Goal: Task Accomplishment & Management: Complete application form

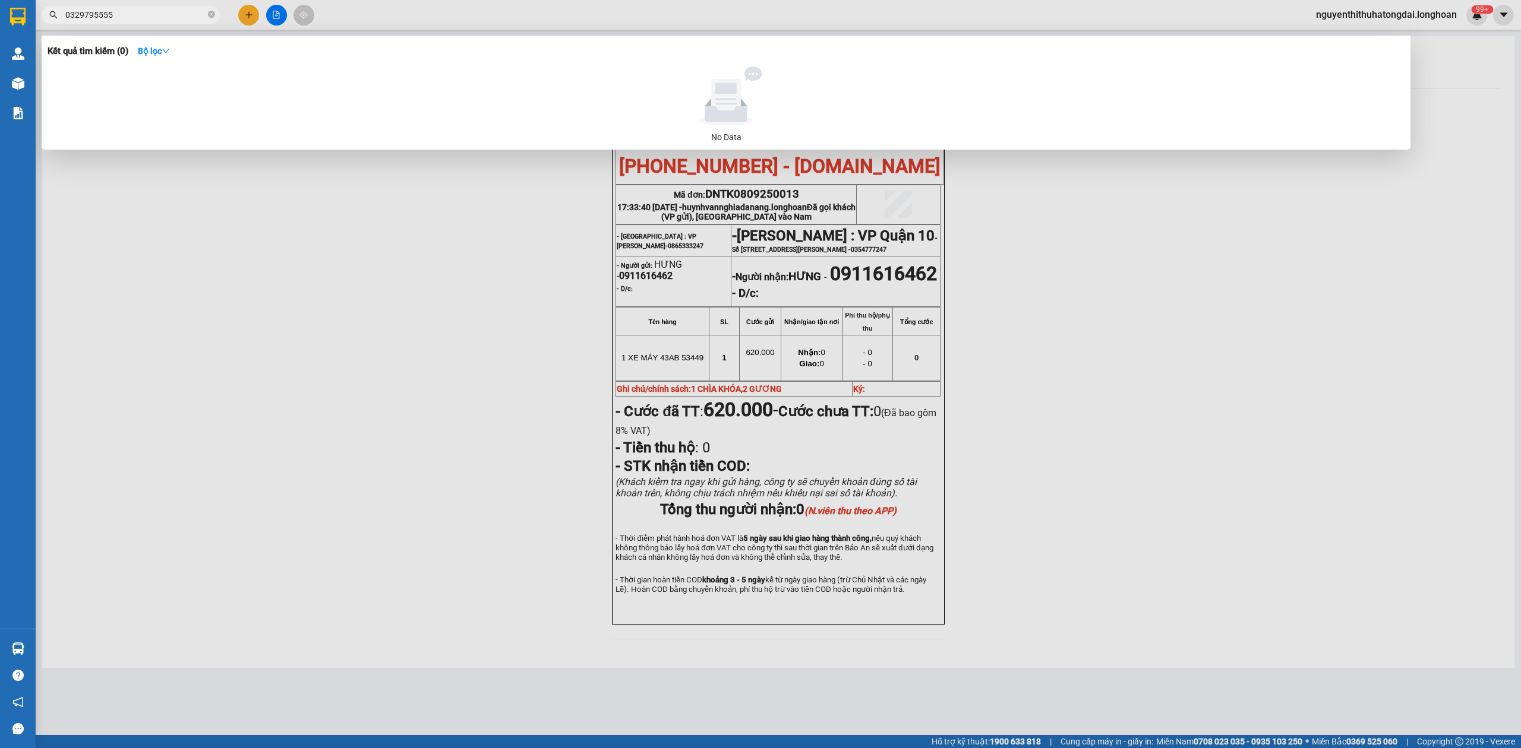
click at [129, 14] on input "0329795555" at bounding box center [135, 14] width 140 height 13
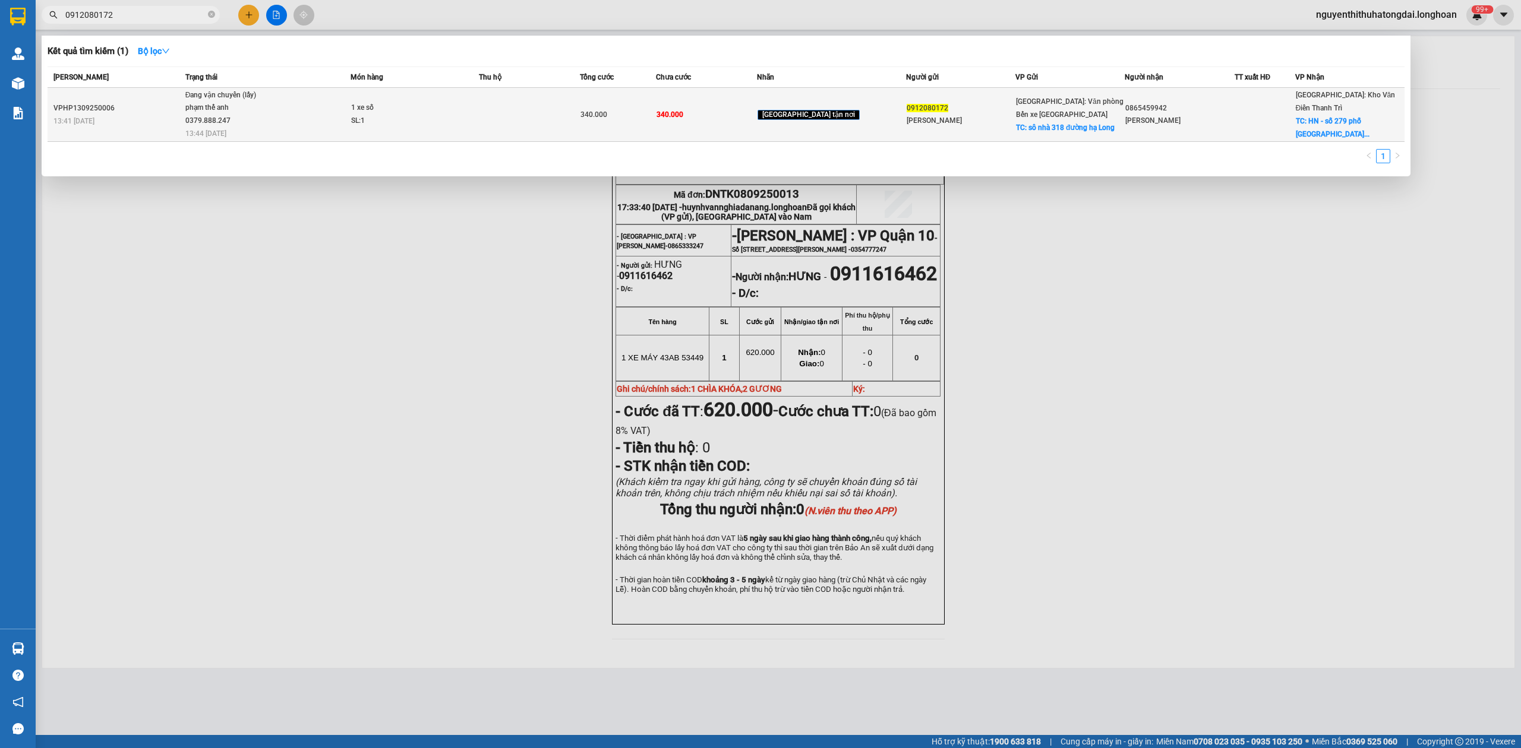
click at [548, 114] on td at bounding box center [529, 115] width 101 height 54
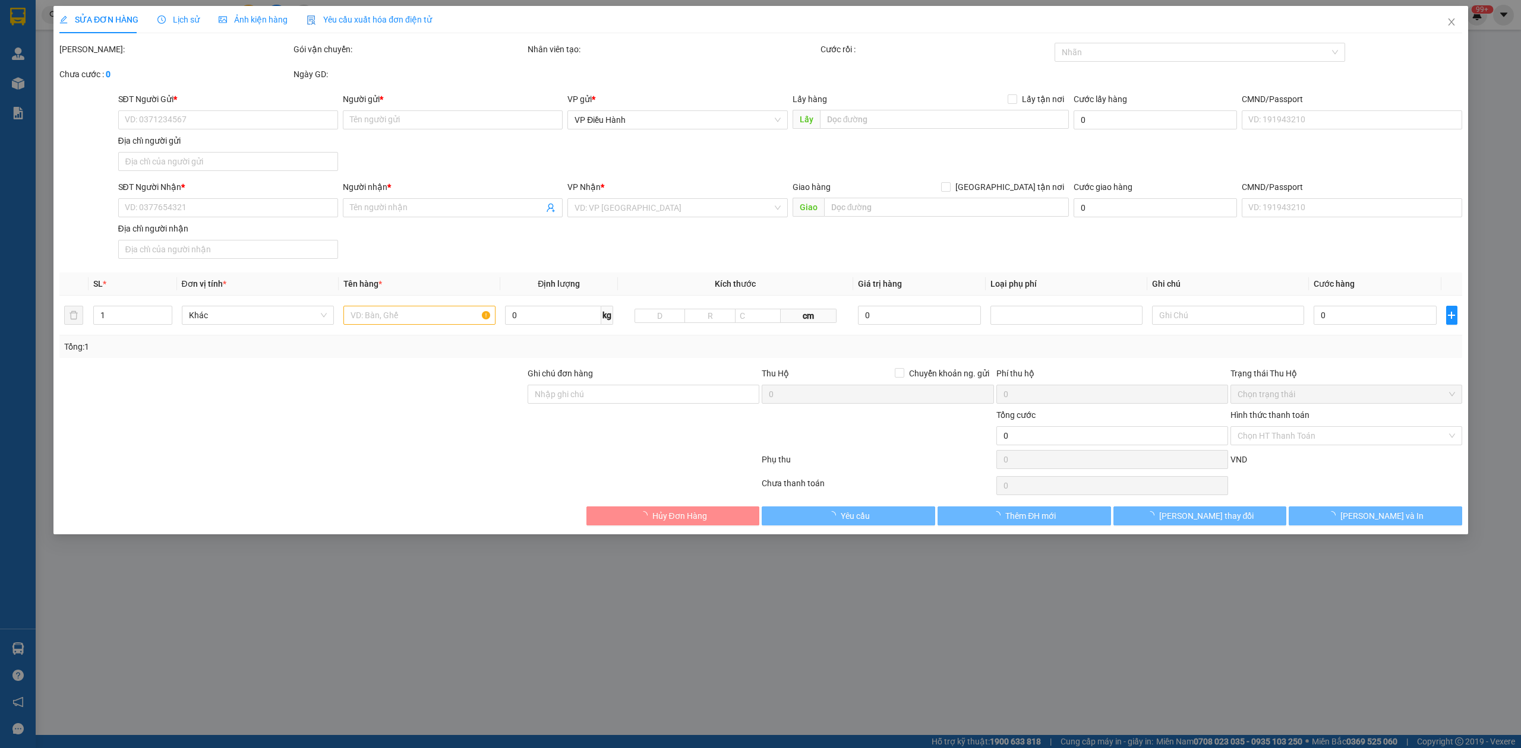
click at [185, 24] on span "Lịch sử" at bounding box center [178, 20] width 42 height 10
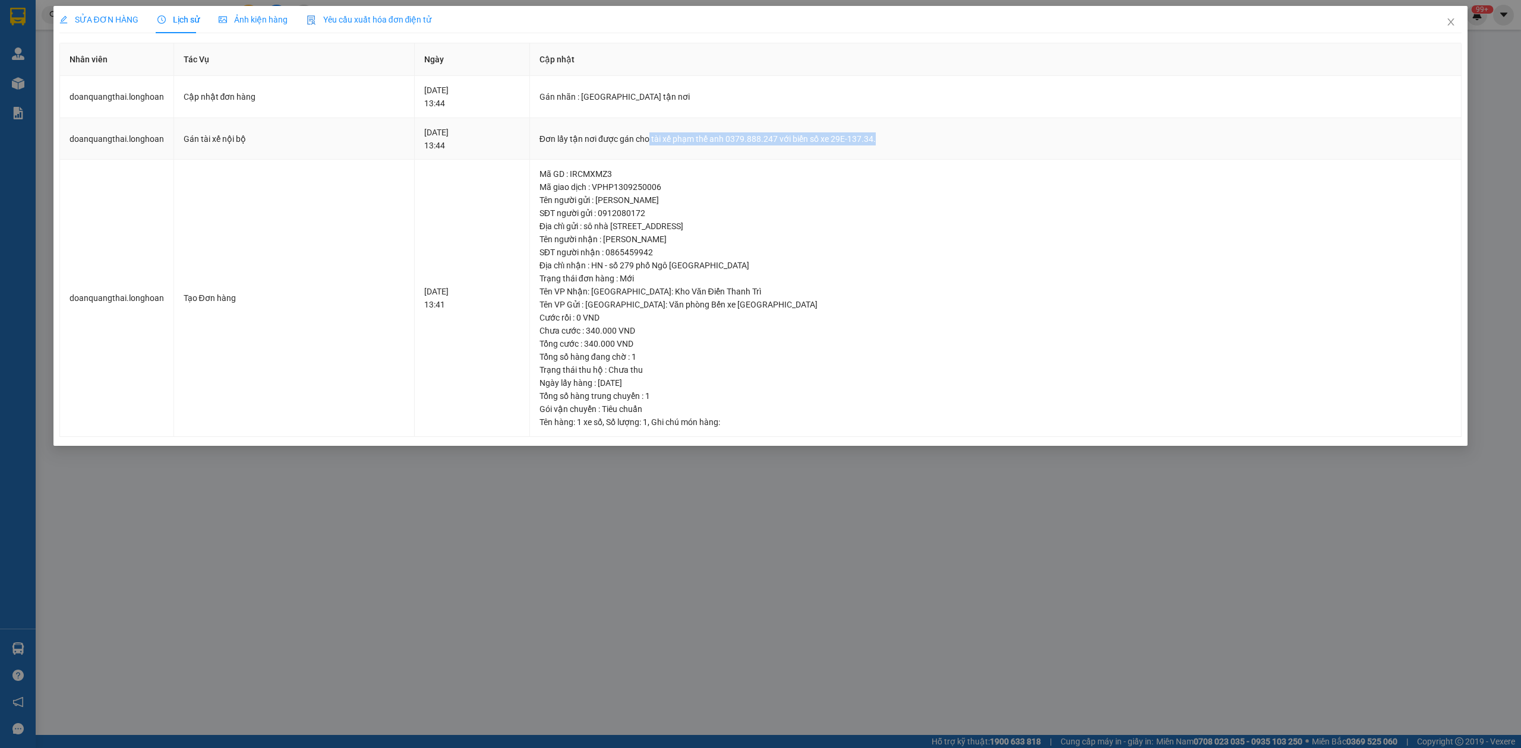
drag, startPoint x: 681, startPoint y: 143, endPoint x: 908, endPoint y: 143, distance: 226.9
click at [908, 143] on div "Đơn lấy tận nơi được gán cho tài xế phạm thế anh 0379.888.247 với biển số xe 29…" at bounding box center [995, 138] width 912 height 13
copy div "tài xế phạm thế anh 0379.888.247 với biển số xe 29E-137.34."
click at [1448, 24] on icon "close" at bounding box center [1451, 22] width 10 height 10
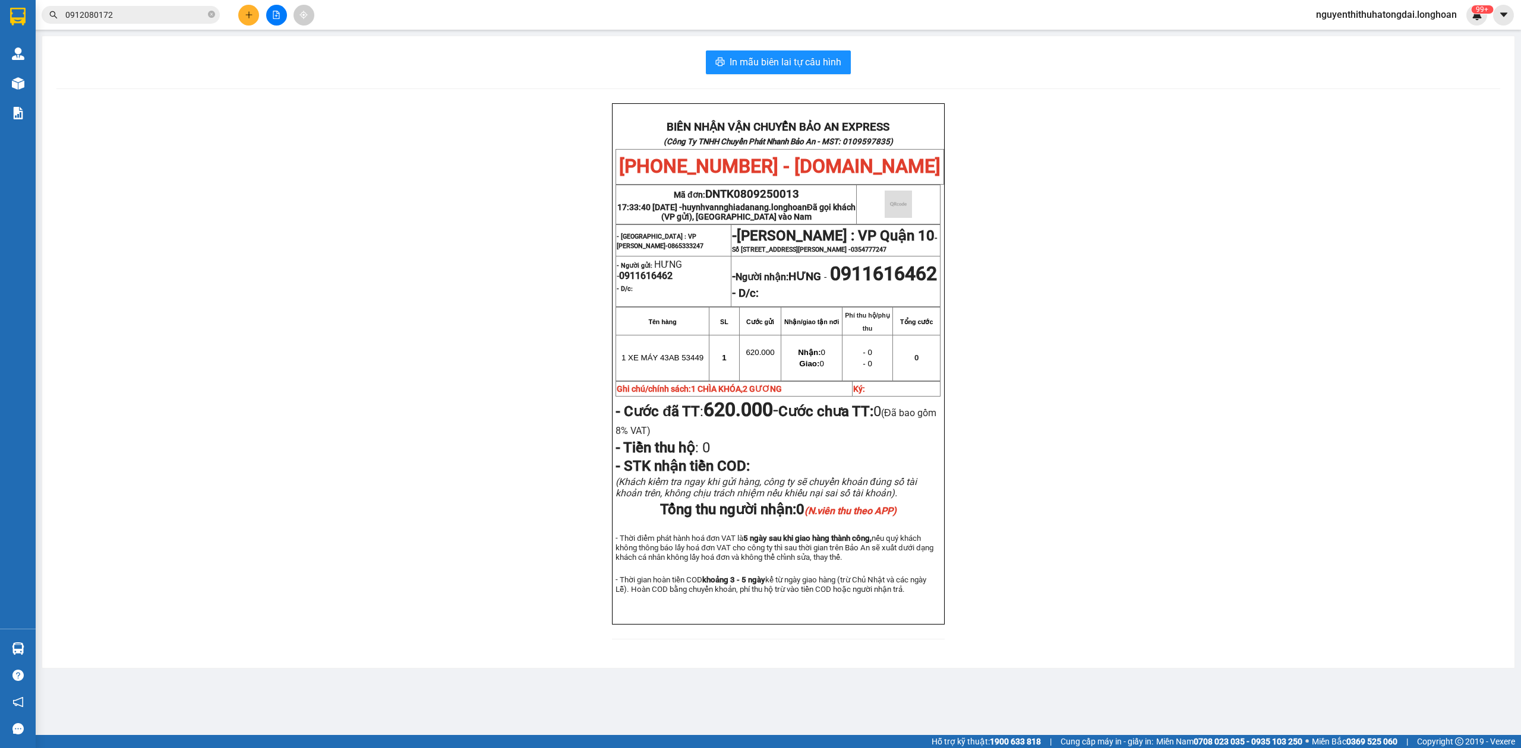
click at [172, 20] on input "0912080172" at bounding box center [135, 14] width 140 height 13
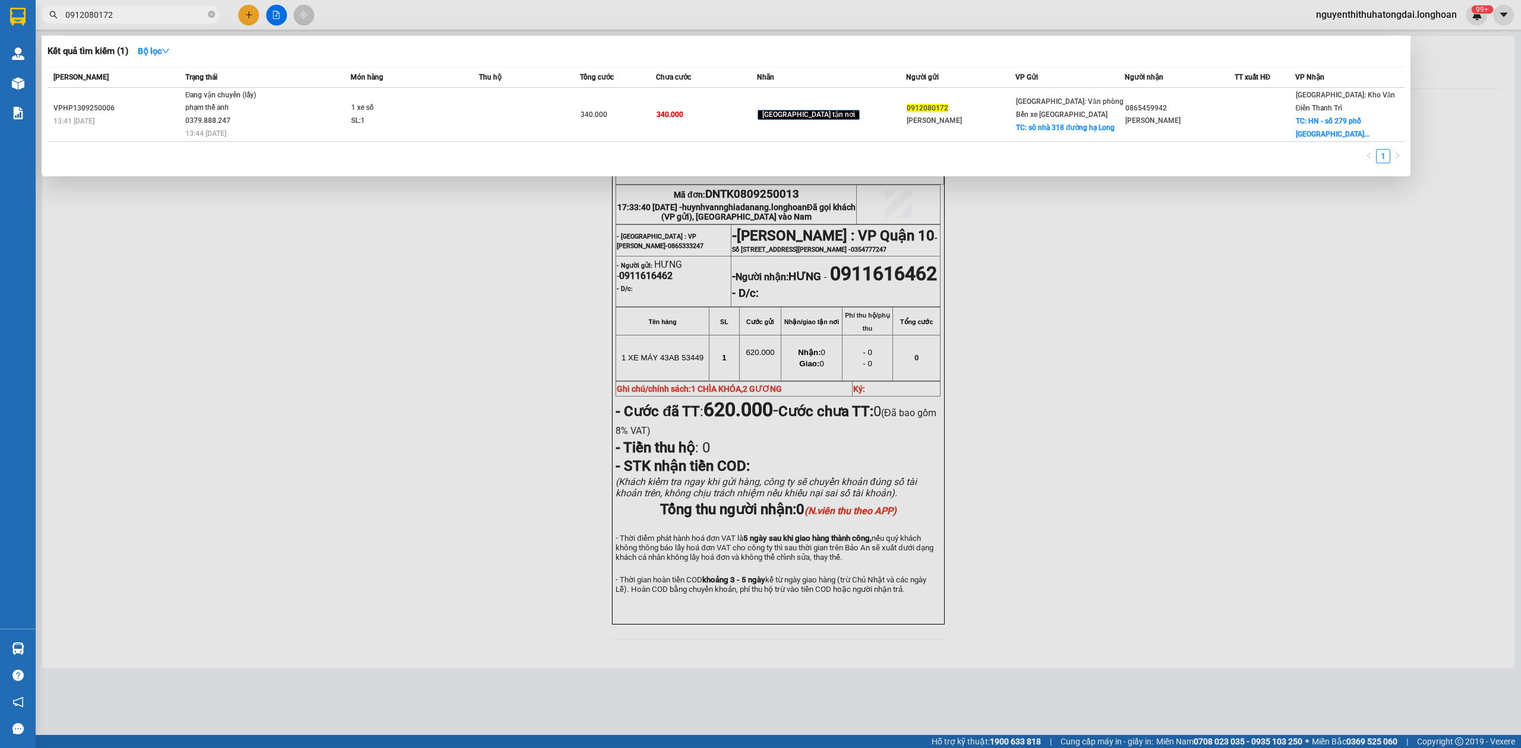
click at [172, 20] on input "0912080172" at bounding box center [135, 14] width 140 height 13
paste input "868661299"
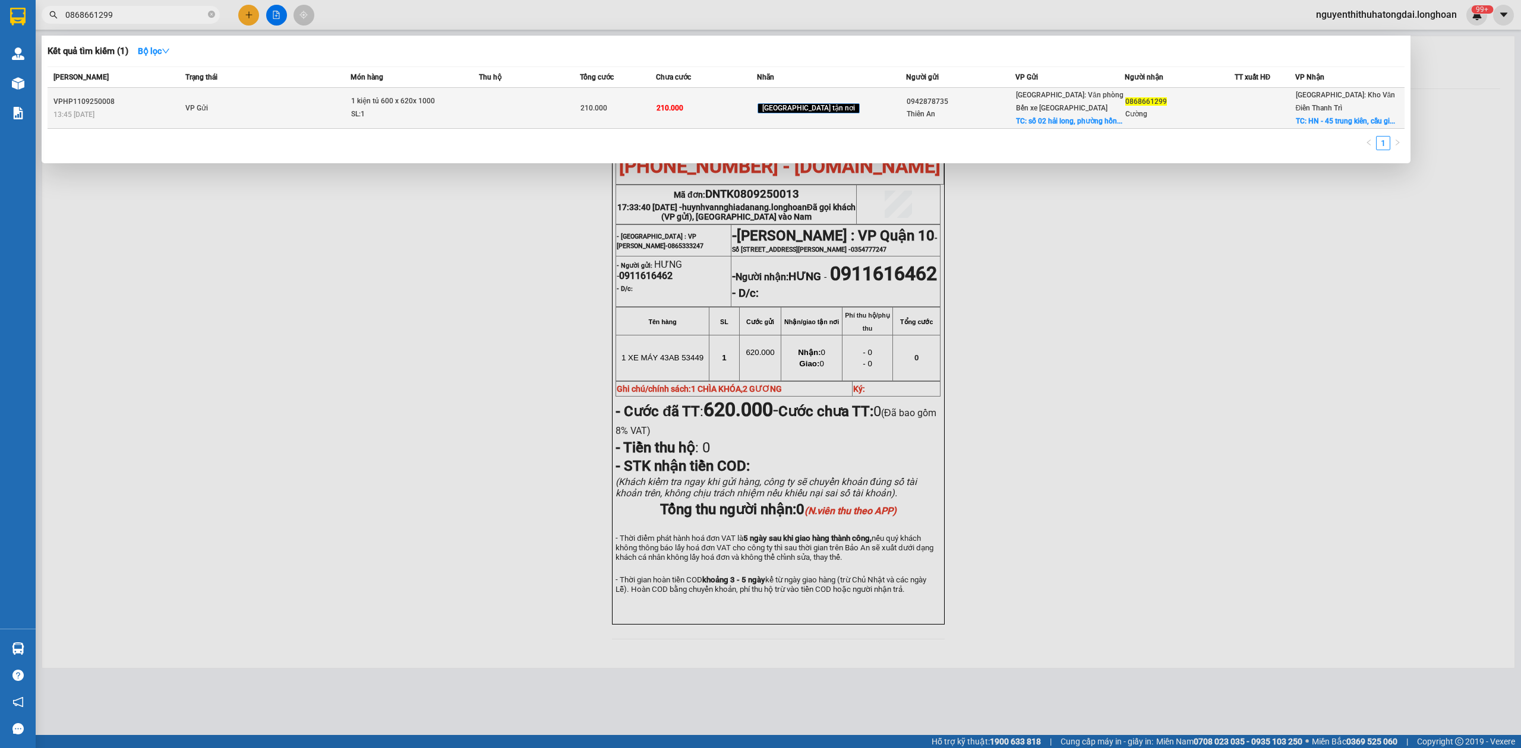
type input "0868661299"
click at [387, 103] on div "1 kiện tủ 600 x 620x 1000" at bounding box center [395, 101] width 89 height 13
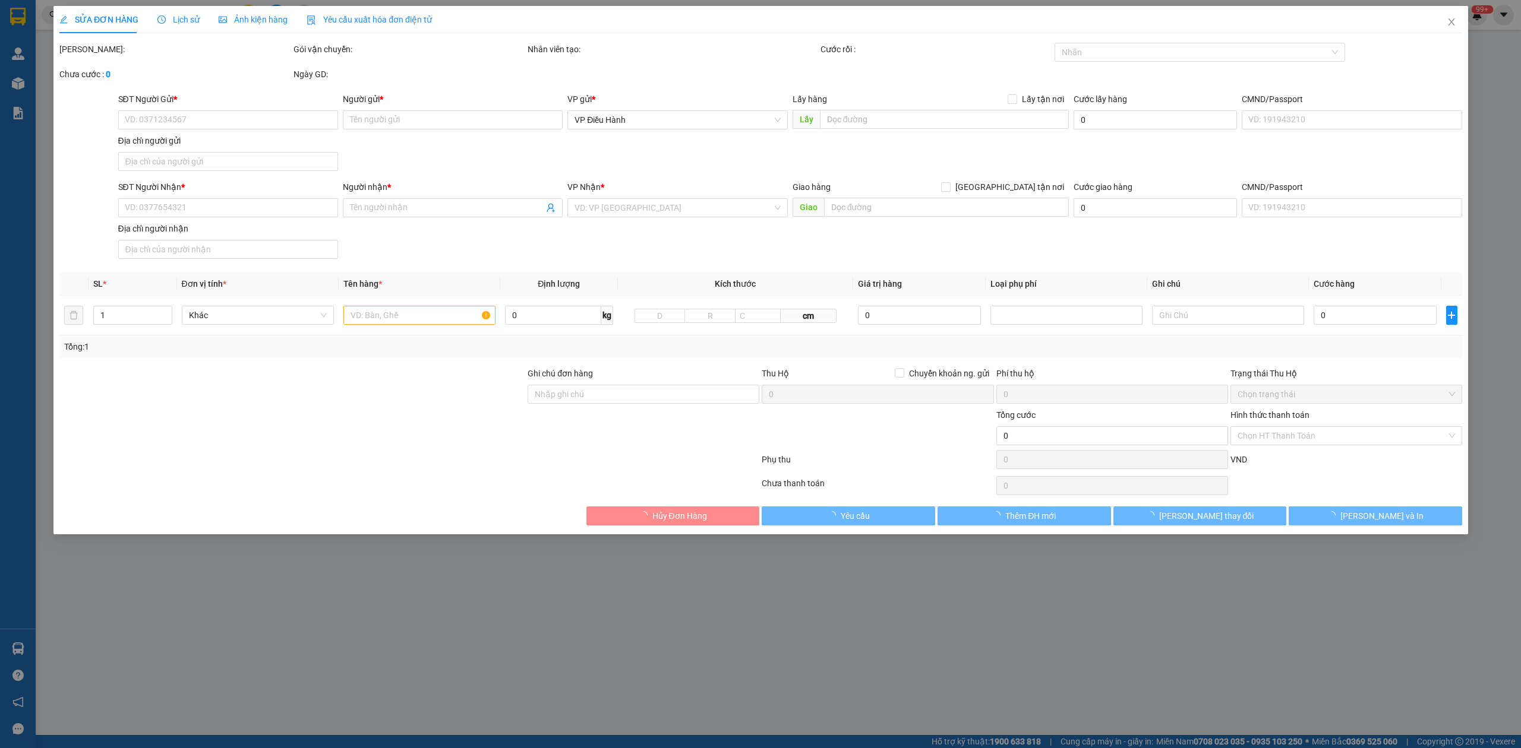
type input "0942878735"
type input "Thiên An"
checkbox input "true"
type input "[GEOGRAPHIC_DATA], [GEOGRAPHIC_DATA], [GEOGRAPHIC_DATA]. Hạ long"
type input "0868661299"
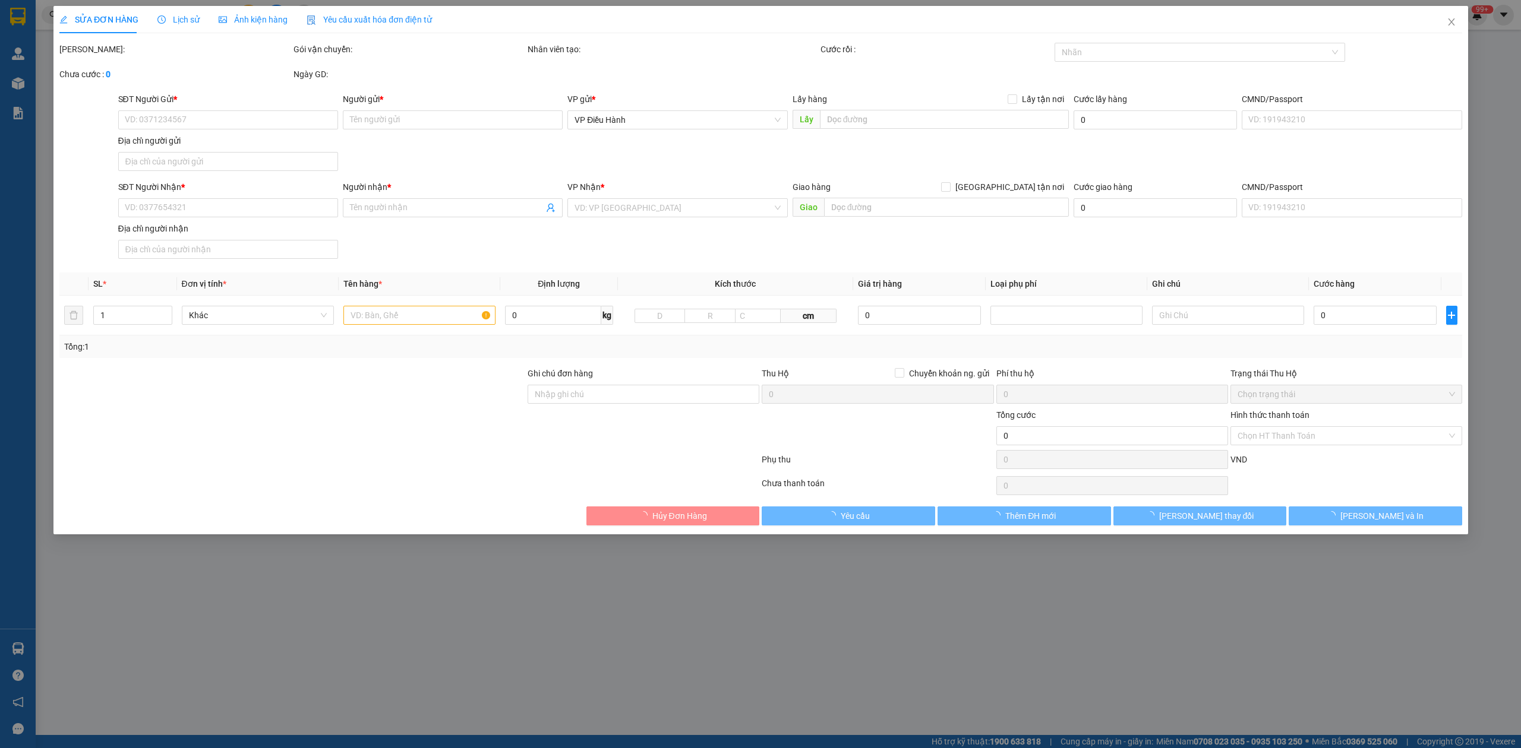
type input "Cường"
checkbox input "true"
type input "HN - 45 trung kiên, [GEOGRAPHIC_DATA], [GEOGRAPHIC_DATA]"
type input "210.000"
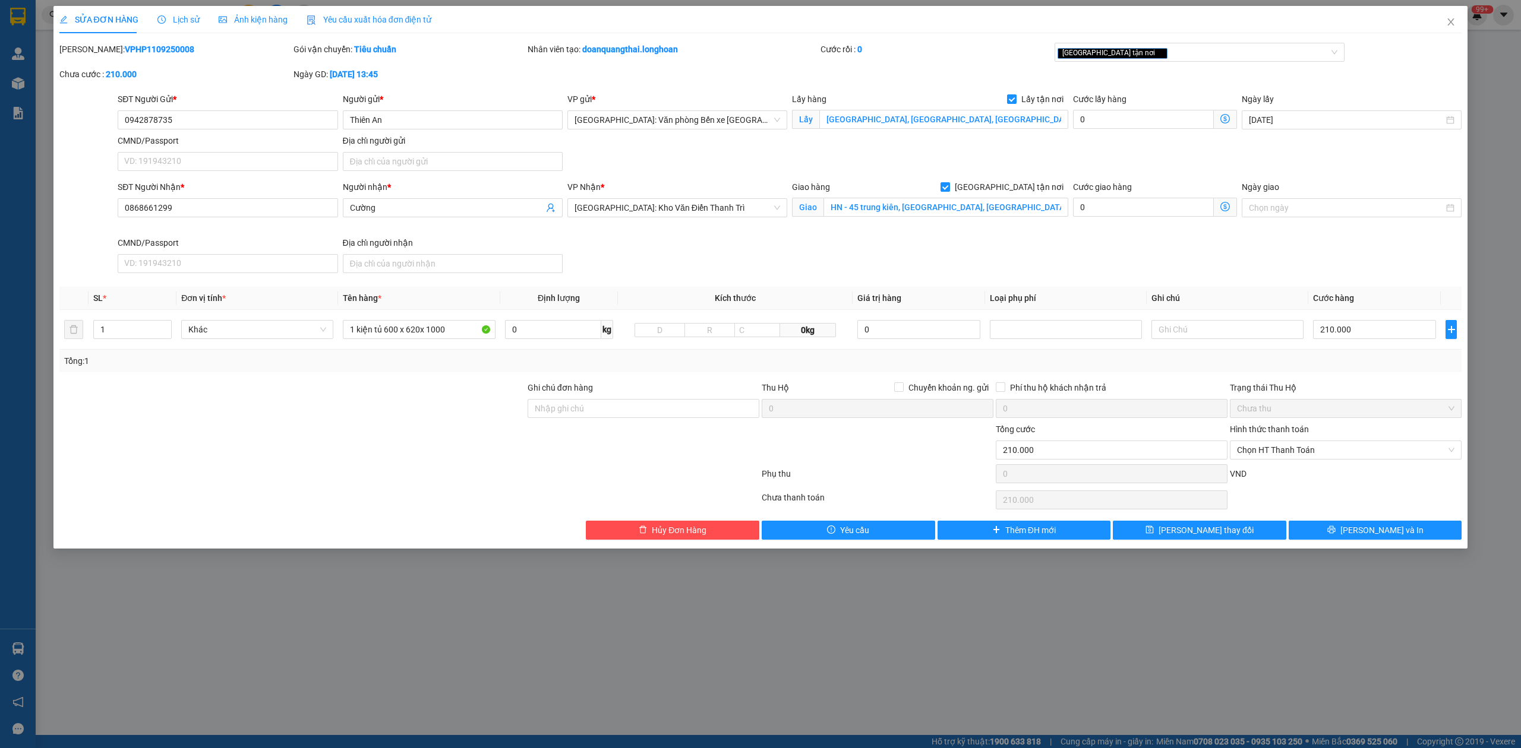
click at [183, 25] on div "Lịch sử" at bounding box center [178, 19] width 42 height 13
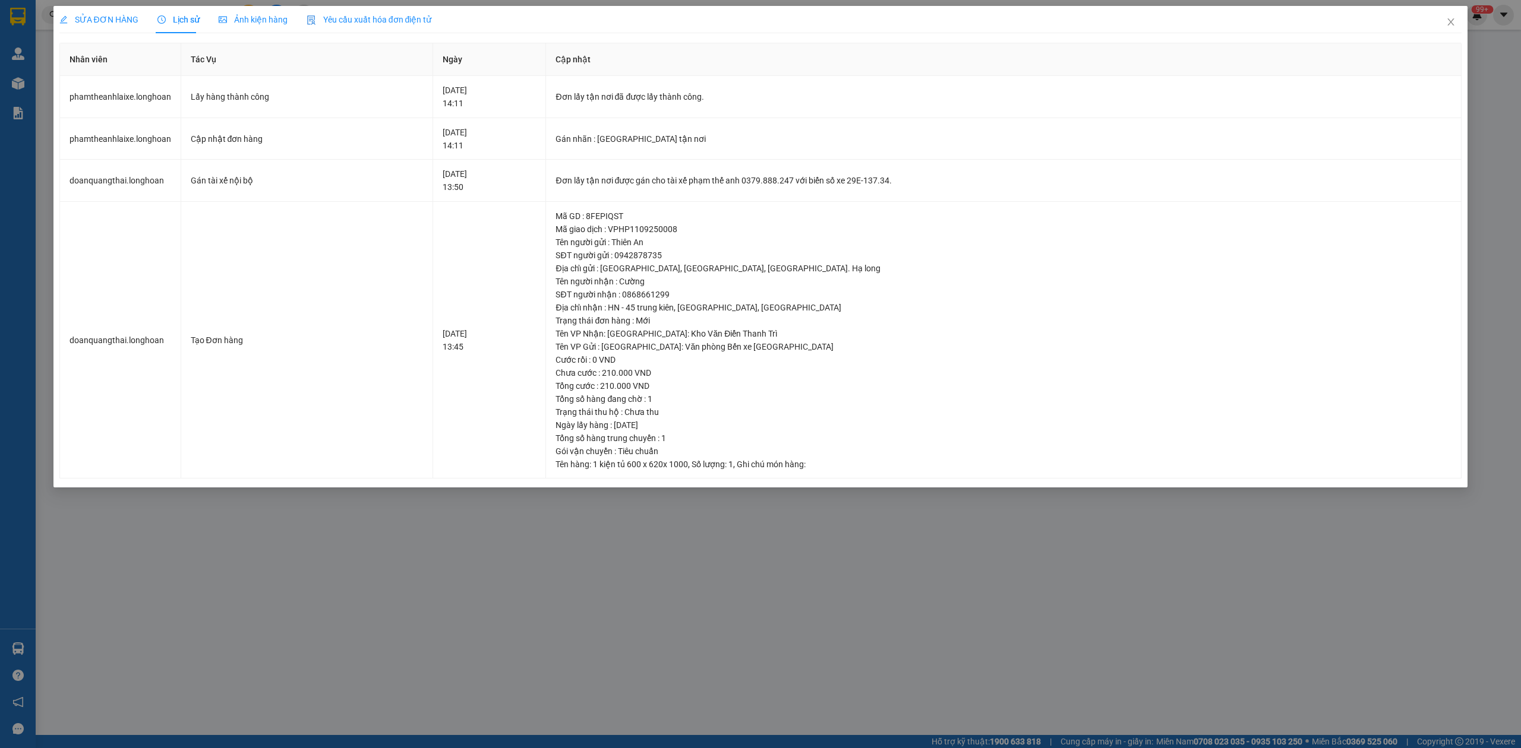
click at [102, 11] on div "SỬA ĐƠN HÀNG" at bounding box center [98, 19] width 79 height 27
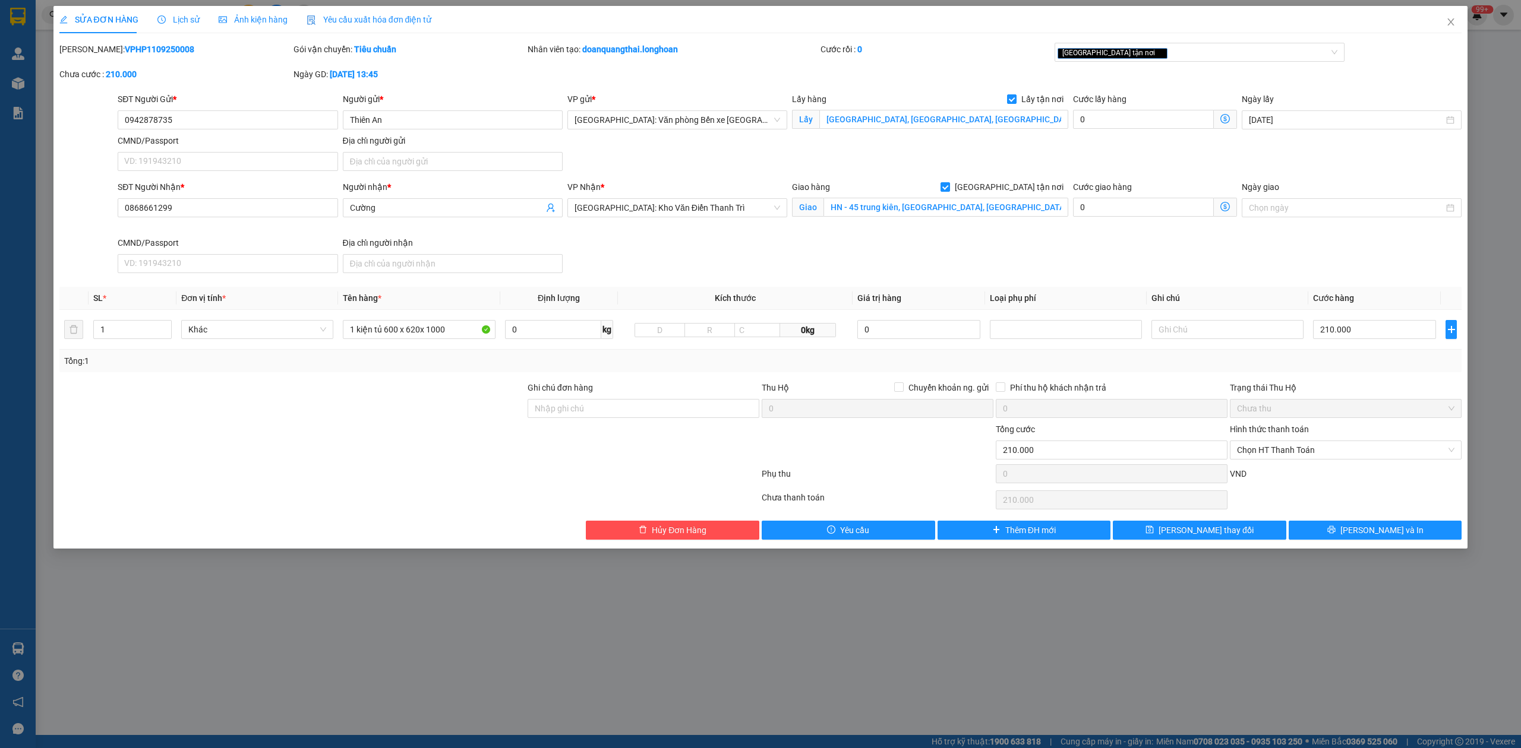
click at [185, 15] on span "Lịch sử" at bounding box center [178, 20] width 42 height 10
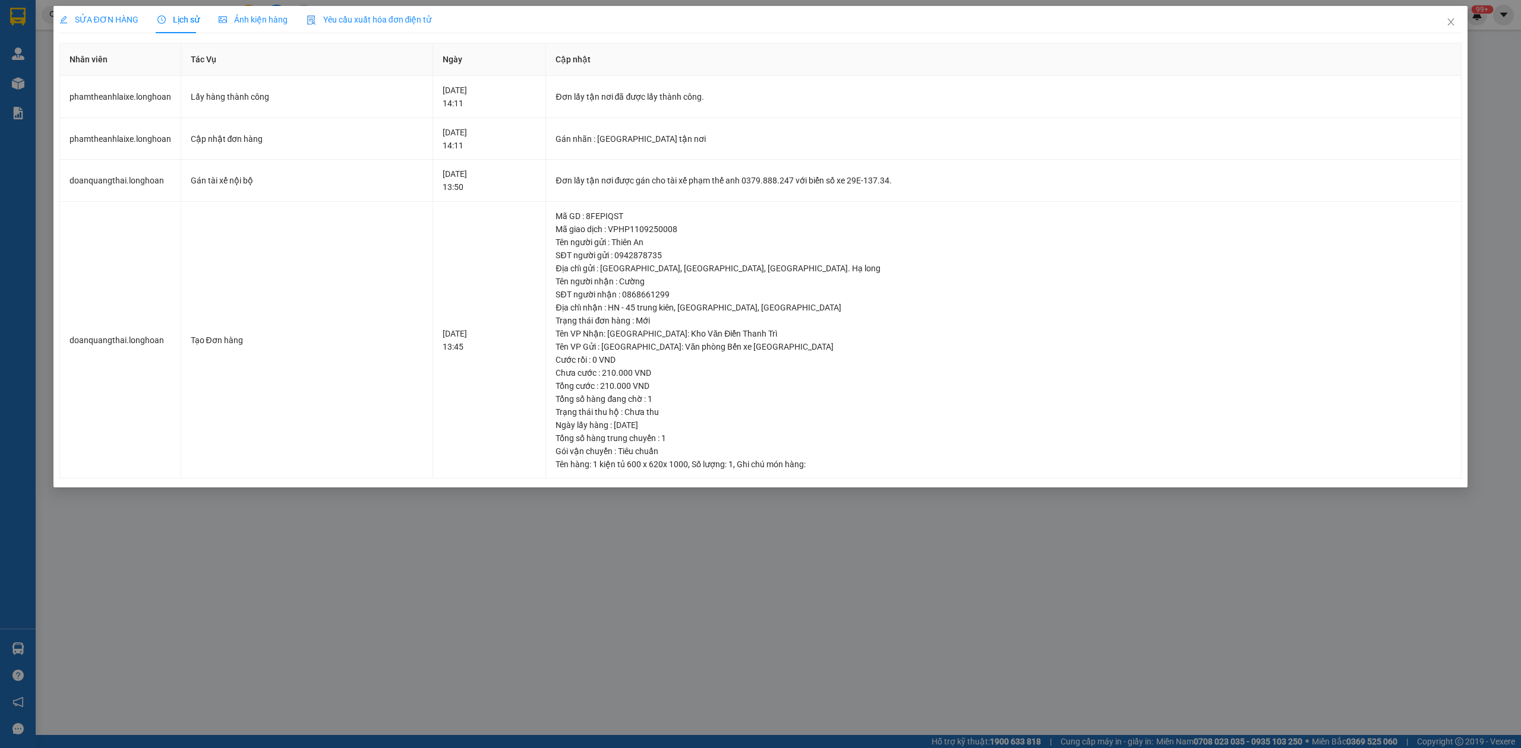
click at [78, 21] on span "SỬA ĐƠN HÀNG" at bounding box center [98, 20] width 79 height 10
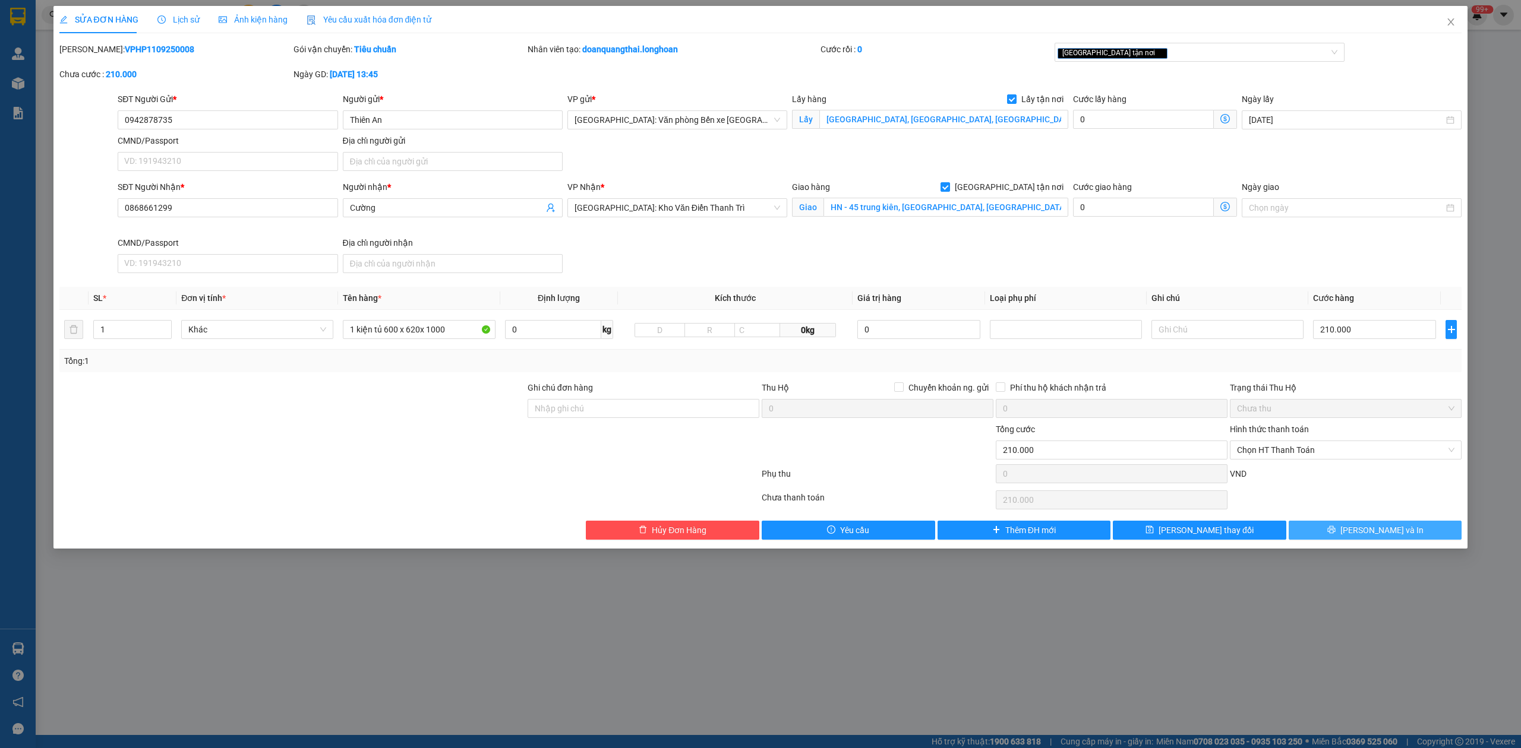
click at [1351, 526] on button "[PERSON_NAME] và In" at bounding box center [1374, 530] width 173 height 19
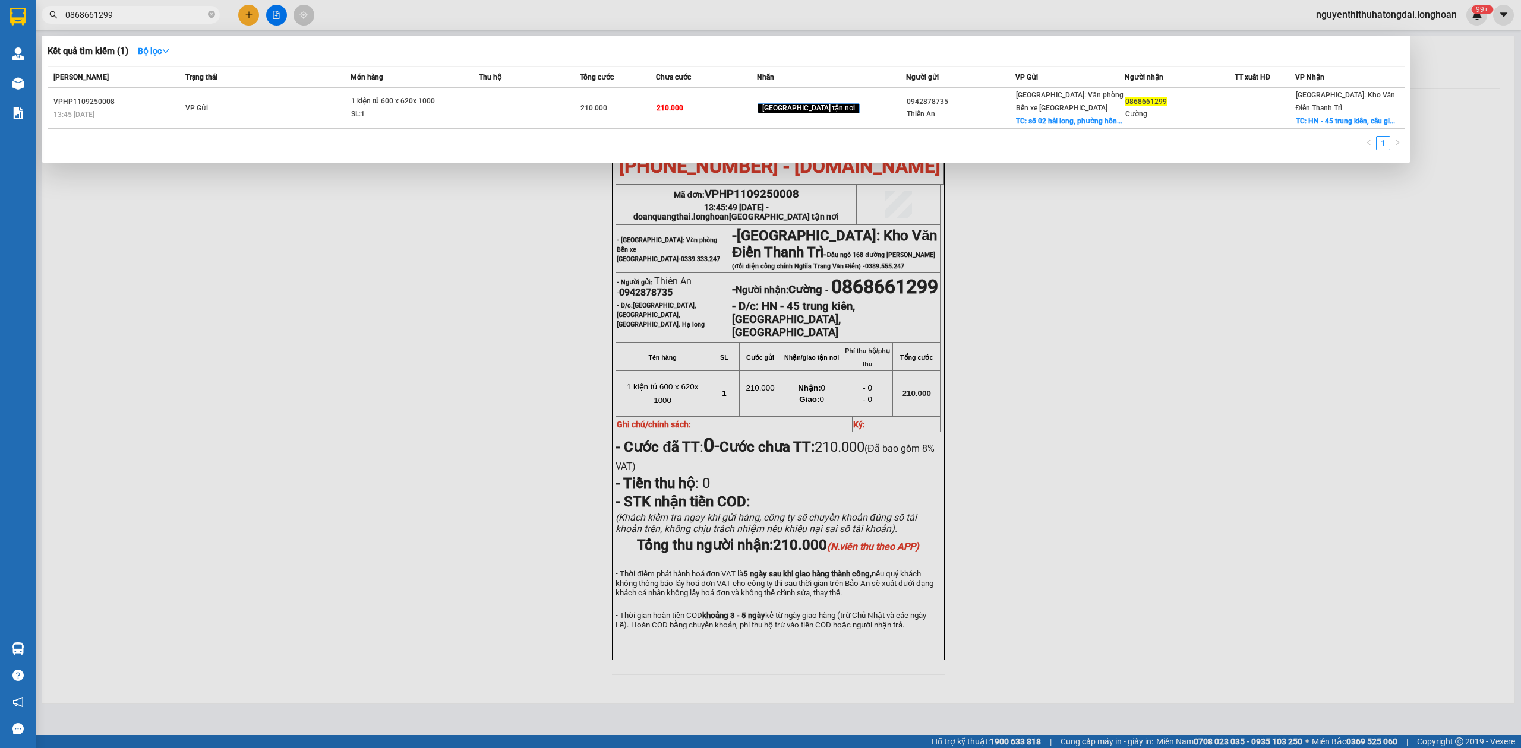
click at [115, 20] on input "0868661299" at bounding box center [135, 14] width 140 height 13
paste input "773182244"
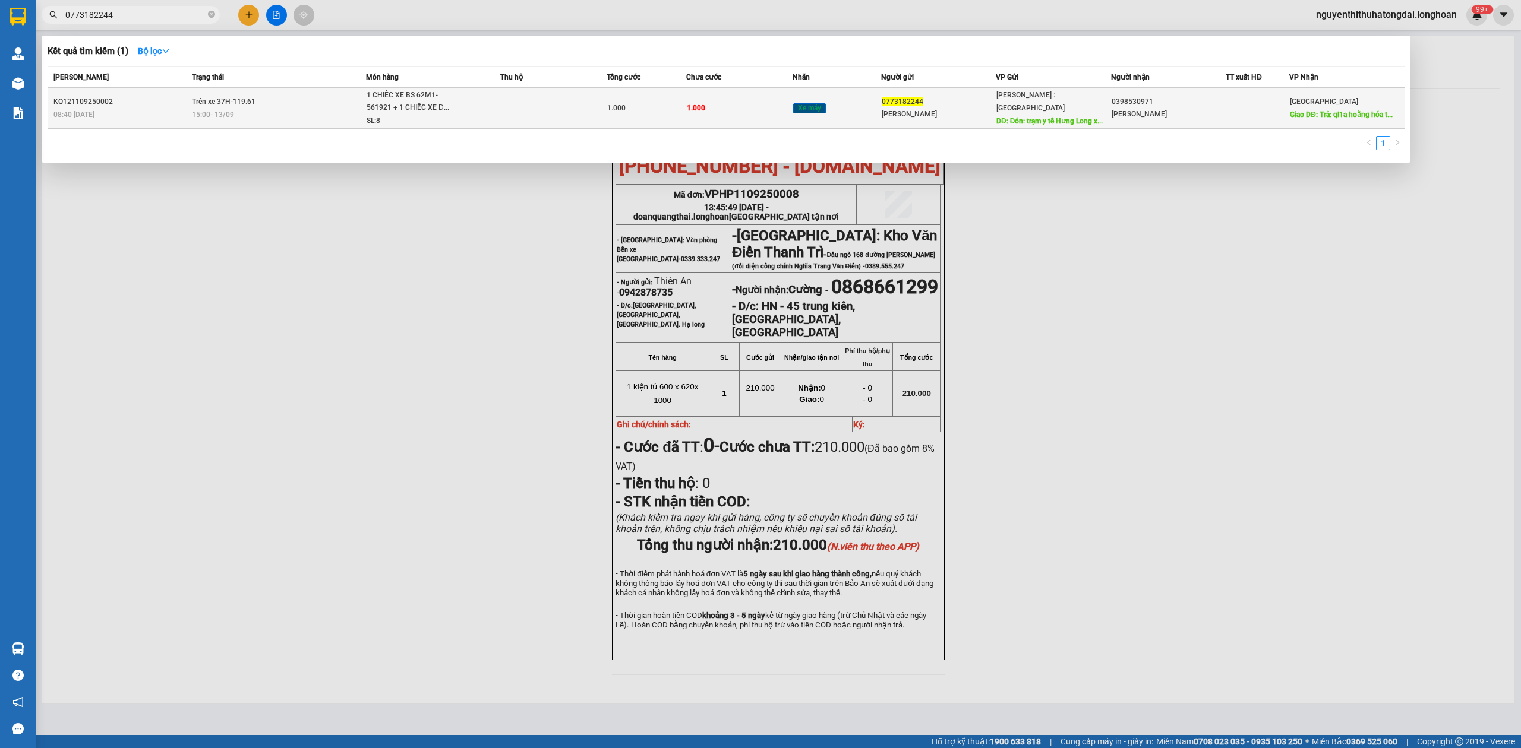
type input "0773182244"
click at [402, 124] on div "SL: 8" at bounding box center [410, 121] width 89 height 13
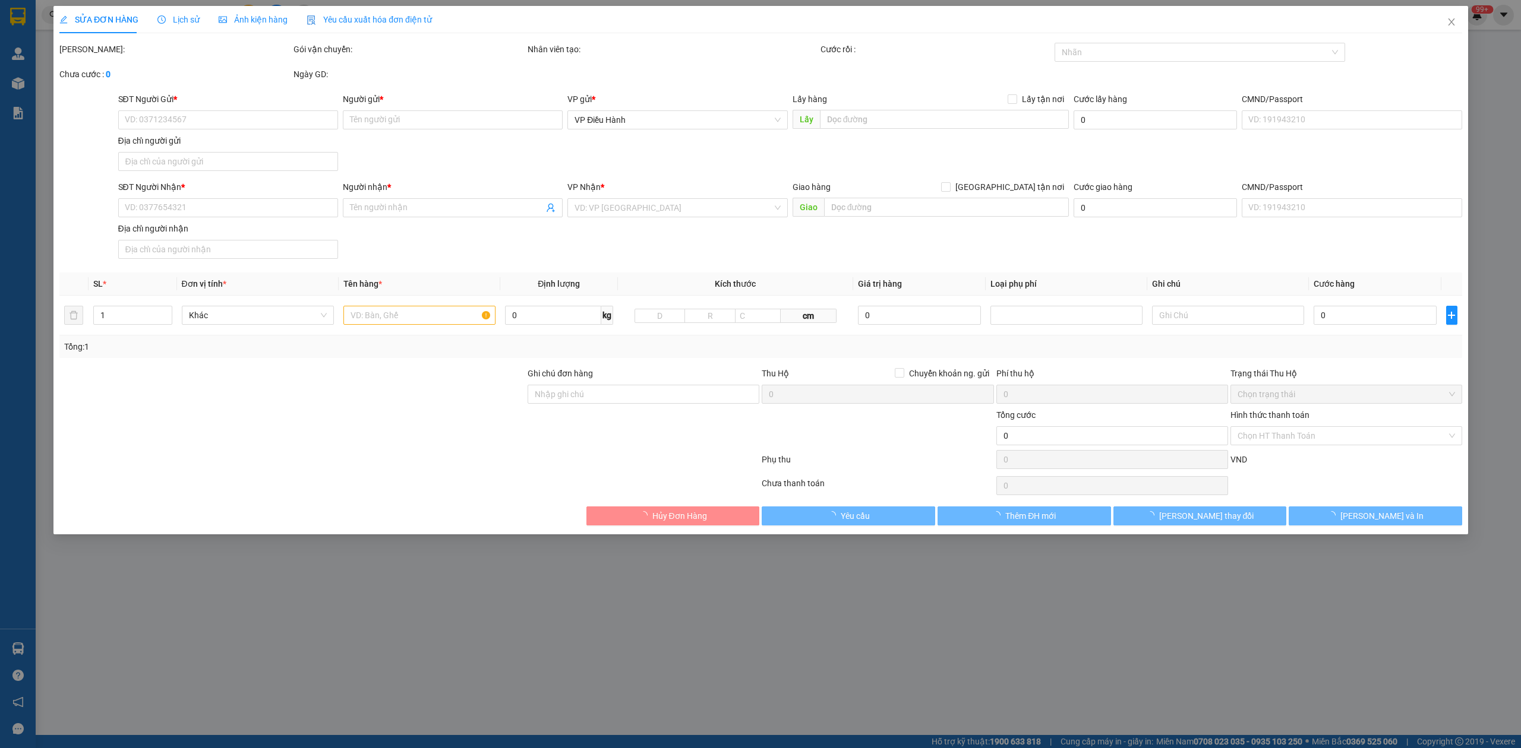
type input "0773182244"
type input "[PERSON_NAME]"
type input "Đón: trạm y tế Hưng Long xã [GEOGRAPHIC_DATA] [GEOGRAPHIC_DATA]"
type input "0398530971"
type input "[PERSON_NAME]"
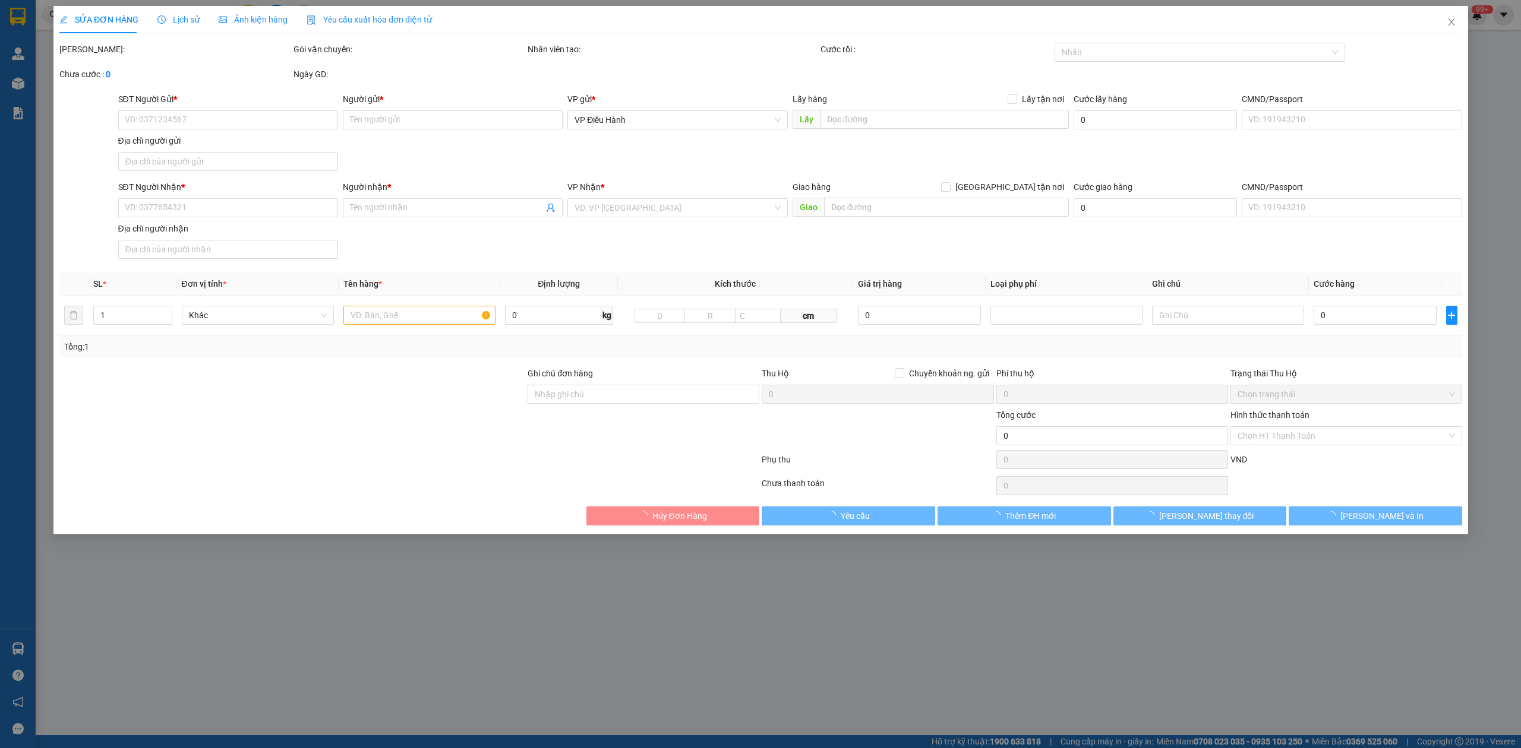
type input "Trả: ql1a hoằng hóa thanh hóa"
type input "CHIÀ KHÓA QUẤN TAY LÁI - KHÔNG CAVET"
type input "1.000"
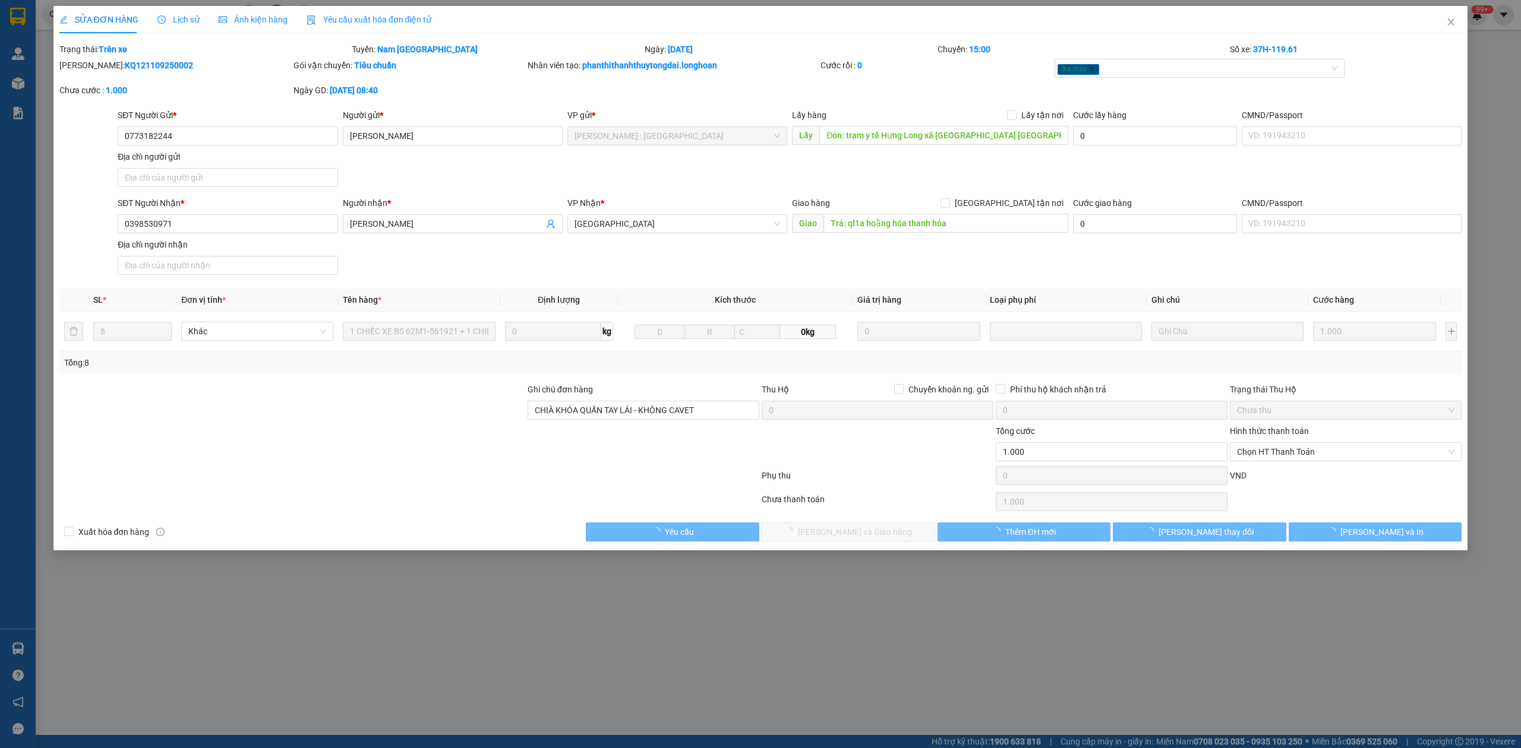
click at [175, 15] on span "Lịch sử" at bounding box center [178, 20] width 42 height 10
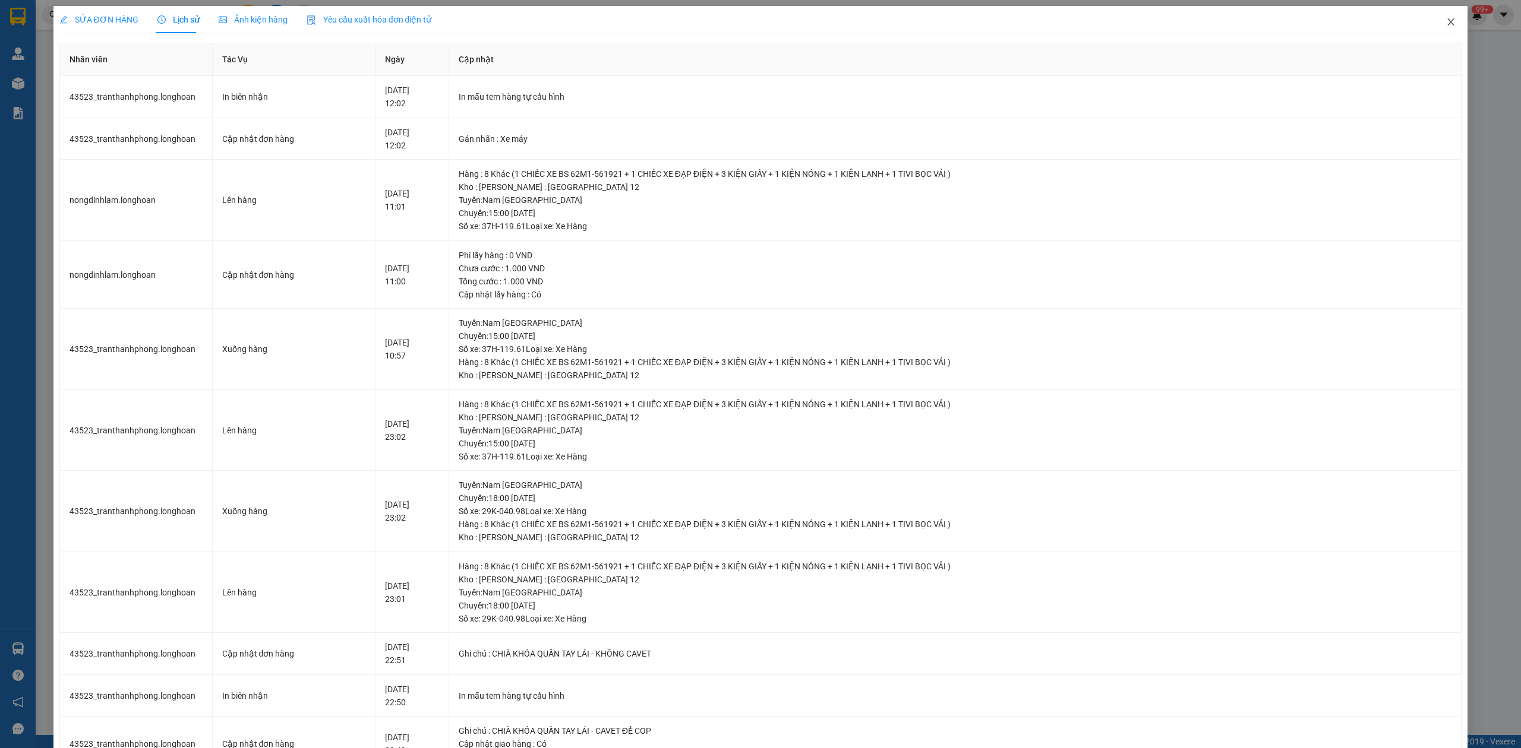
click at [1446, 20] on icon "close" at bounding box center [1451, 22] width 10 height 10
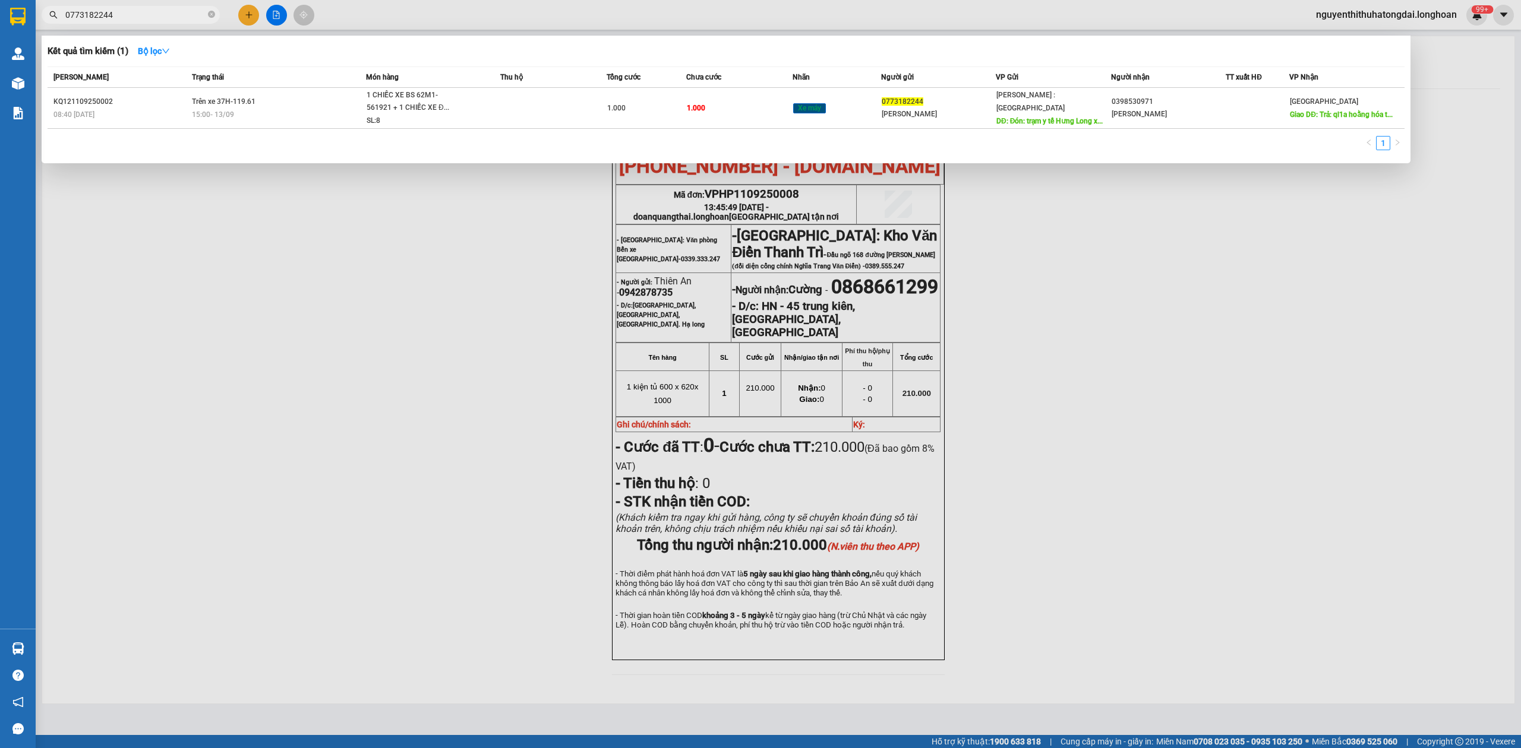
click at [172, 20] on input "0773182244" at bounding box center [135, 14] width 140 height 13
paste input "0983070877"
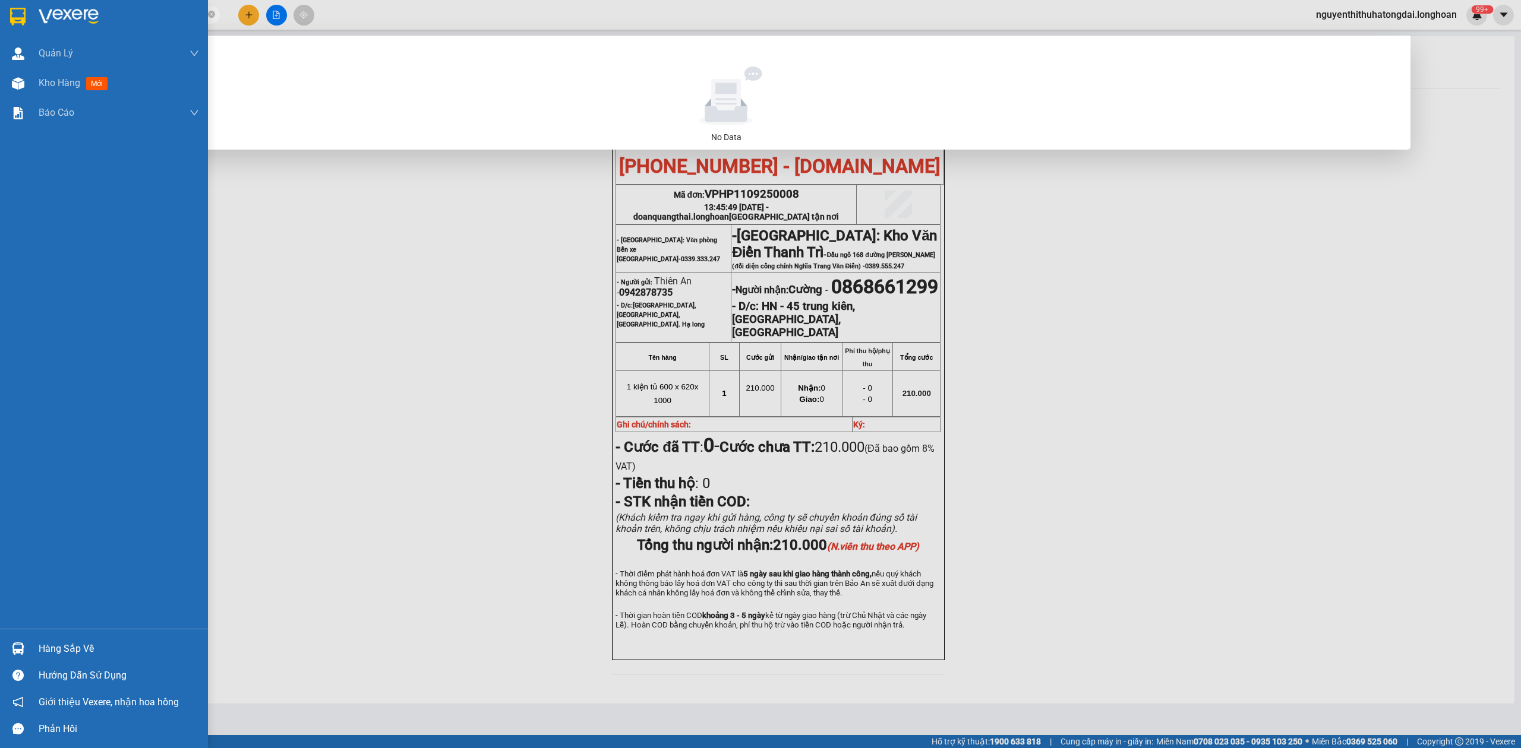
drag, startPoint x: 173, startPoint y: 20, endPoint x: 1, endPoint y: 27, distance: 173.0
click at [1, 27] on section "Kết quả tìm kiếm ( 0 ) Bộ lọc No Data 07731822440983070877 nguyenthithuhatongda…" at bounding box center [760, 374] width 1521 height 748
paste input "text"
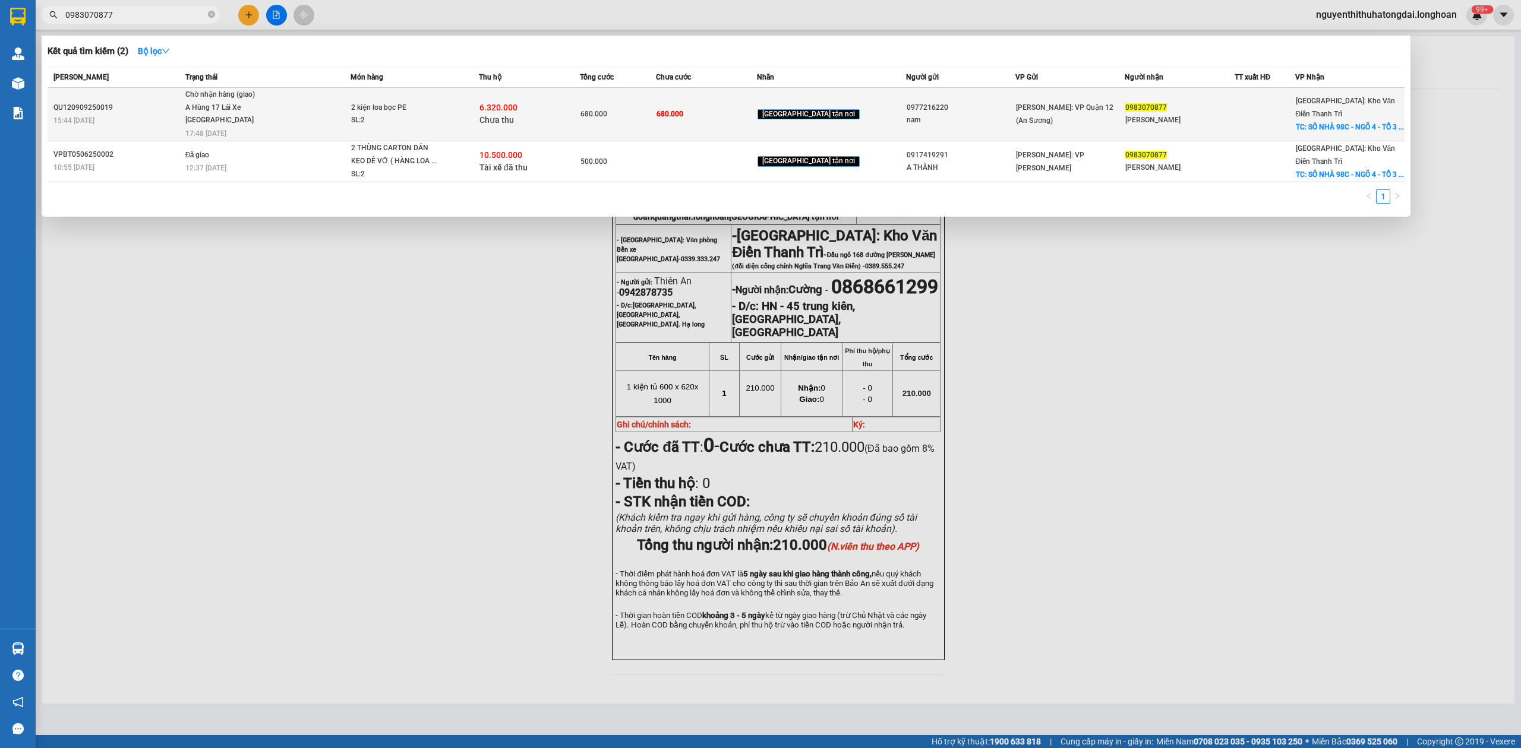
type input "0983070877"
click at [333, 114] on span "Chờ nhận hàng (giao) A Hùng 17 [GEOGRAPHIC_DATA] 0325666247 17:48 [DATE]" at bounding box center [267, 113] width 165 height 49
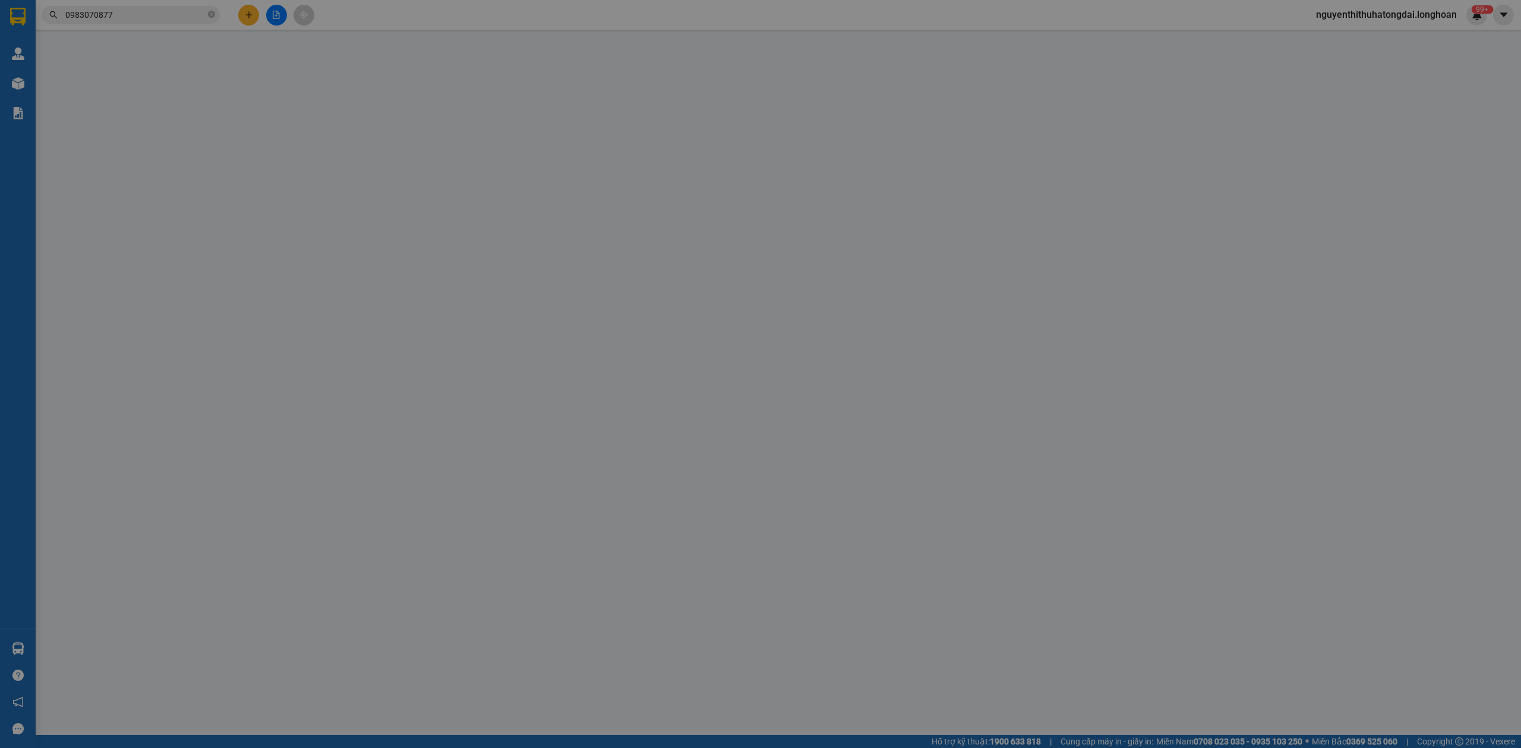
type input "0977216220"
type input "nam"
type input "0983070877"
type input "[PERSON_NAME]"
checkbox input "true"
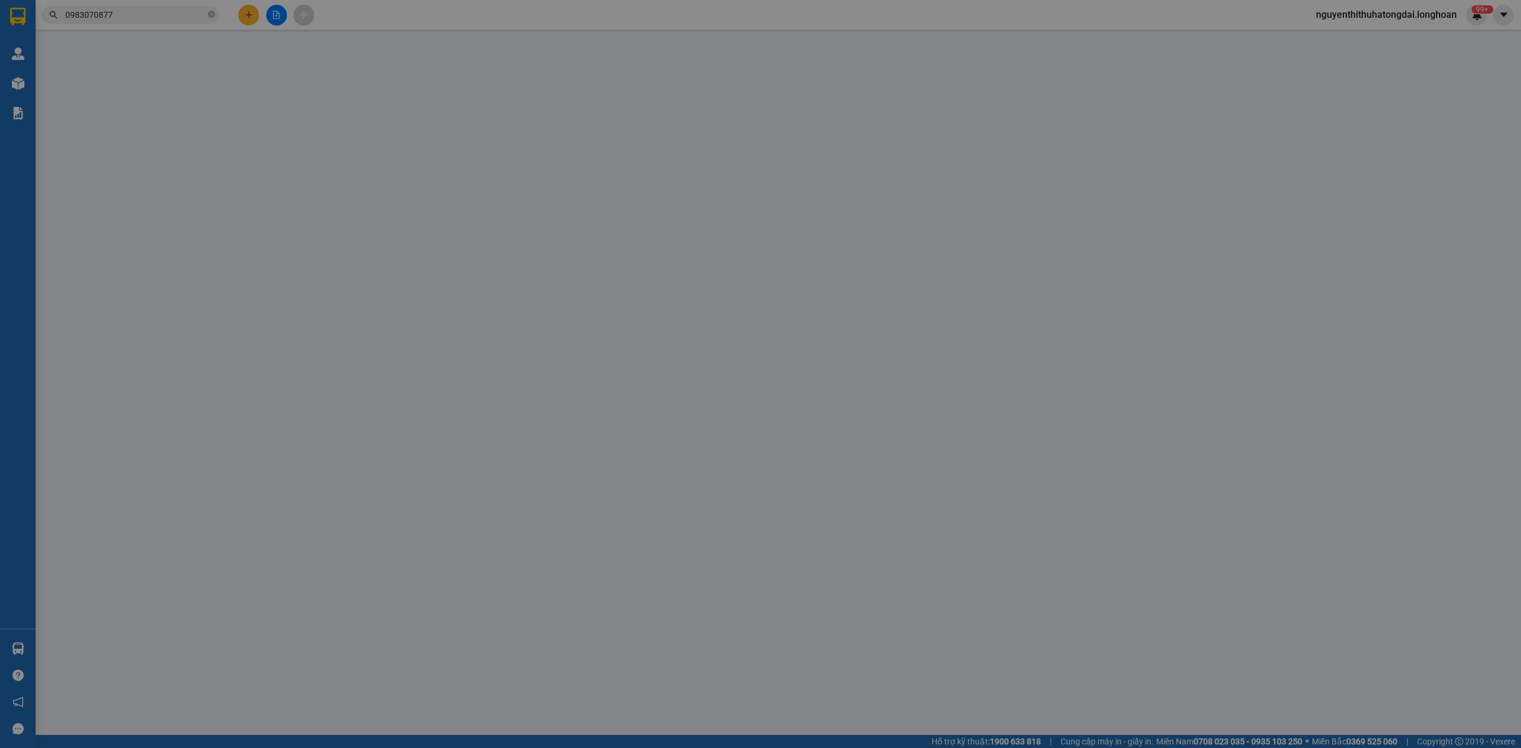
type input "SỐ NHÀ 98C - NGÕ 4 - TỔ 3 - KHU PHỐ CHIẾN THẮNG - [GEOGRAPHIC_DATA] - [GEOGRAPH…"
type input "nhận theo kiện - hư hỏng ko chịu trách nhiệm"
type input "680.000"
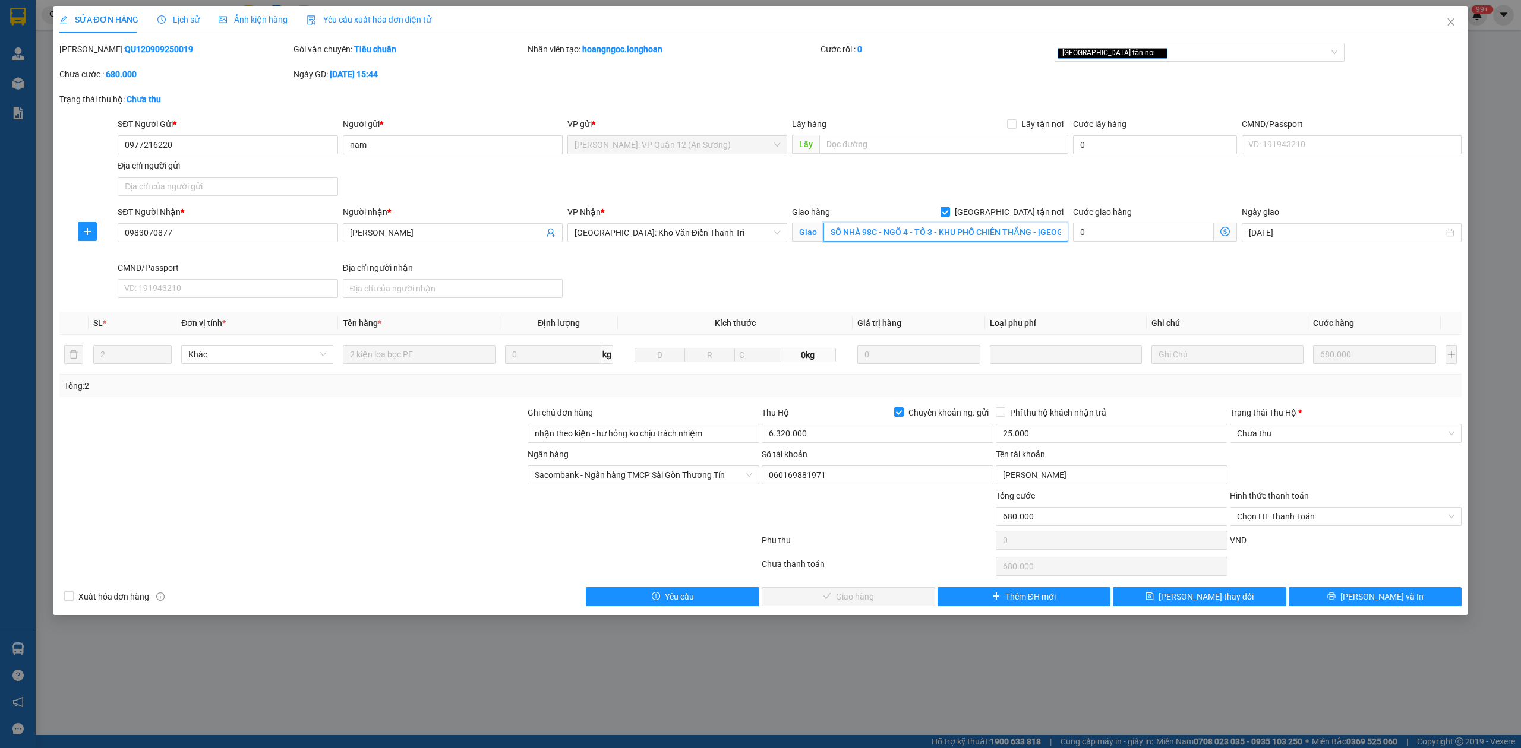
click at [961, 234] on input "SỐ NHÀ 98C - NGÕ 4 - TỔ 3 - KHU PHỐ CHIẾN THẮNG - [GEOGRAPHIC_DATA] - [GEOGRAPH…" at bounding box center [945, 232] width 245 height 19
click at [169, 26] on div "Lịch sử" at bounding box center [178, 19] width 42 height 27
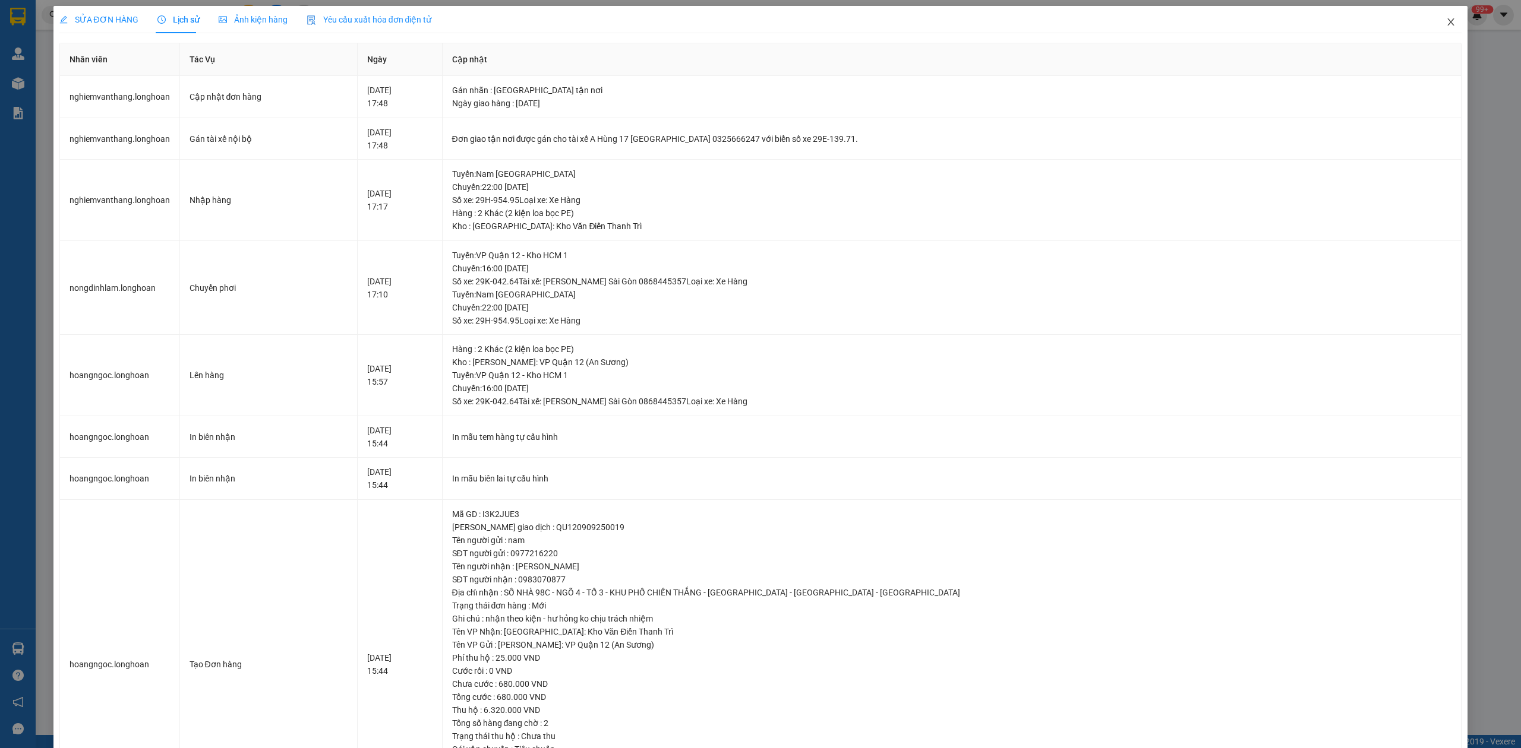
click at [1446, 21] on icon "close" at bounding box center [1451, 22] width 10 height 10
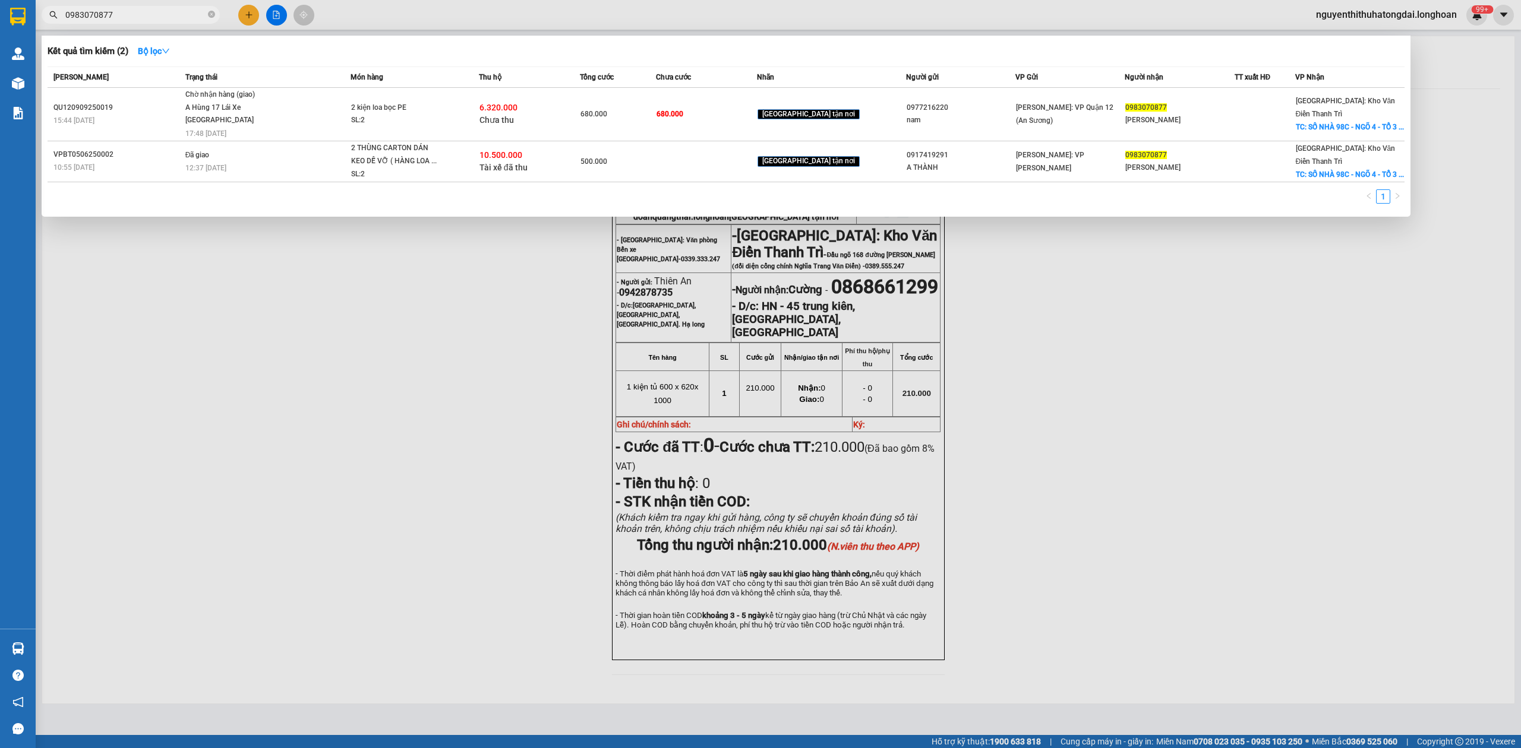
click at [139, 15] on input "0983070877" at bounding box center [135, 14] width 140 height 13
click at [141, 17] on input "0983070877" at bounding box center [135, 14] width 140 height 13
paste input "43620128"
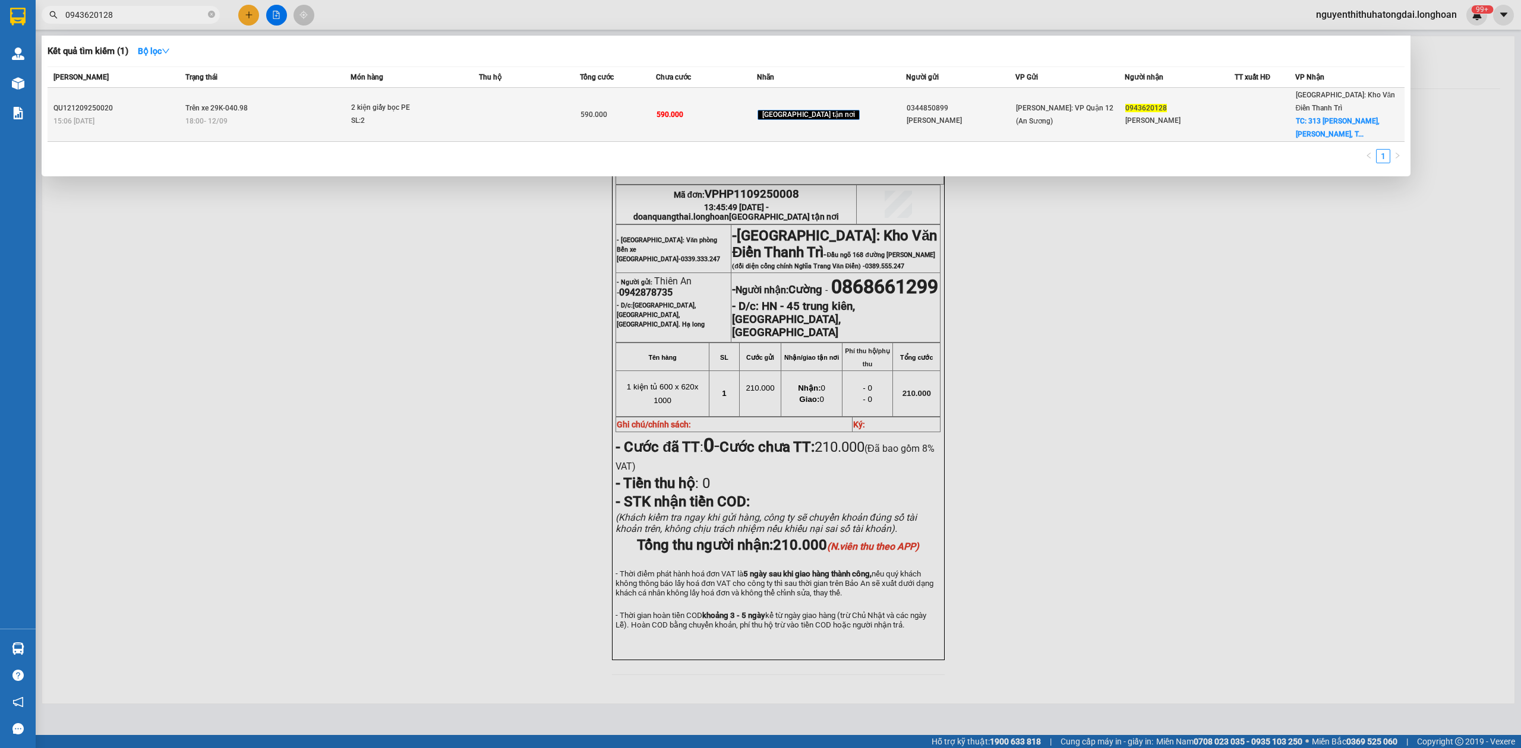
type input "0943620128"
click at [271, 93] on td "Trên xe 29K-040.98 18:00 [DATE]" at bounding box center [266, 115] width 169 height 54
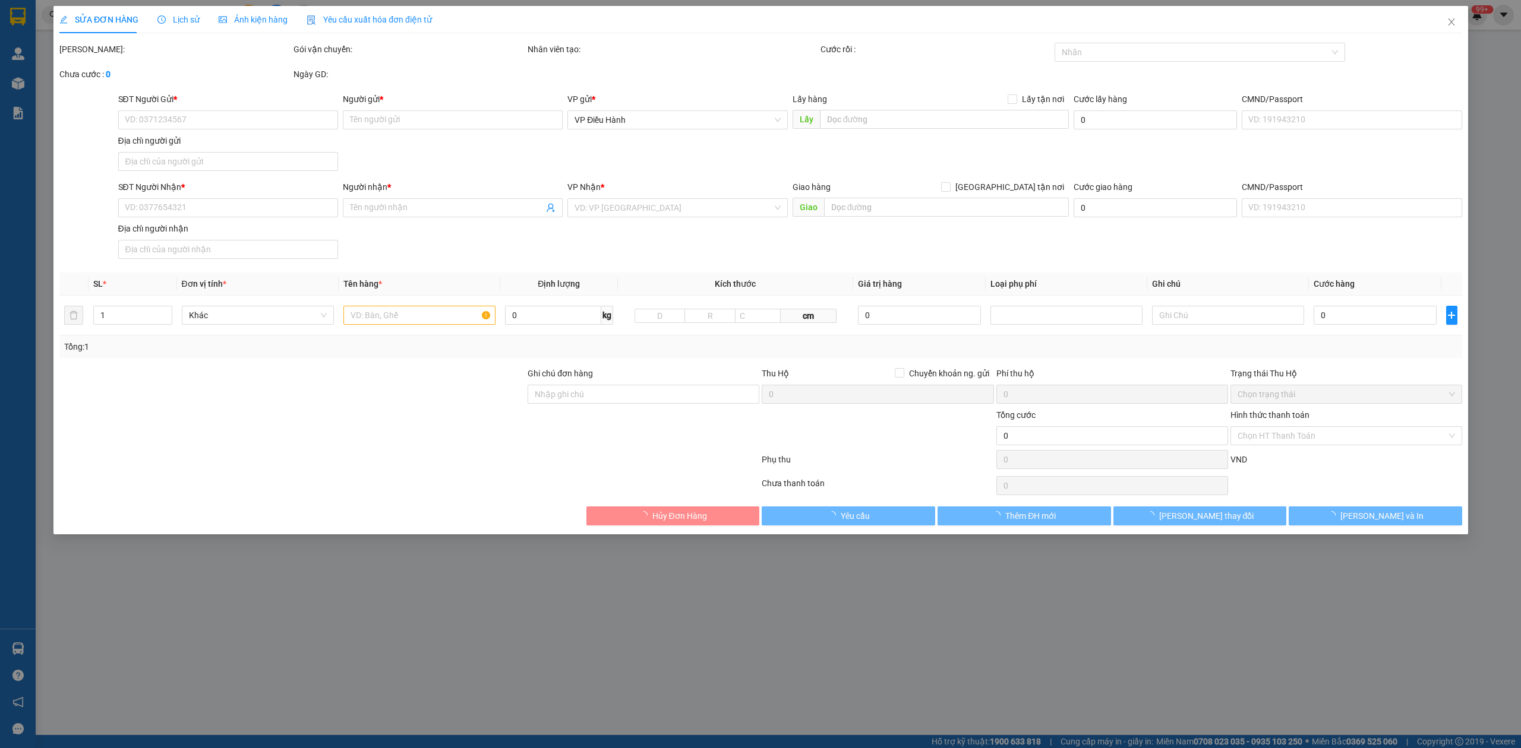
type input "0344850899"
type input "[PERSON_NAME]"
type input "0943620128"
type input "[PERSON_NAME]"
checkbox input "true"
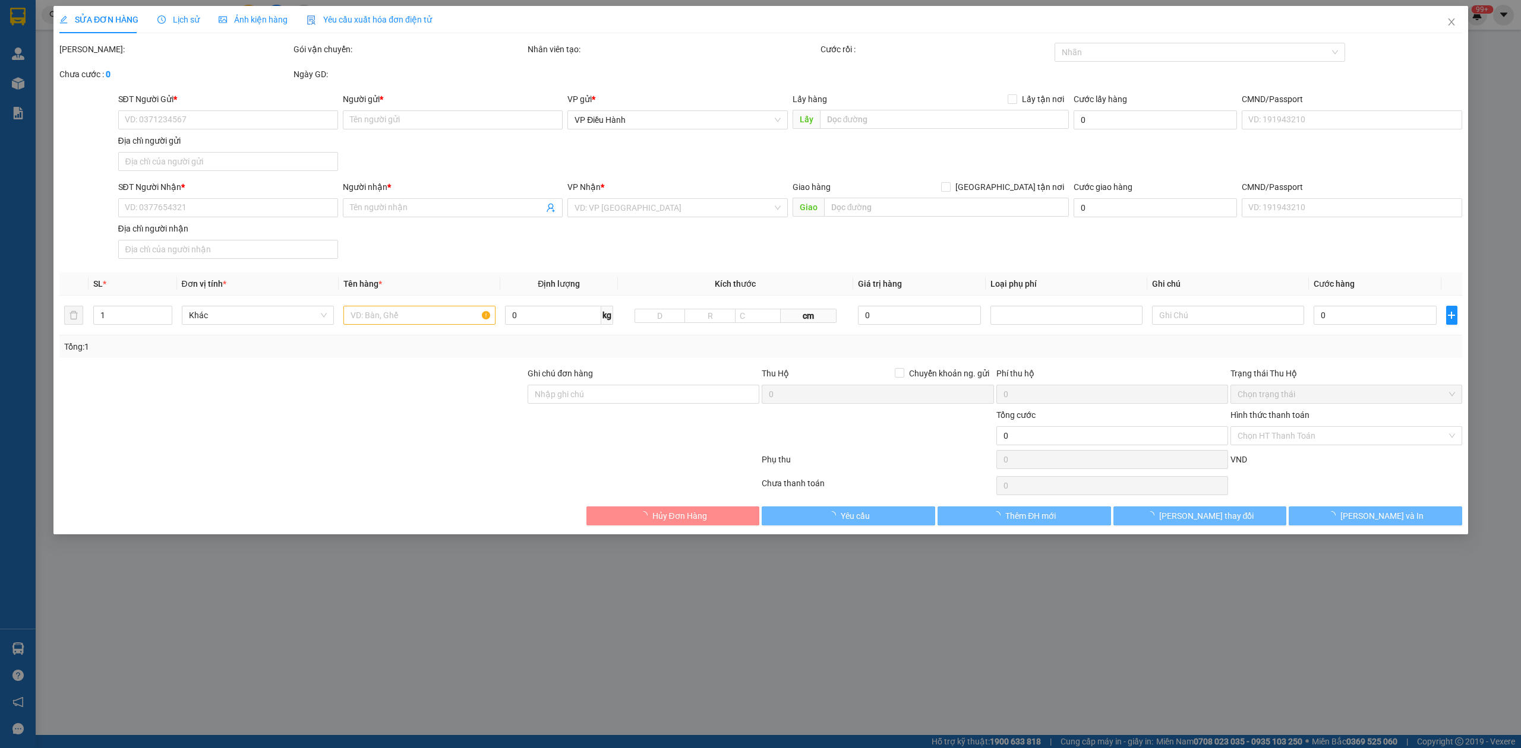
type input "313 [PERSON_NAME], P Kỳ Bá, [GEOGRAPHIC_DATA]"
type input "nhận theo kiện - hư hỏng ko chịu trách nhiệm"
type input "590.000"
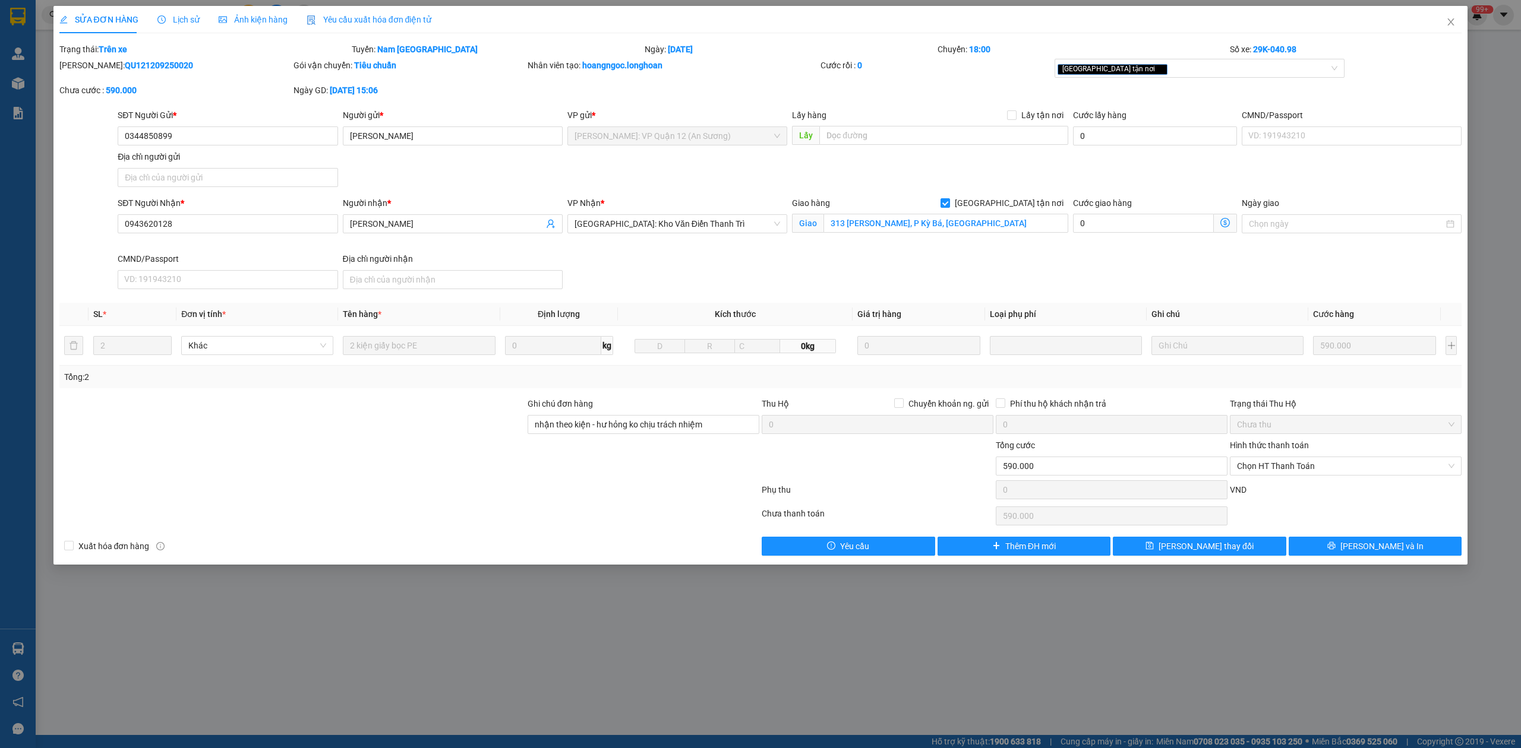
click at [181, 21] on span "Lịch sử" at bounding box center [178, 20] width 42 height 10
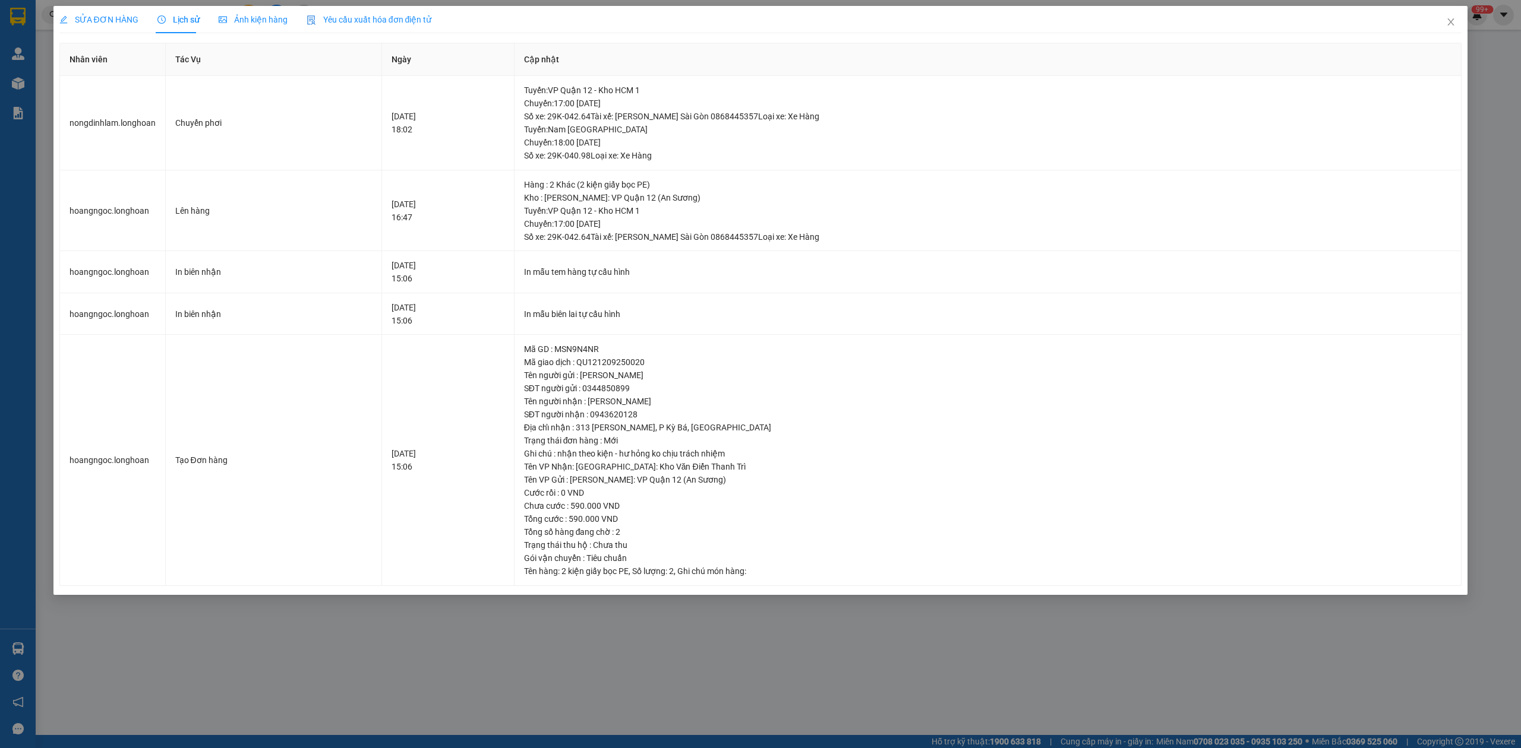
click at [91, 23] on span "SỬA ĐƠN HÀNG" at bounding box center [98, 20] width 79 height 10
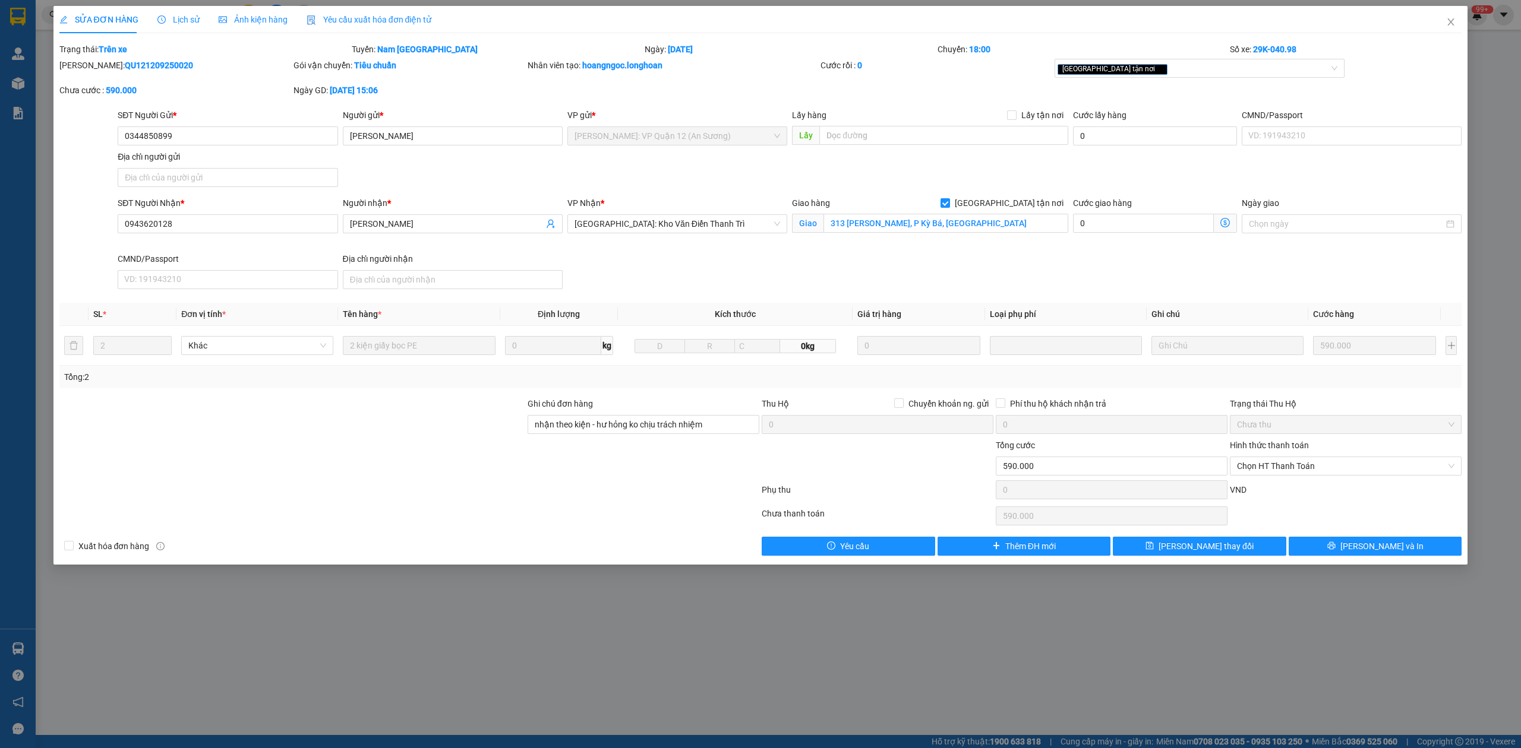
click at [181, 23] on span "Lịch sử" at bounding box center [178, 20] width 42 height 10
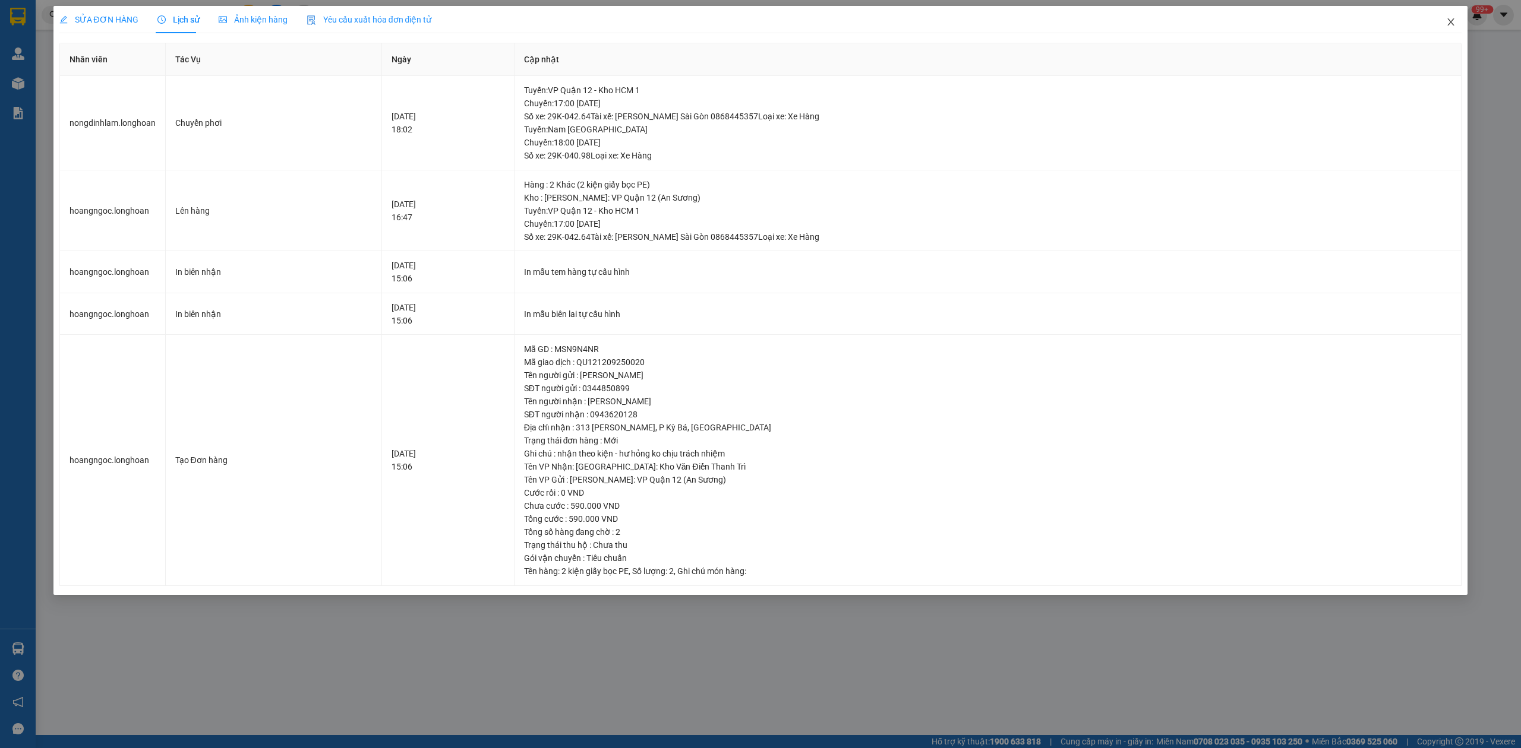
drag, startPoint x: 1453, startPoint y: 31, endPoint x: 1430, endPoint y: 23, distance: 24.1
click at [1456, 31] on span "Close" at bounding box center [1450, 22] width 33 height 33
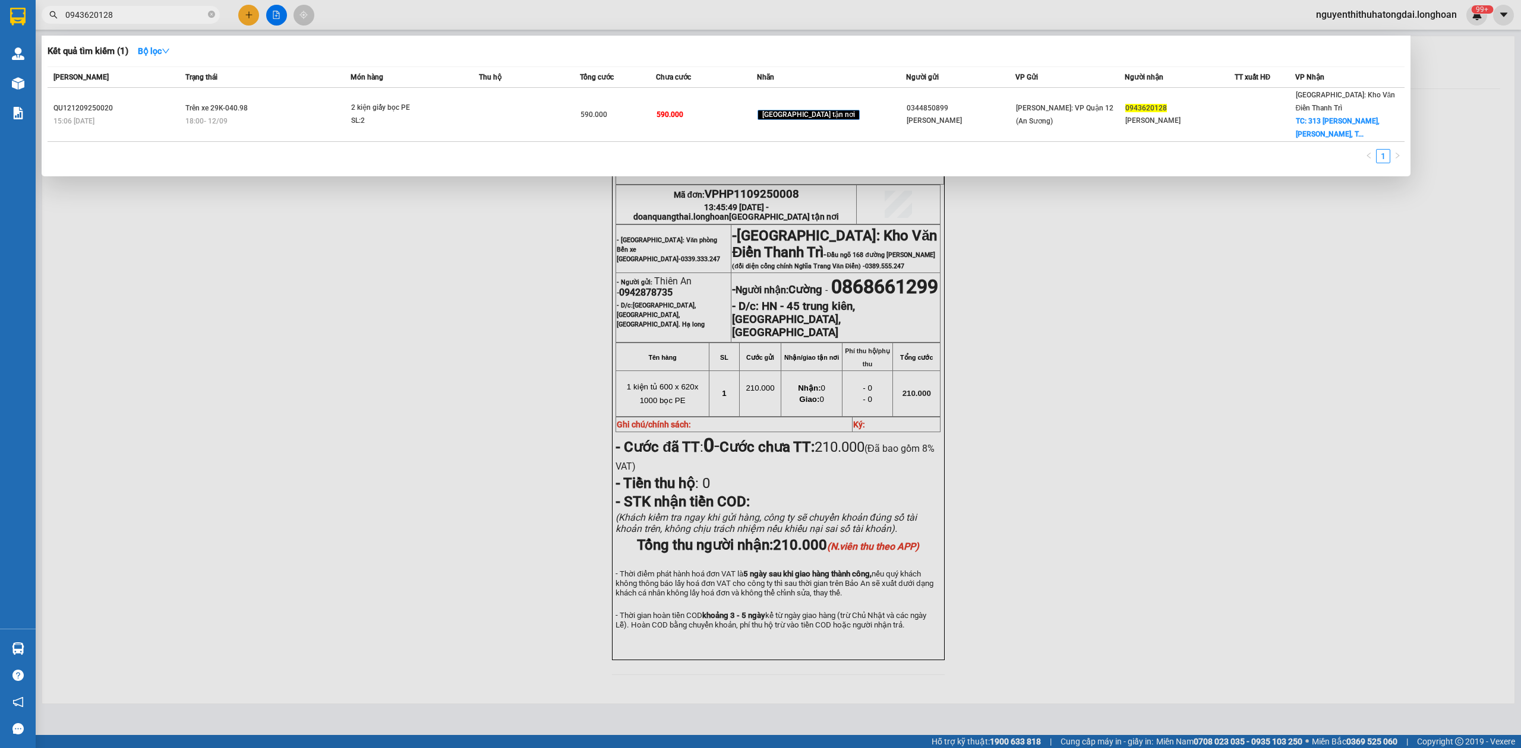
click at [148, 15] on input "0943620128" at bounding box center [135, 14] width 140 height 13
paste input "66469387"
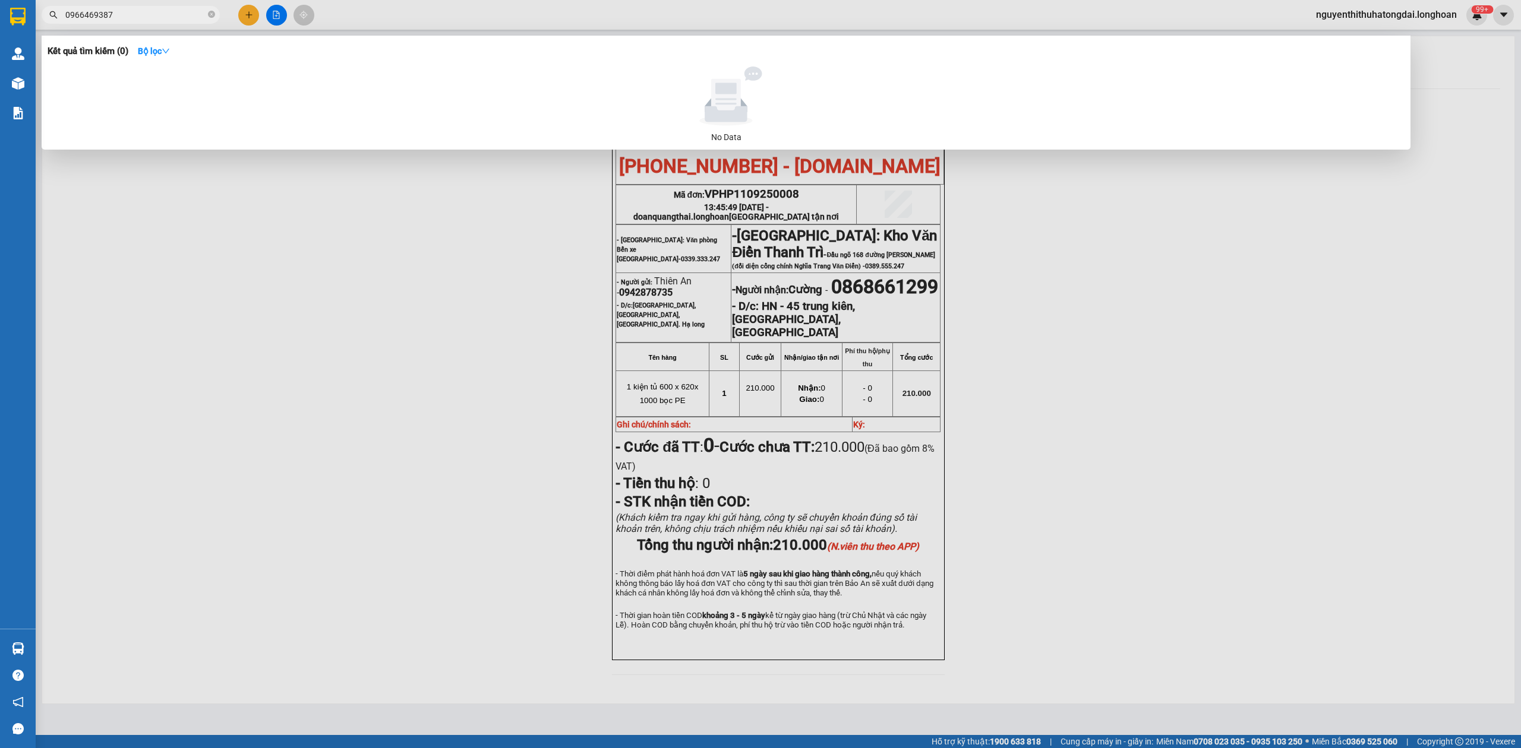
click at [99, 14] on input "0966469387" at bounding box center [135, 14] width 140 height 13
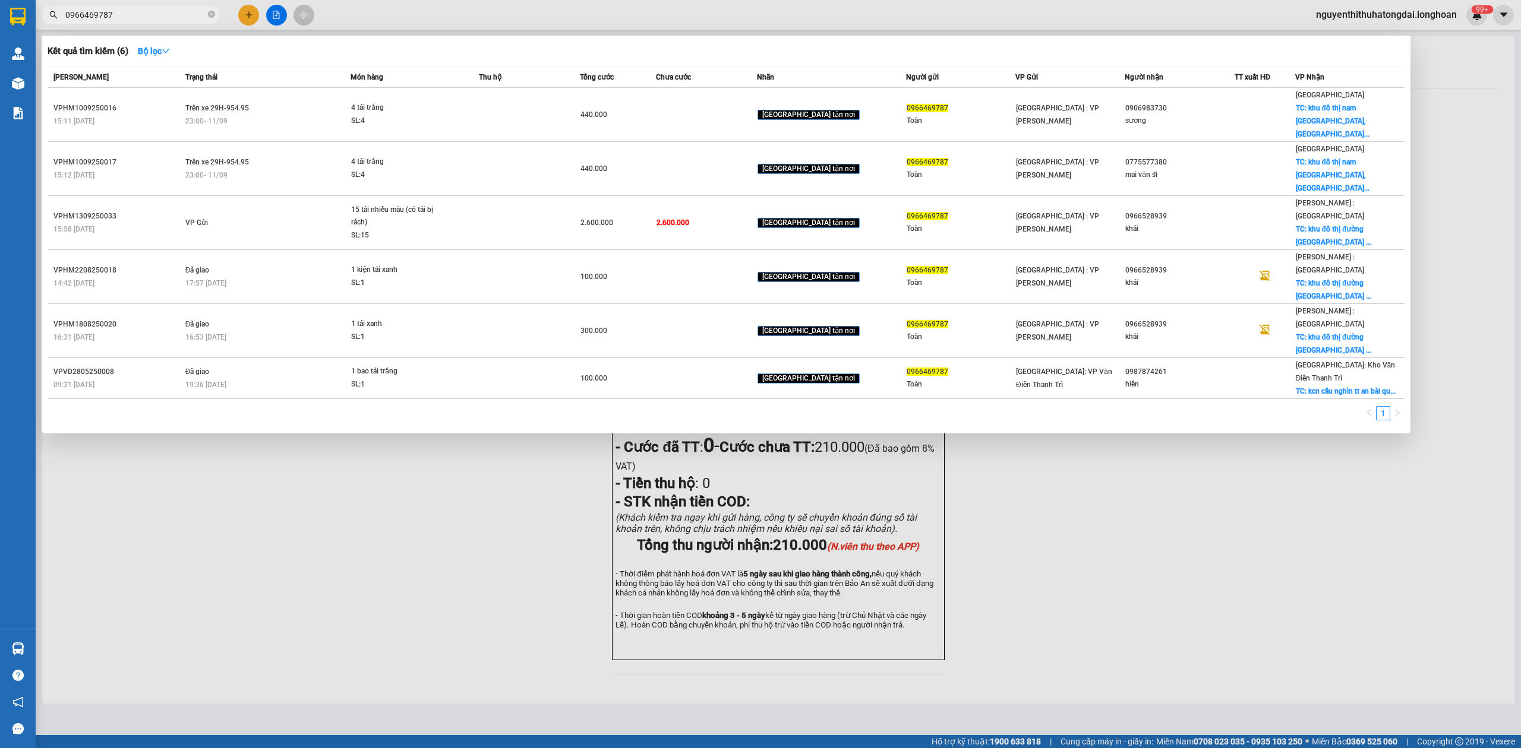
click at [150, 6] on span "0966469787" at bounding box center [131, 15] width 178 height 18
click at [153, 14] on input "0966469787" at bounding box center [135, 14] width 140 height 13
paste input "396948255"
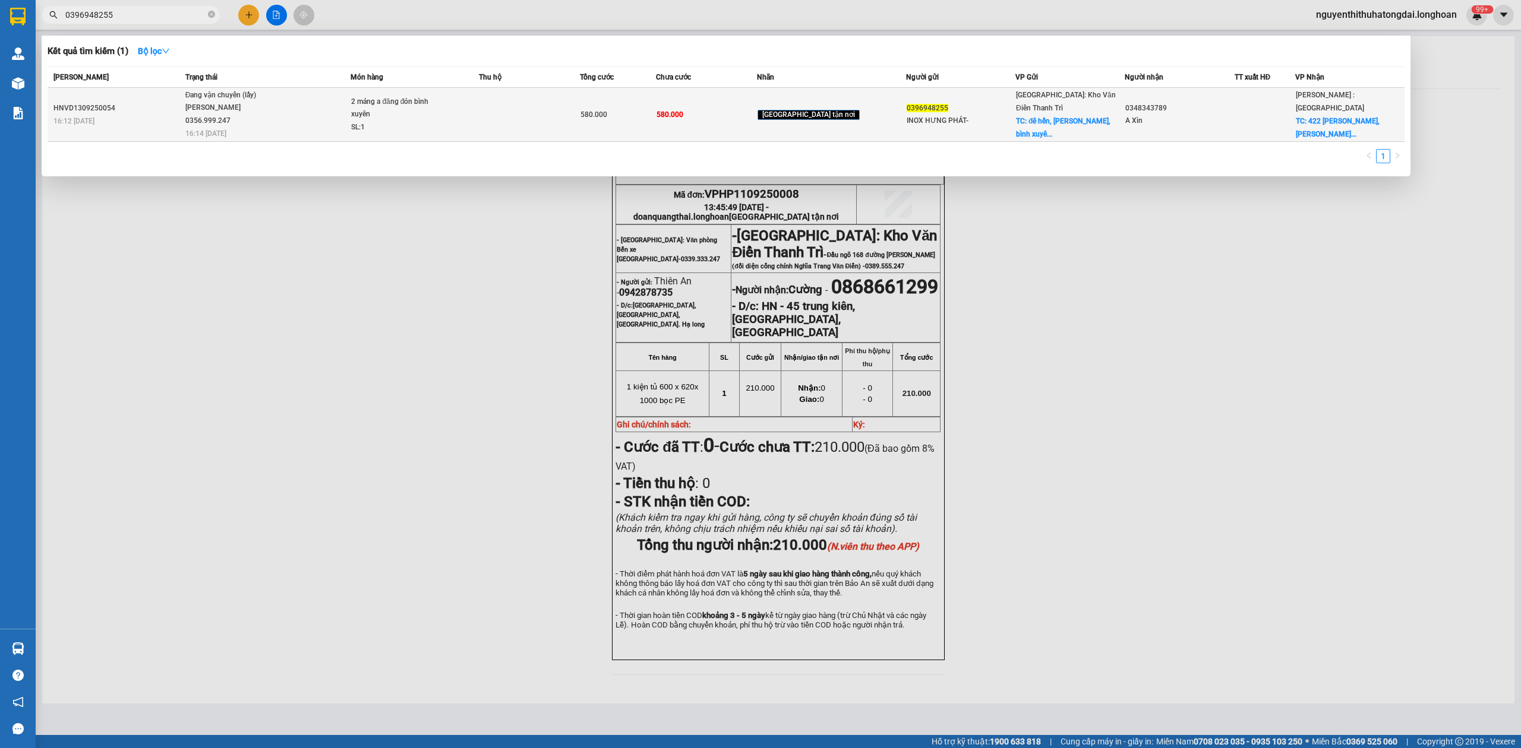
type input "0396948255"
click at [342, 108] on span "Đang vận chuyển (lấy) [PERSON_NAME] 0356.999.247 16:14 [DATE]" at bounding box center [267, 113] width 165 height 49
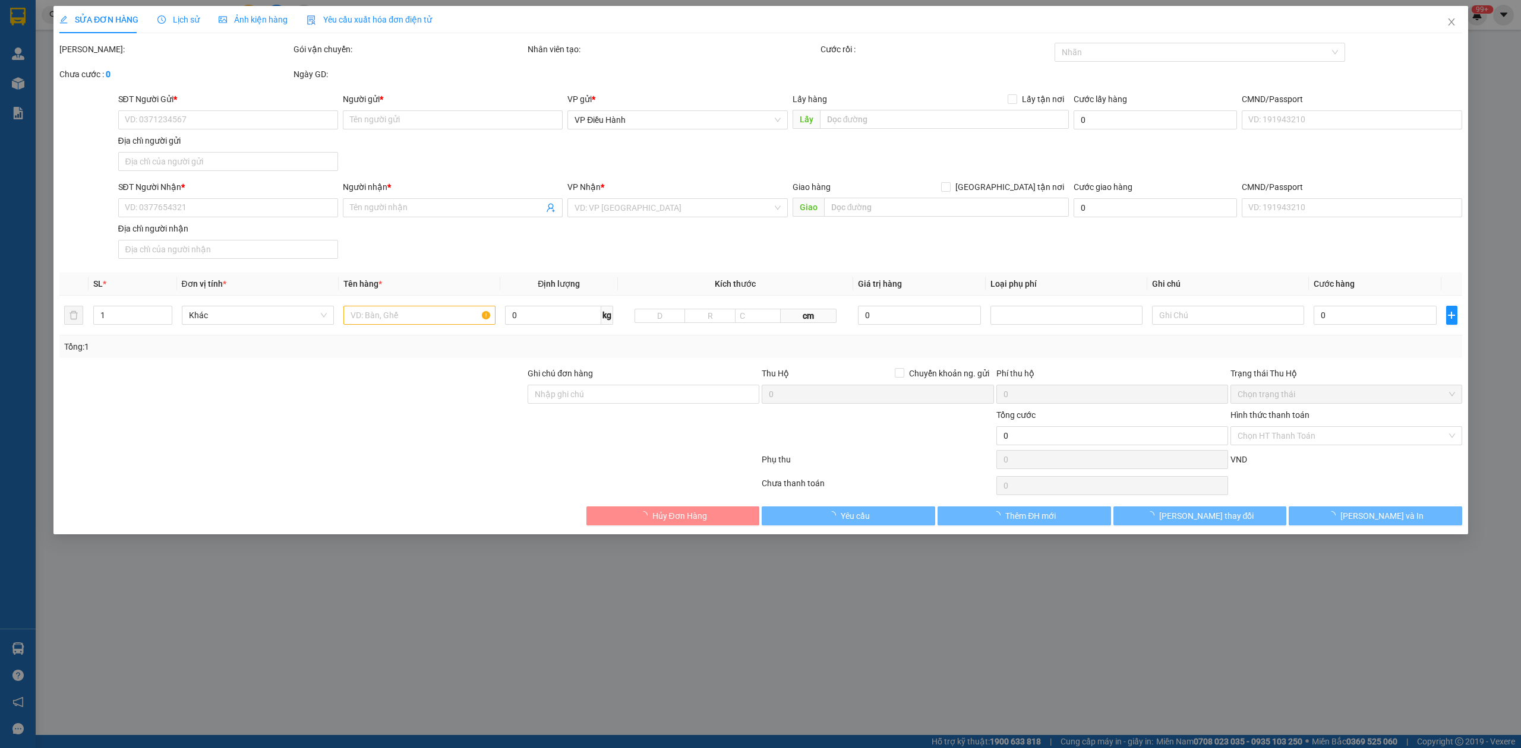
type input "0396948255"
type input "INOX HƯNG PHÁT-"
checkbox input "true"
type input "[PERSON_NAME], [PERSON_NAME], [GEOGRAPHIC_DATA] , [GEOGRAPHIC_DATA]"
type input "0348343789"
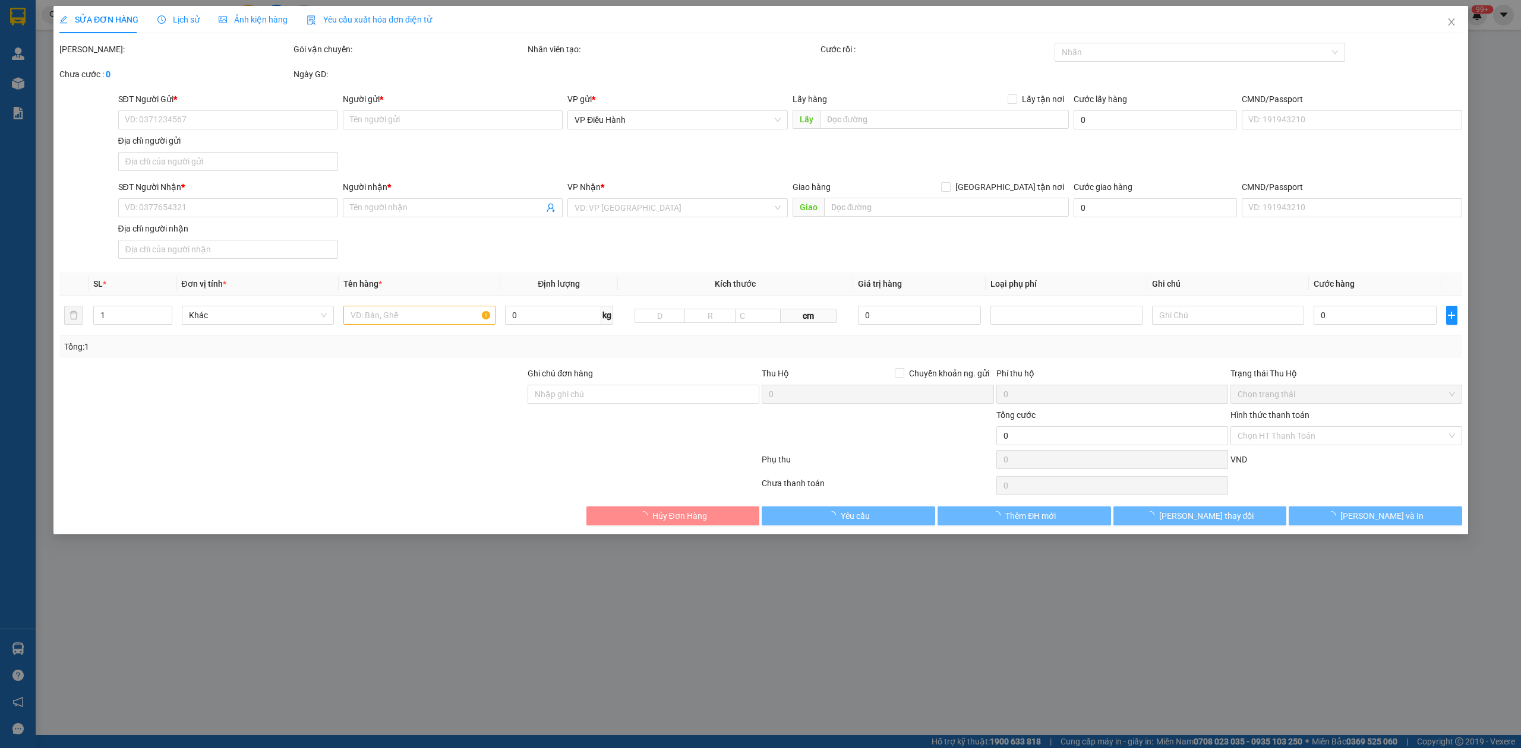
type input "A Xìn"
checkbox input "true"
type input "422 [PERSON_NAME], cô giang q1, tphcm"
type input "KO VAT"
type input "580.000"
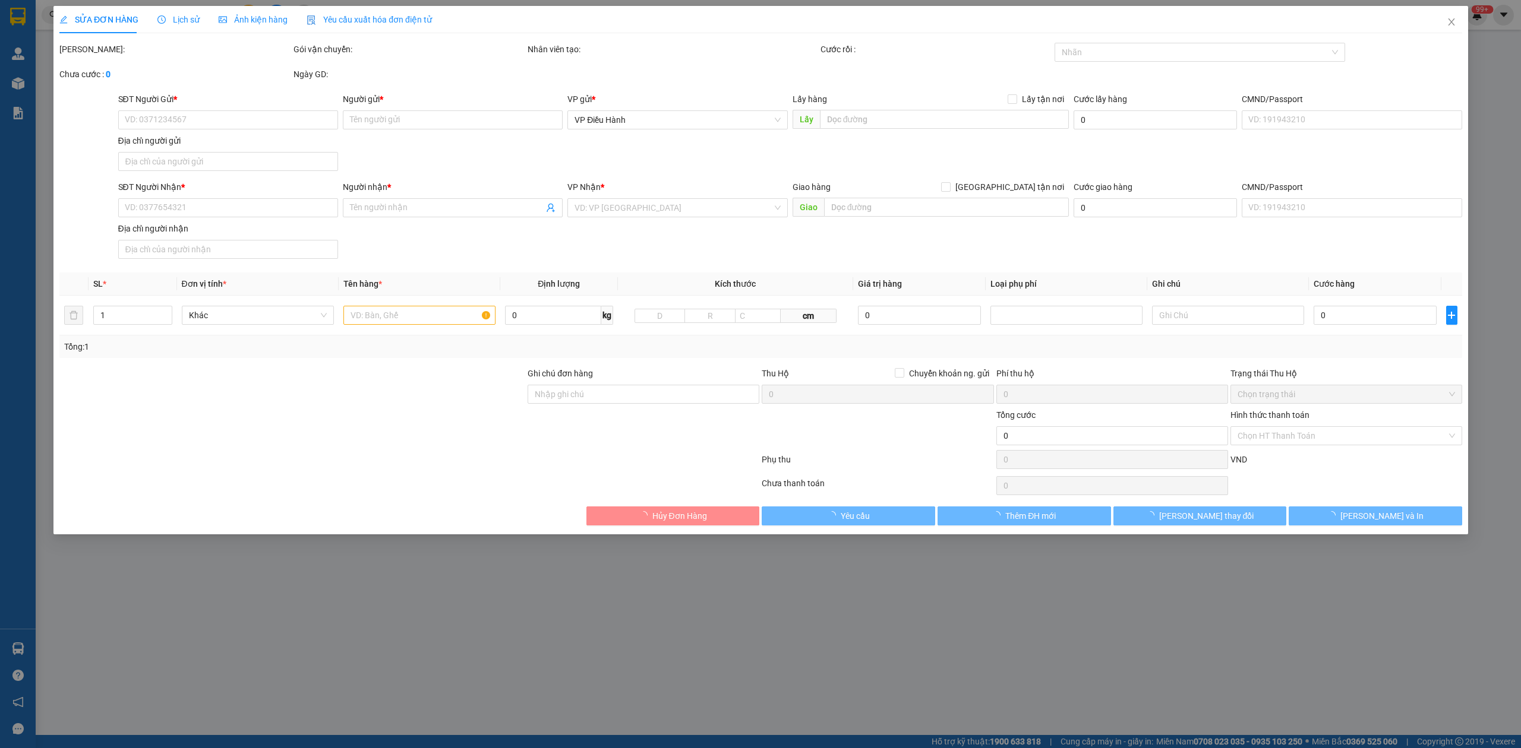
type input "580.000"
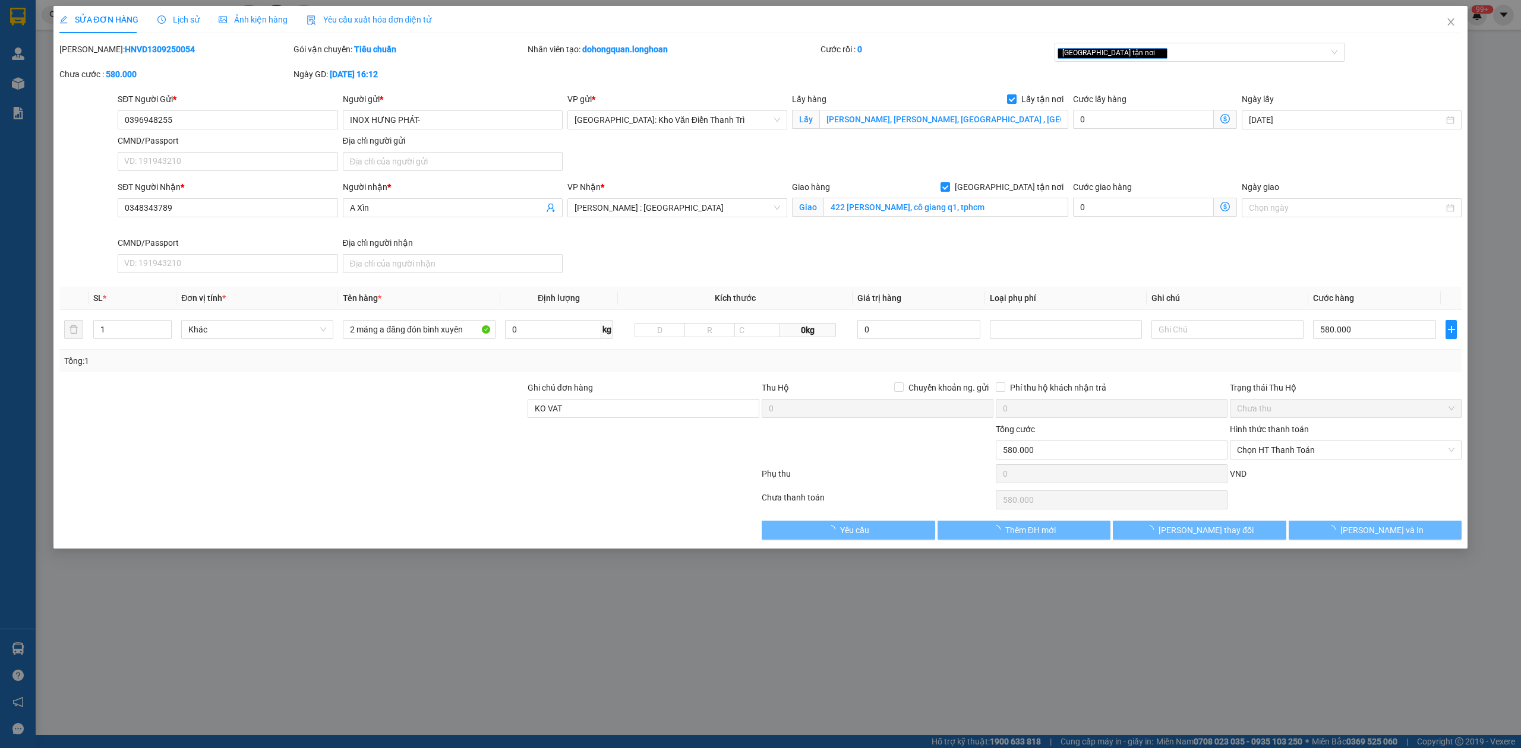
click at [170, 21] on span "Lịch sử" at bounding box center [178, 20] width 42 height 10
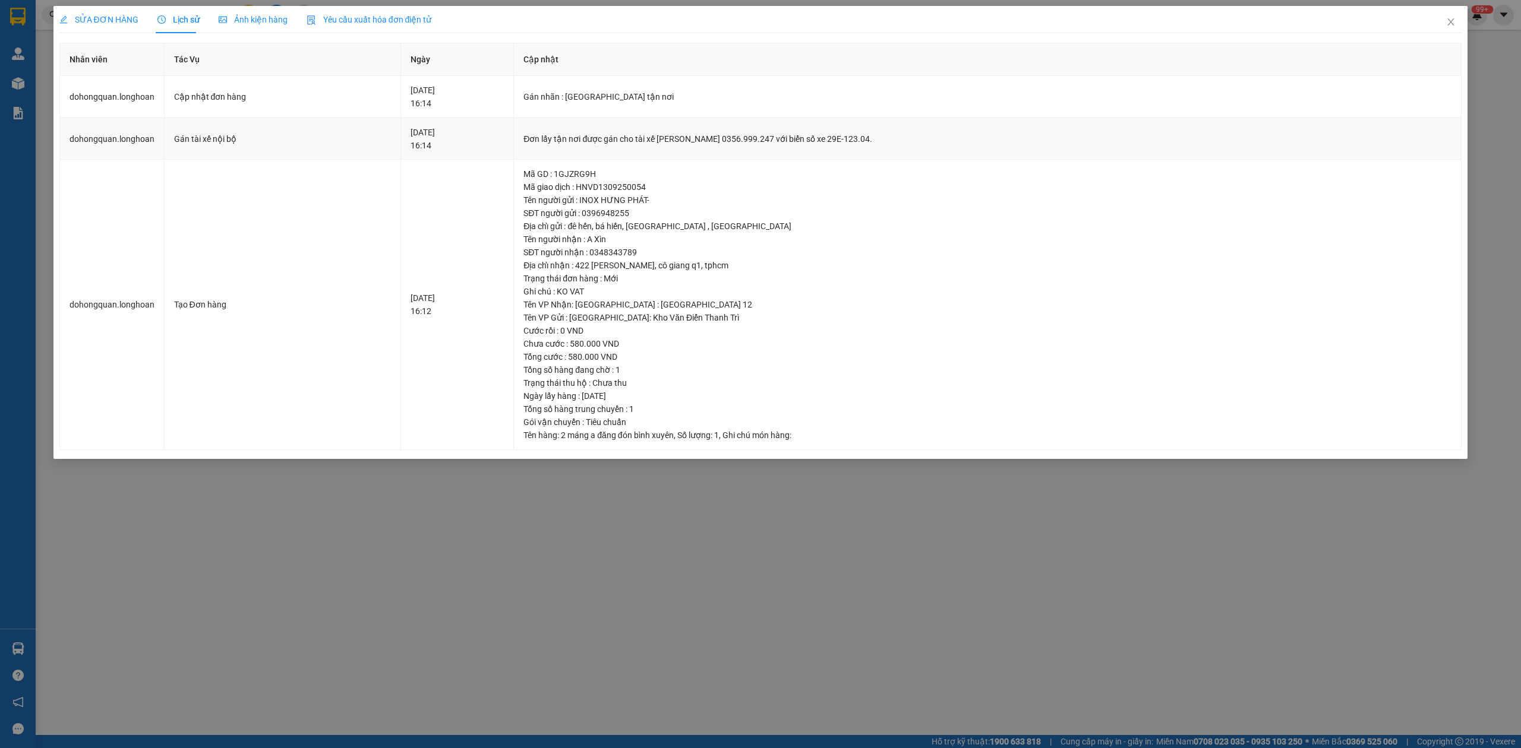
drag, startPoint x: 666, startPoint y: 134, endPoint x: 922, endPoint y: 139, distance: 256.7
click at [922, 139] on div "Đơn lấy tận nơi được gán cho tài xế [PERSON_NAME] 0356.999.247 với biển số xe 2…" at bounding box center [987, 138] width 928 height 13
copy div "tài xế [PERSON_NAME] 0356.999.247 với biển số xe 29E-123.04."
click at [1449, 27] on icon "close" at bounding box center [1451, 22] width 10 height 10
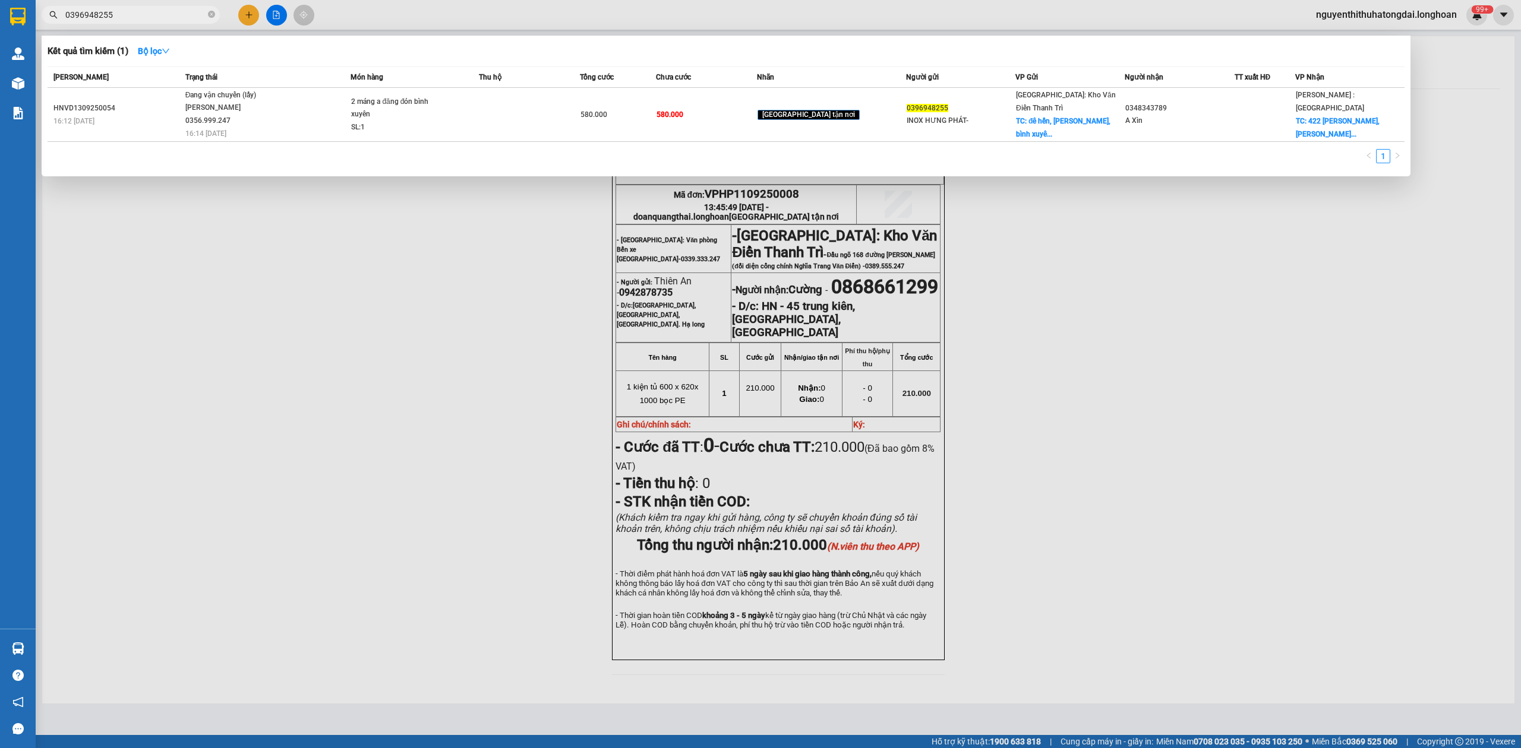
click at [102, 12] on input "0396948255" at bounding box center [135, 14] width 140 height 13
paste input "948578549"
click at [131, 15] on input "0948578549" at bounding box center [135, 14] width 140 height 13
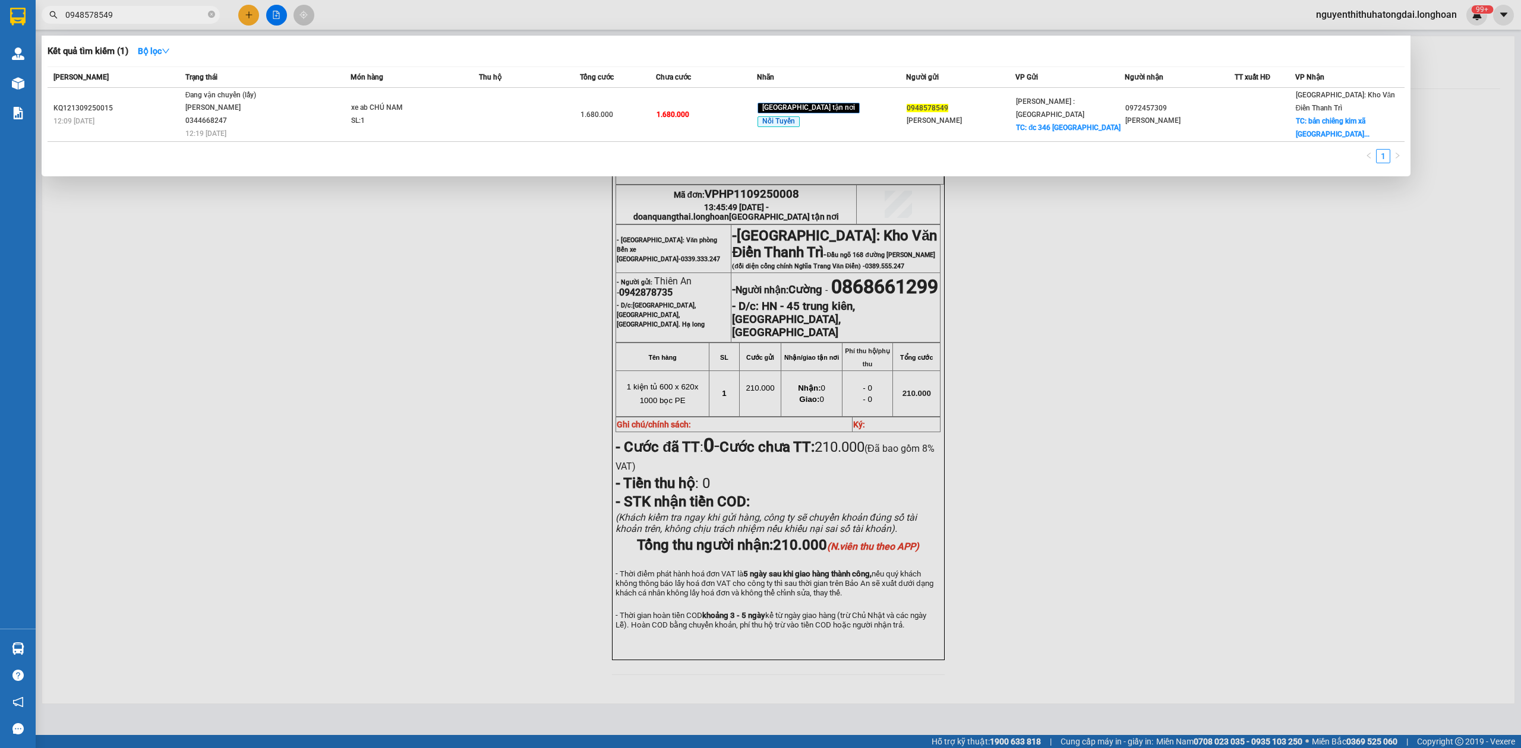
paste input "348587076"
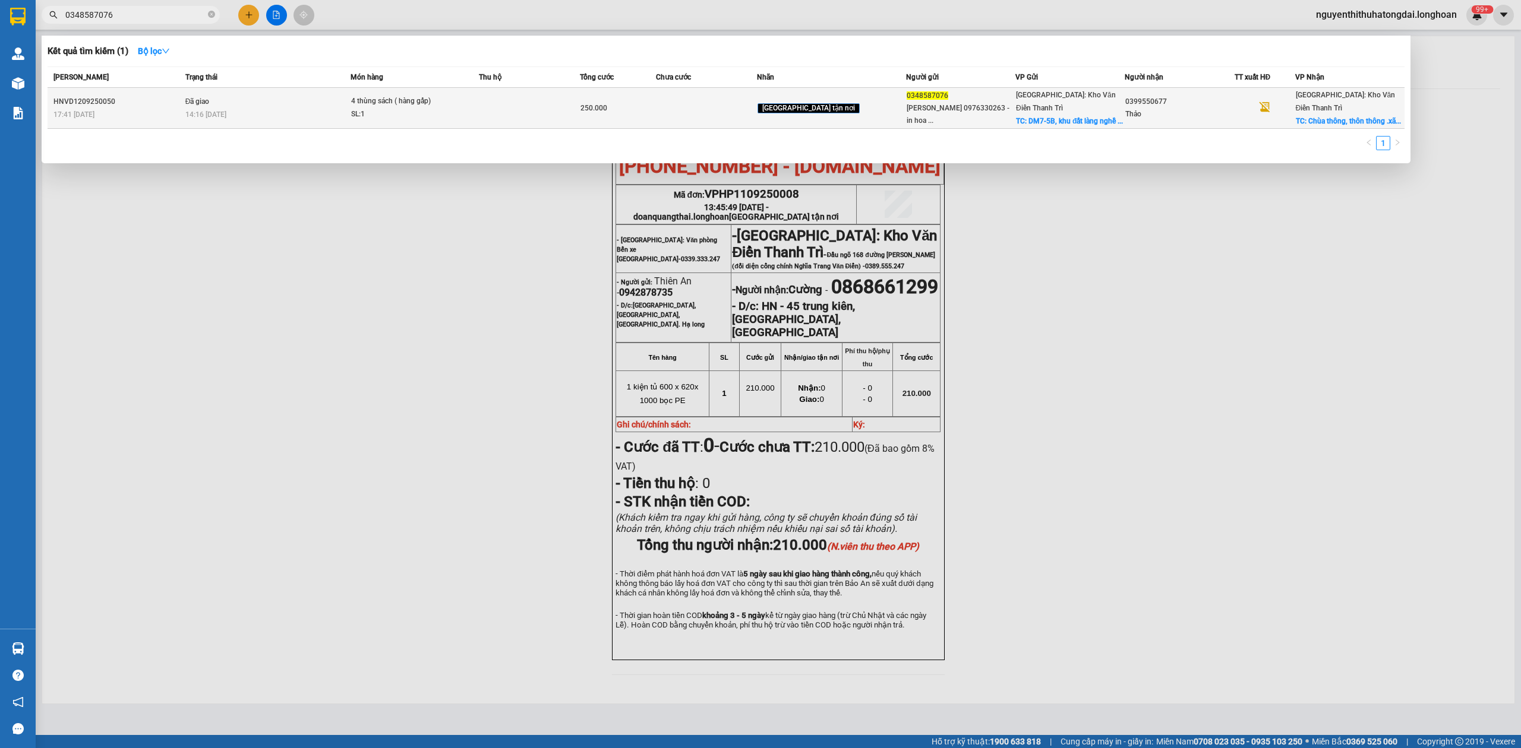
type input "0348587076"
click at [342, 100] on td "Đã giao 14:16 [DATE]" at bounding box center [266, 108] width 169 height 41
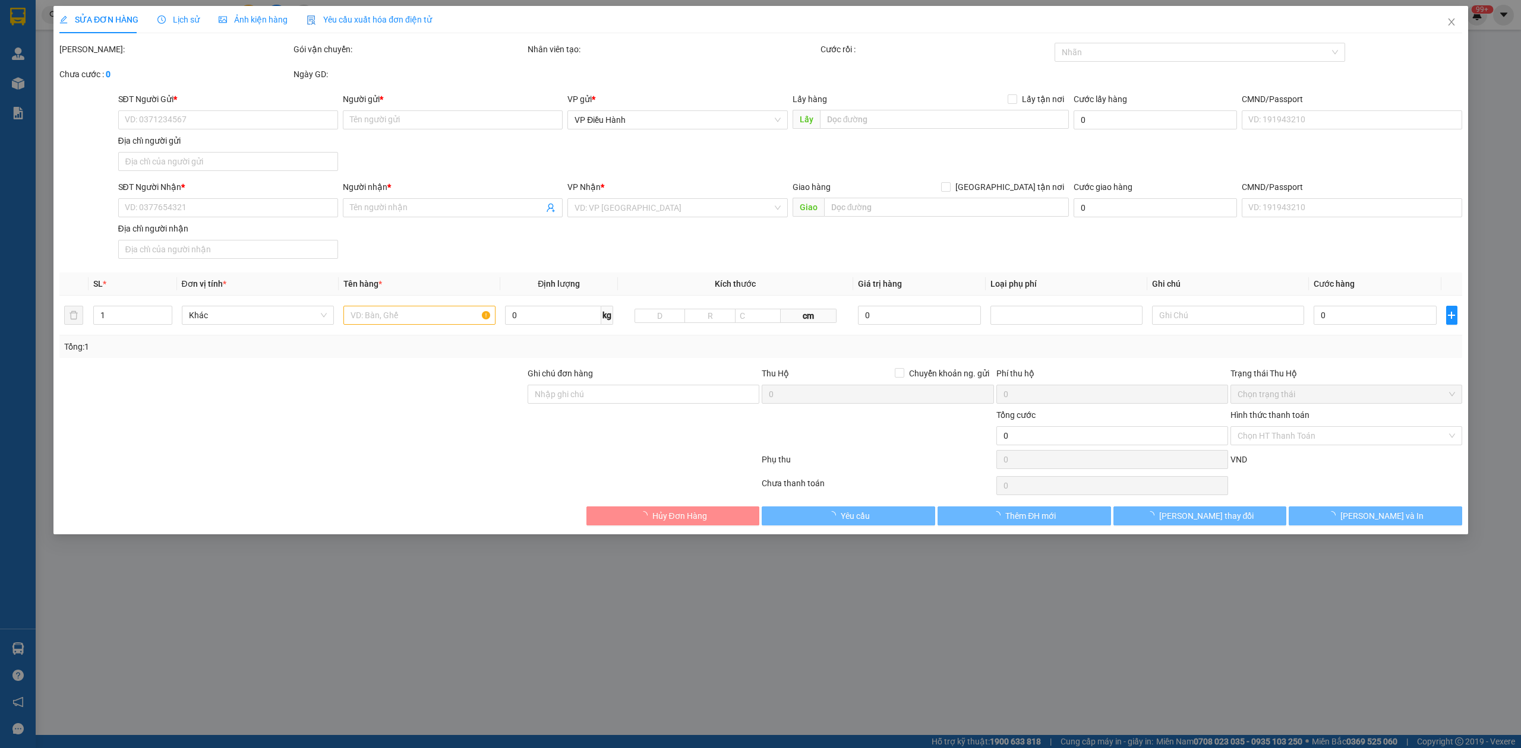
type input "0348587076"
type input "Tuệ Minh 0976330263 - in hoa phát"
checkbox input "true"
type input "DM7-5B, khu đất làng nghề [GEOGRAPHIC_DATA], [GEOGRAPHIC_DATA] ,[GEOGRAPHIC_DAT…"
type input "65.000"
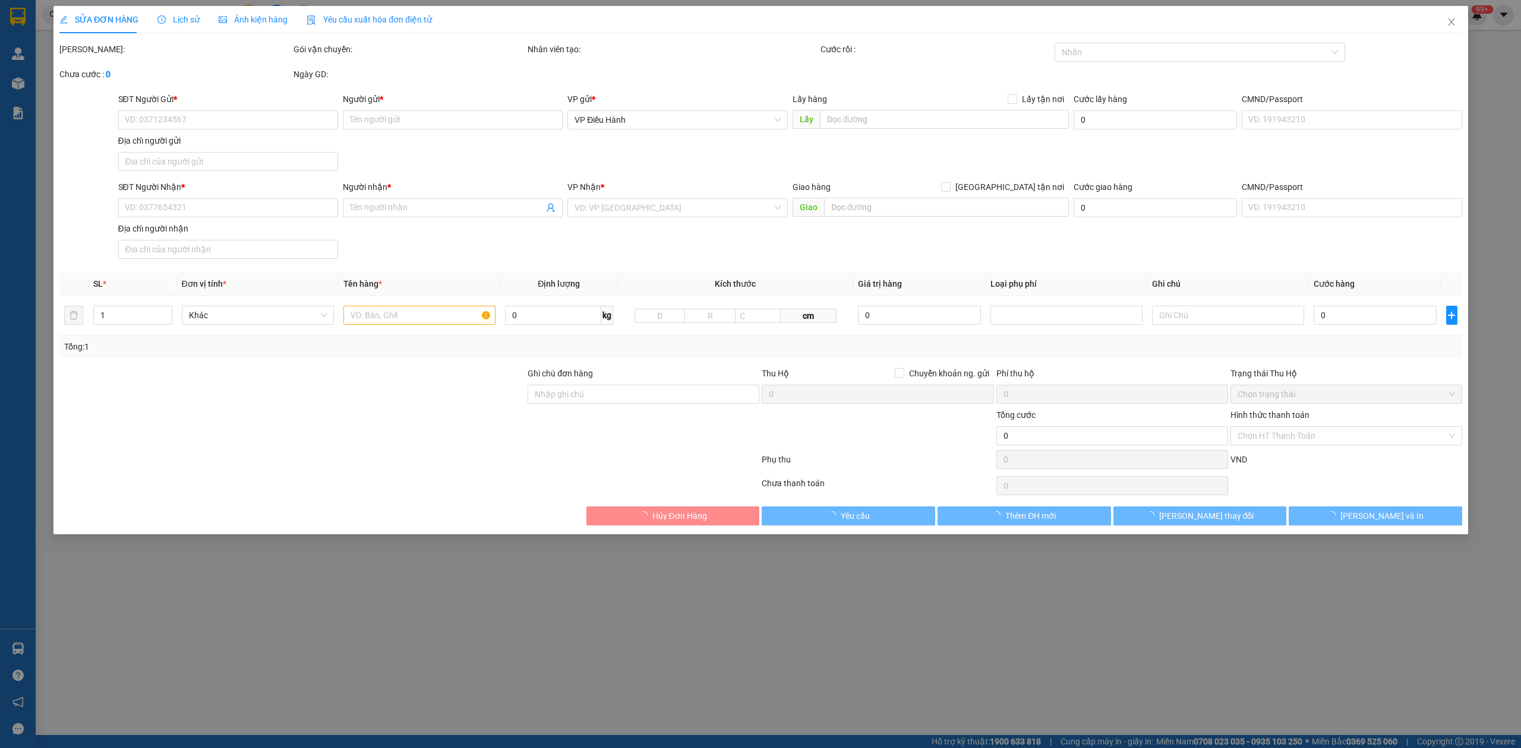
type input "0399550677"
type input "Thảo"
checkbox input "true"
type input "Chùa thông, thôn thông .xã [GEOGRAPHIC_DATA] huyện [GEOGRAPHIC_DATA]"
type input "250.000"
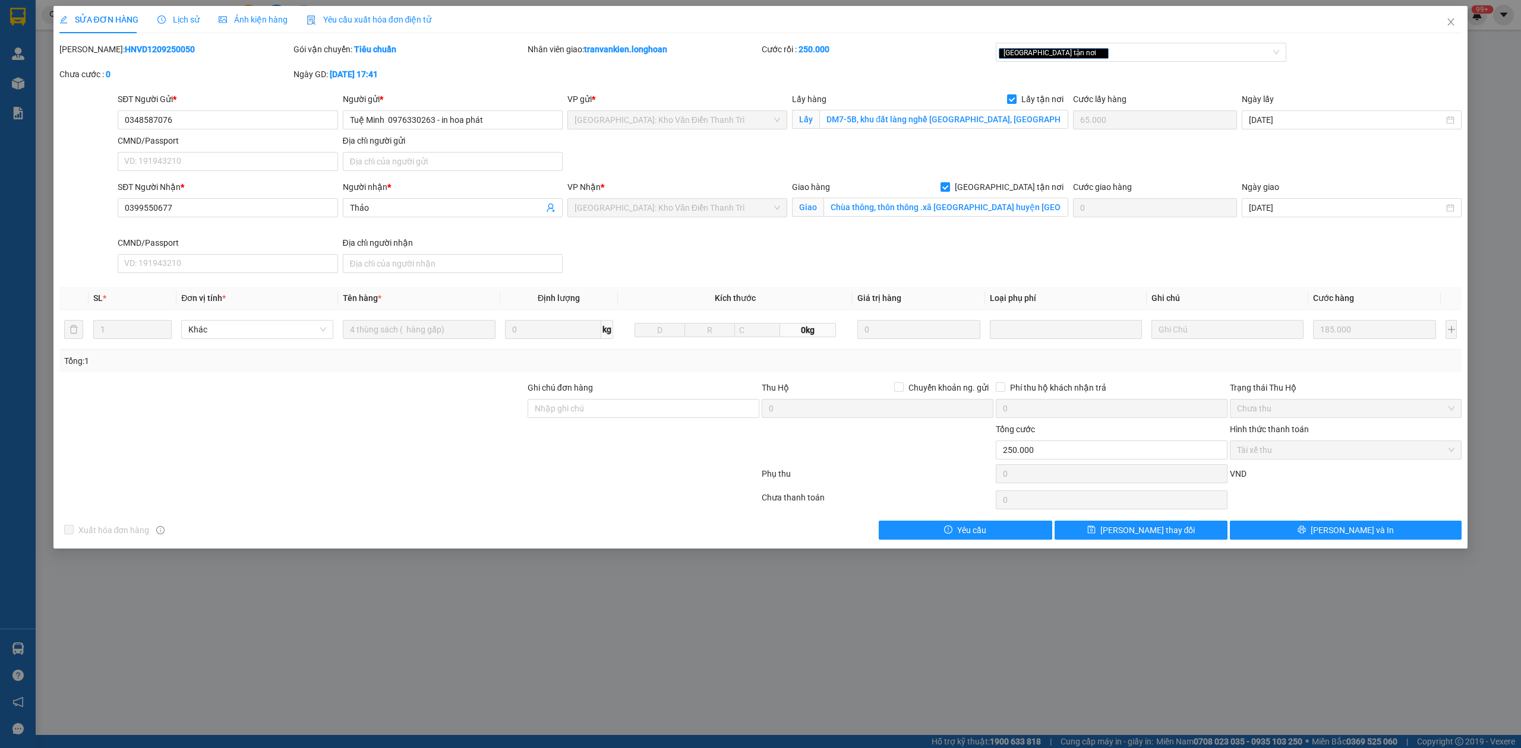
click at [176, 21] on span "Lịch sử" at bounding box center [178, 20] width 42 height 10
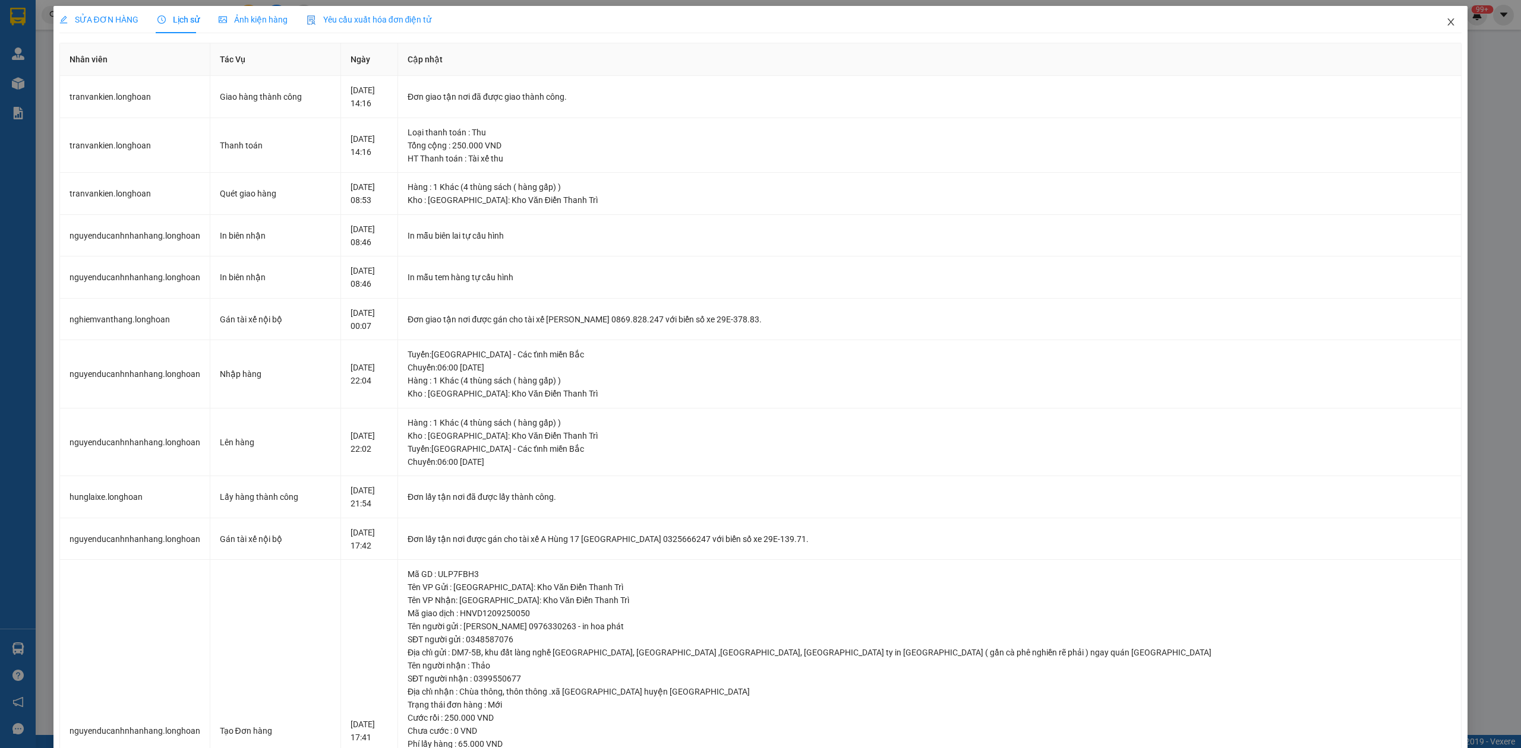
click at [1440, 27] on span "Close" at bounding box center [1450, 22] width 33 height 33
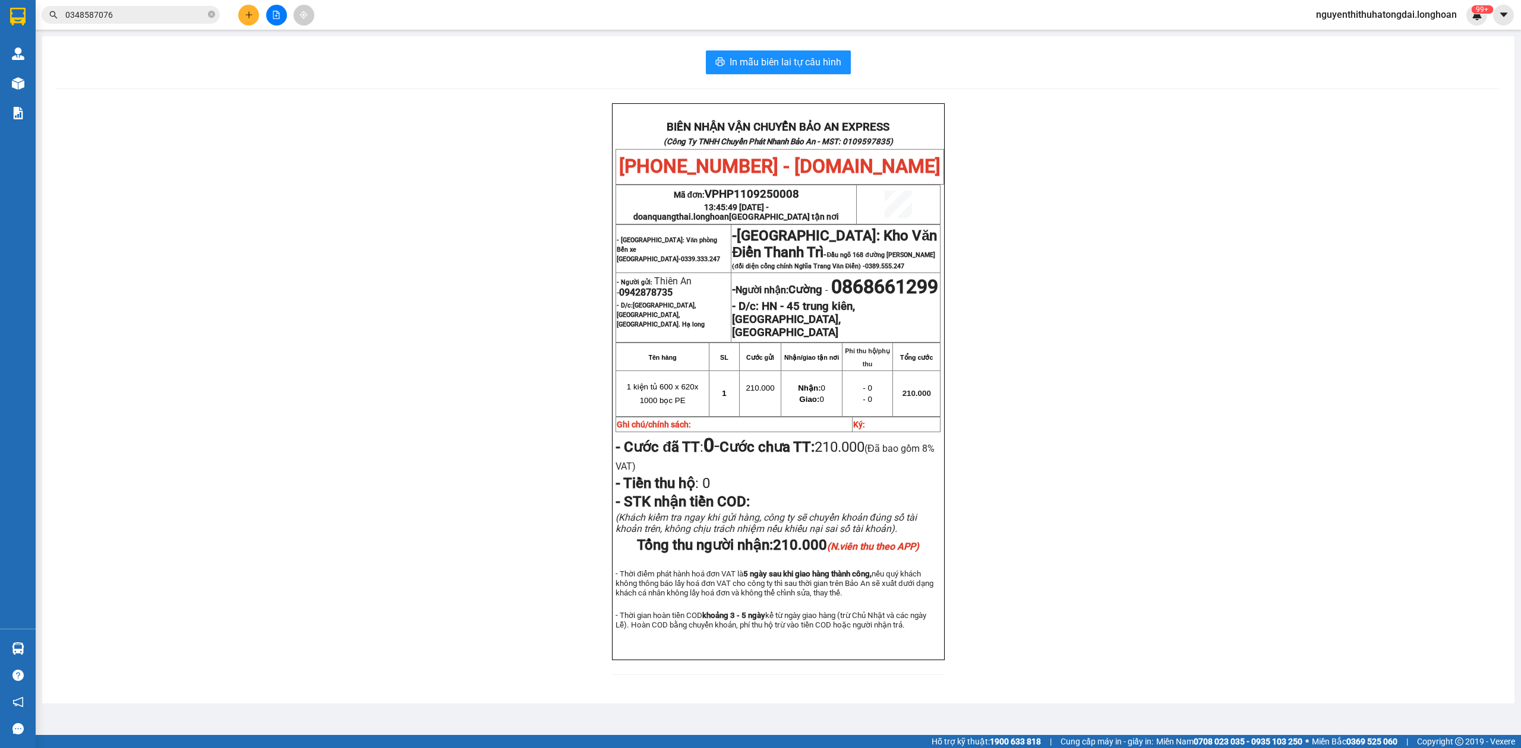
click at [163, 19] on input "0348587076" at bounding box center [135, 14] width 140 height 13
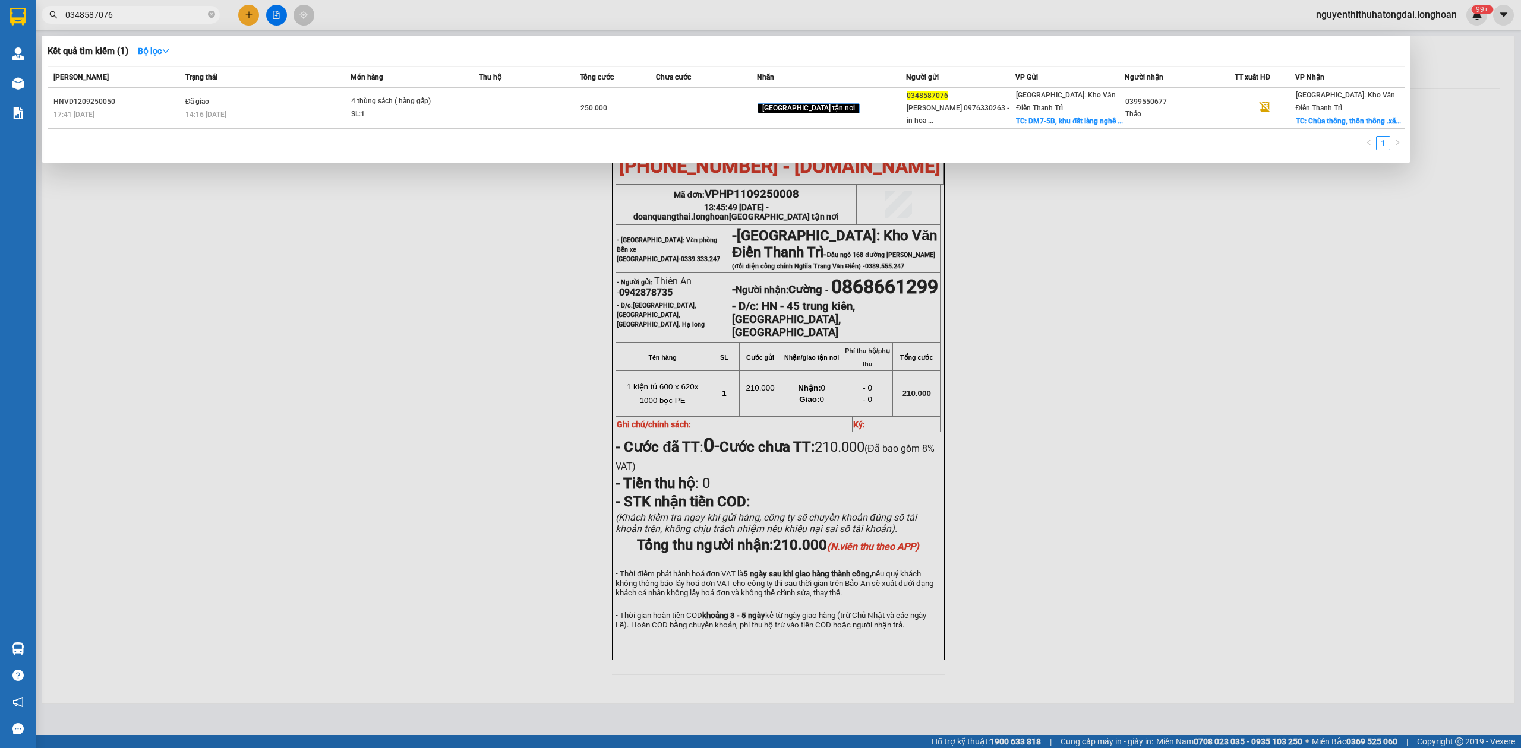
click at [163, 19] on input "0348587076" at bounding box center [135, 14] width 140 height 13
paste input "918295172"
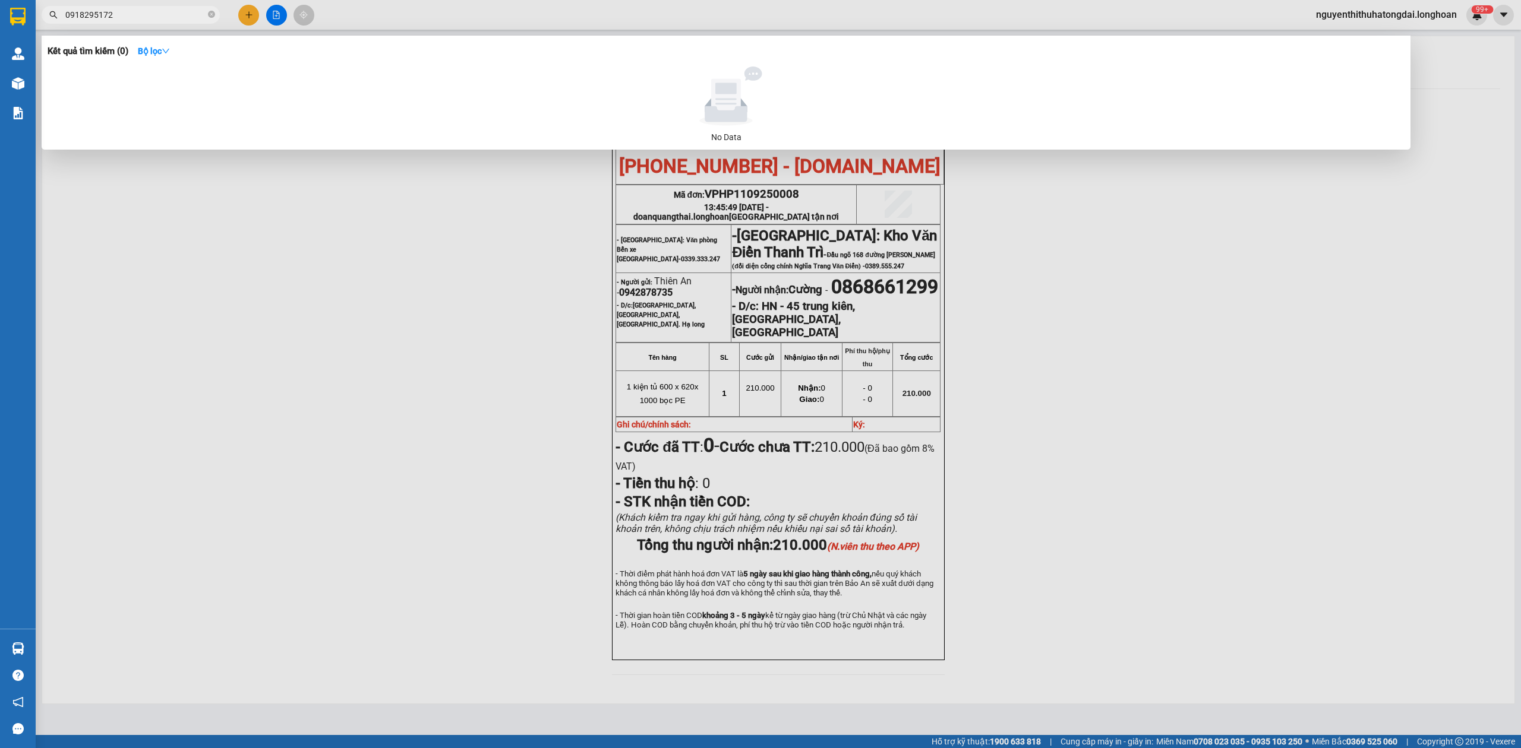
drag, startPoint x: 163, startPoint y: 19, endPoint x: 0, endPoint y: 36, distance: 163.7
click at [0, 36] on section "Kết quả tìm kiếm ( 0 ) Bộ lọc No Data 0918295172 nguyenthithuhatongdai.longhoan…" at bounding box center [760, 374] width 1521 height 748
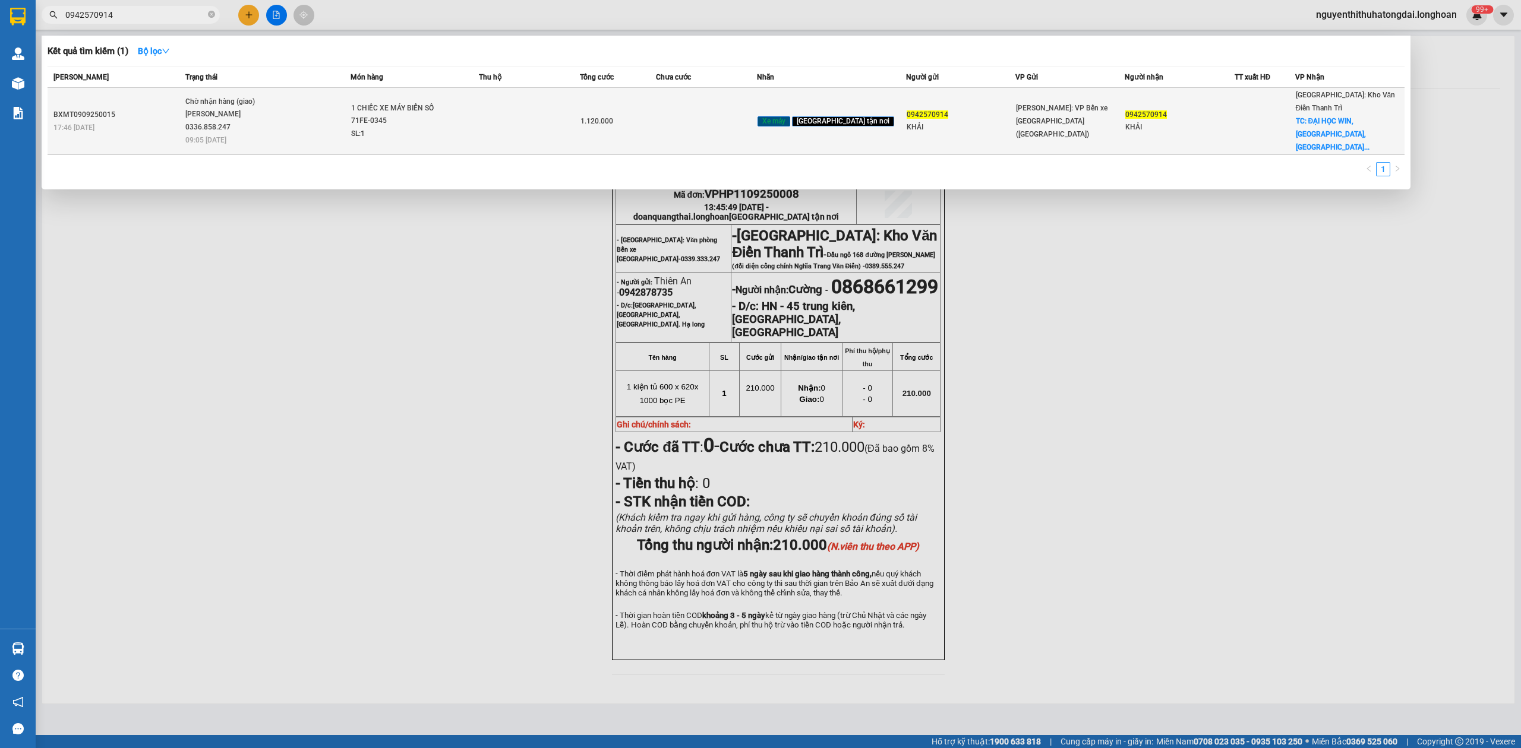
type input "0942570914"
click at [438, 109] on div "1 CHIẾC XE MÁY BIỂN SỐ 71FE-0345" at bounding box center [395, 115] width 89 height 26
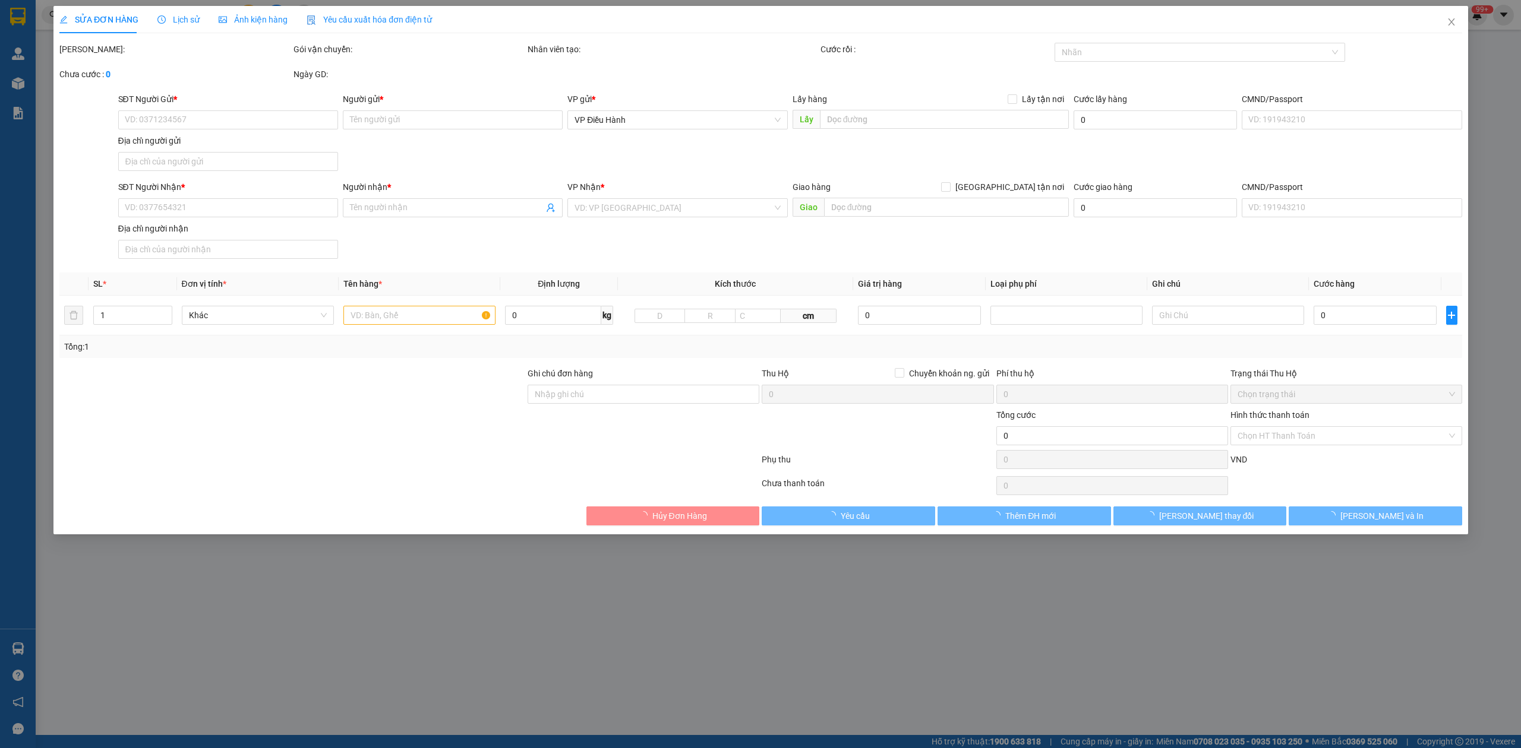
type input "0942570914"
type input "KHẢI"
type input "0942570914"
type input "KHẢI"
checkbox input "true"
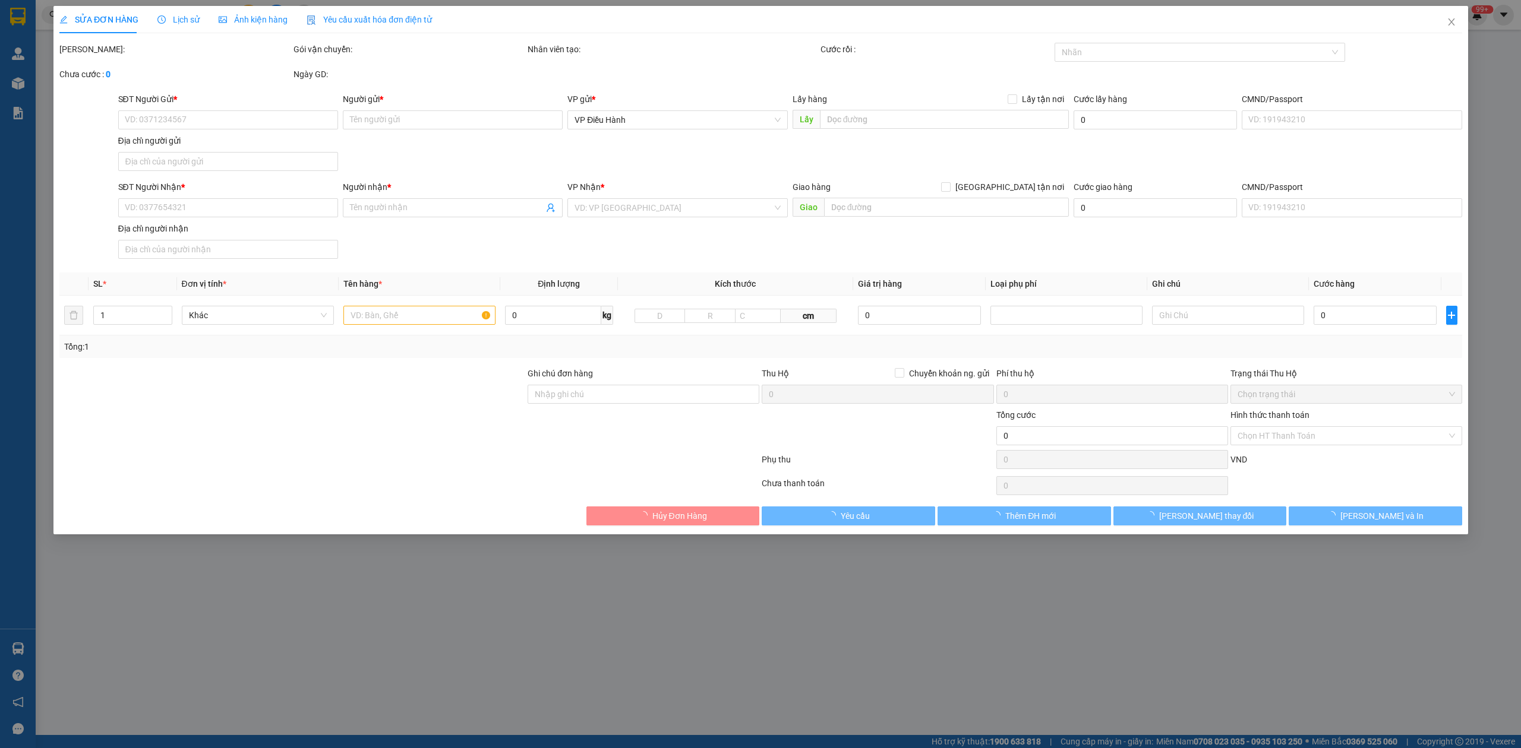
type input "ĐẠI HỌC WIN,[GEOGRAPHIC_DATA],[GEOGRAPHIC_DATA]"
type input "CHÌA KHOÁ+CAVET QUẤN TAY LÁI"
type input "1.120.000"
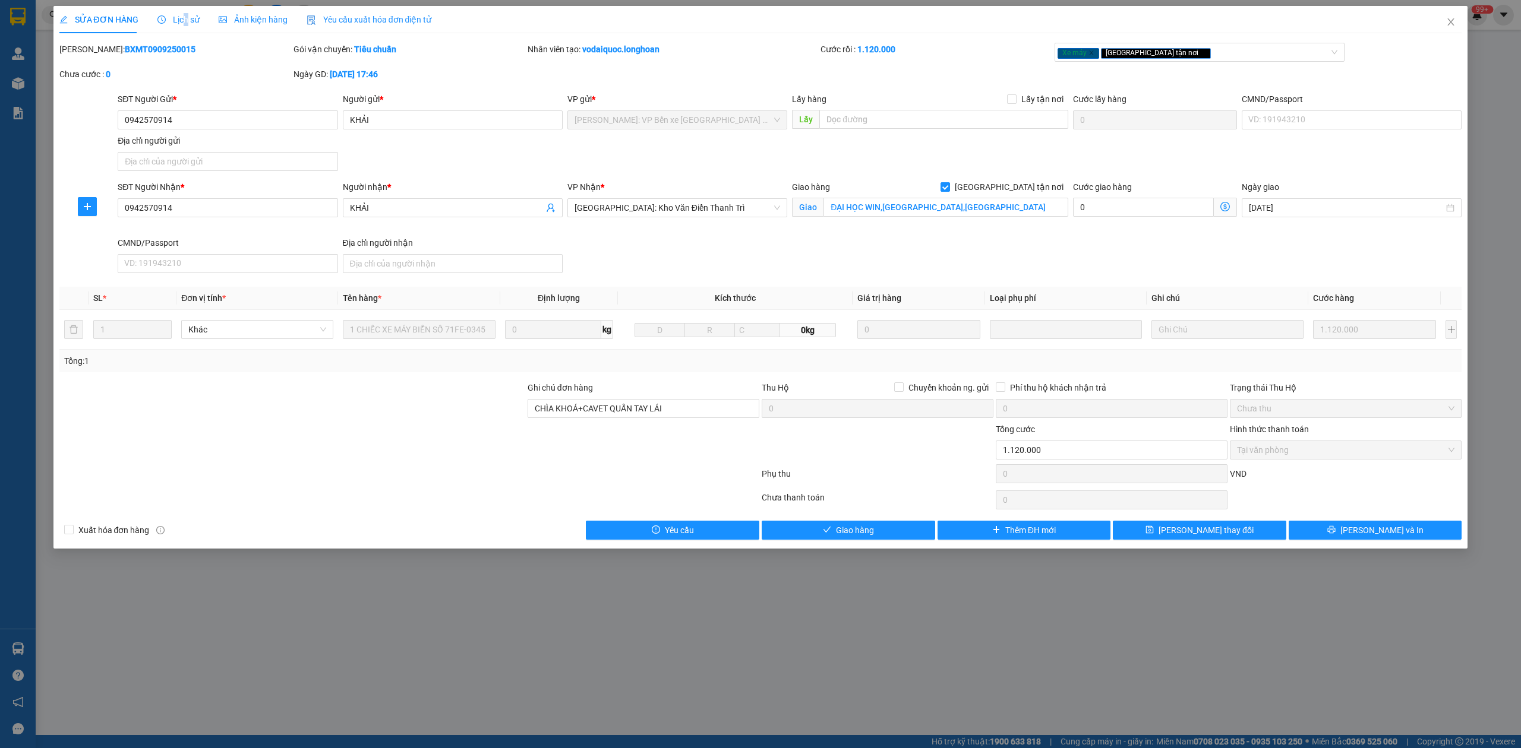
click at [182, 15] on span "Lịch sử" at bounding box center [178, 20] width 42 height 10
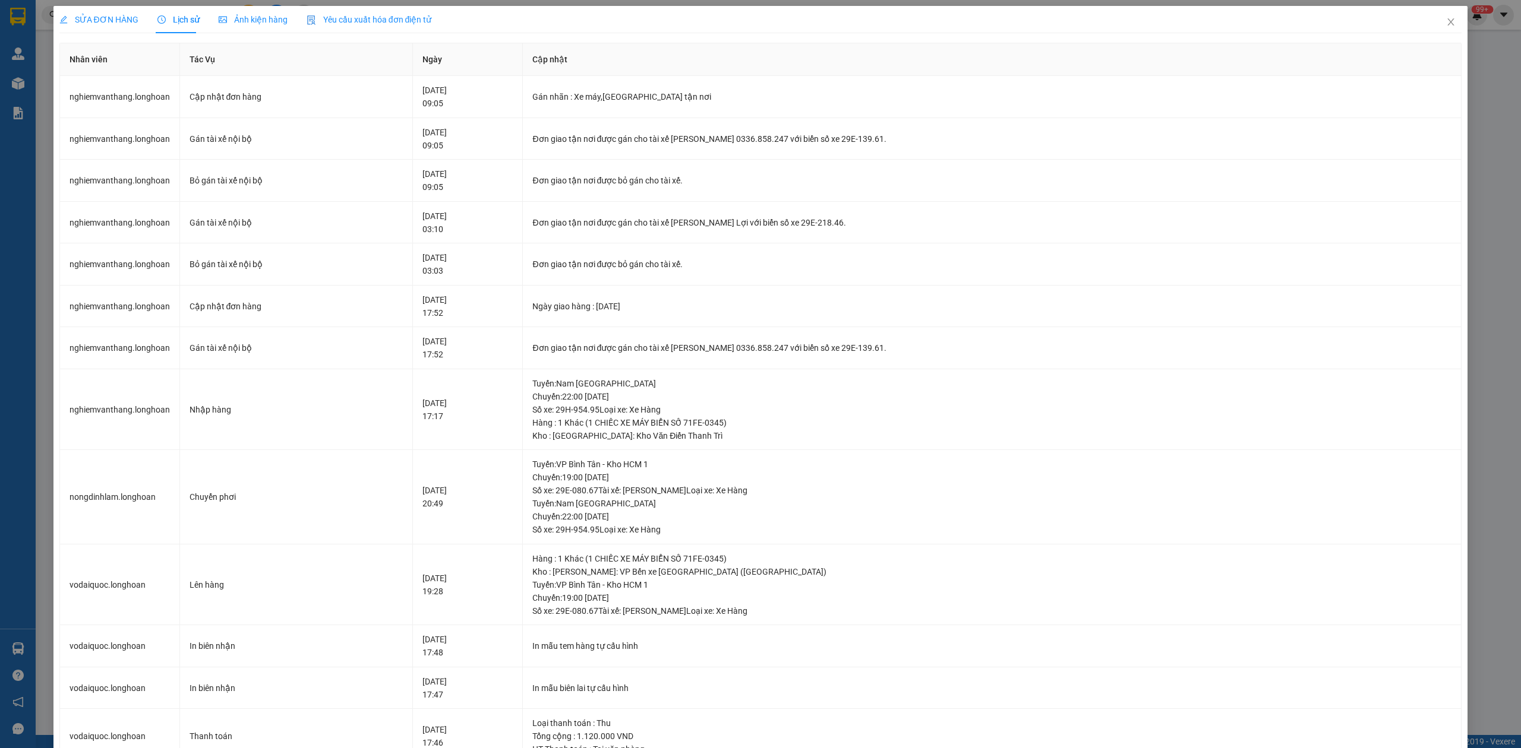
click at [105, 22] on span "SỬA ĐƠN HÀNG" at bounding box center [98, 20] width 79 height 10
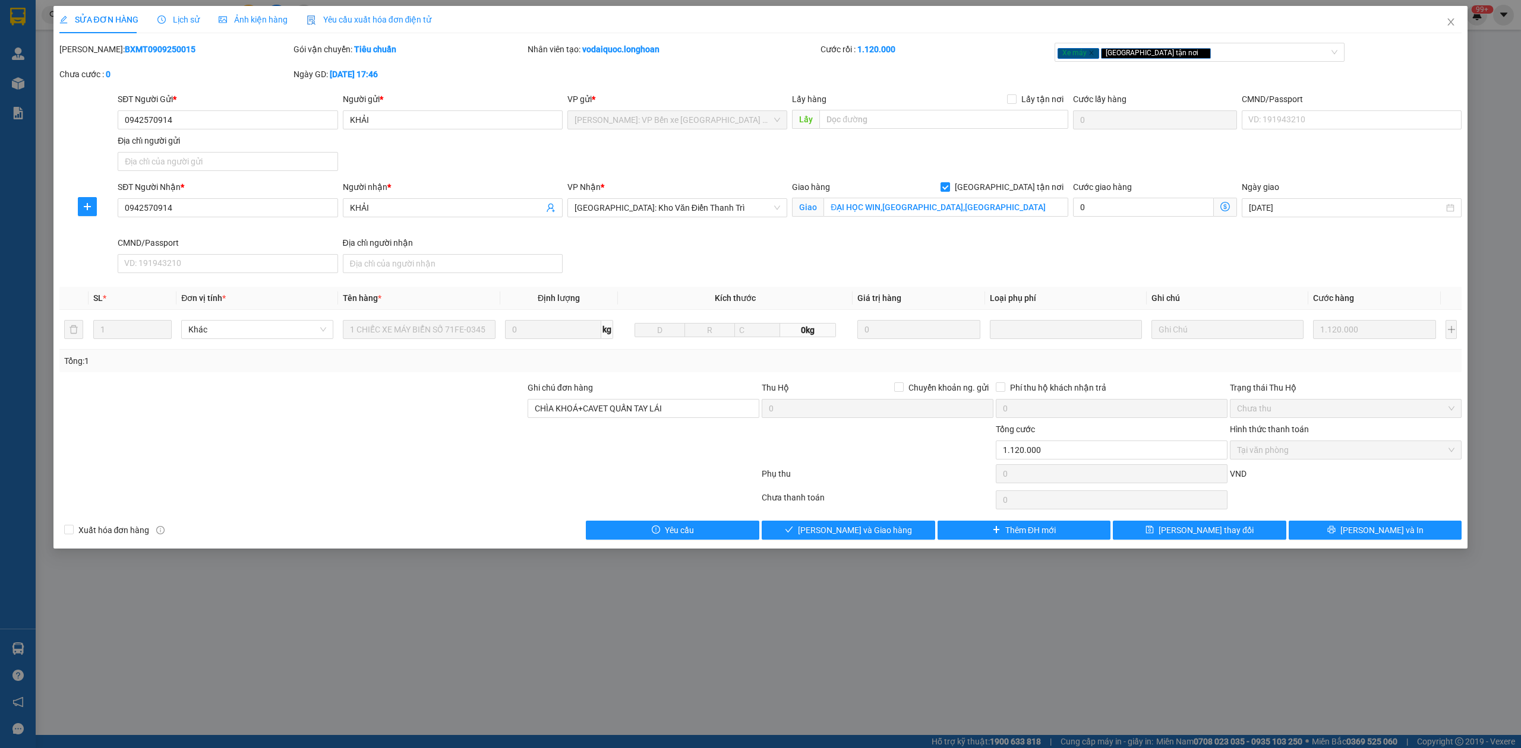
click at [182, 23] on span "Lịch sử" at bounding box center [178, 20] width 42 height 10
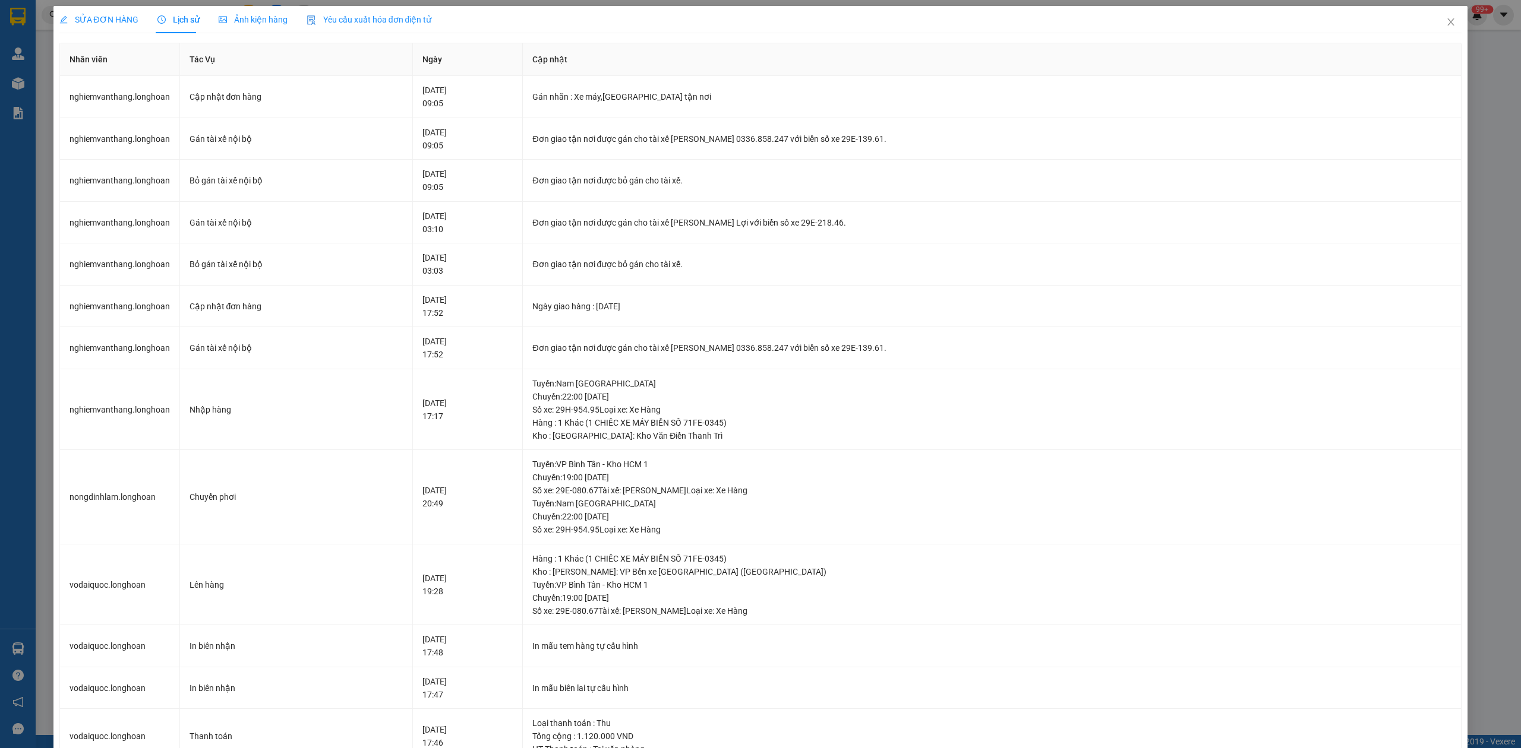
click at [103, 15] on span "SỬA ĐƠN HÀNG" at bounding box center [98, 20] width 79 height 10
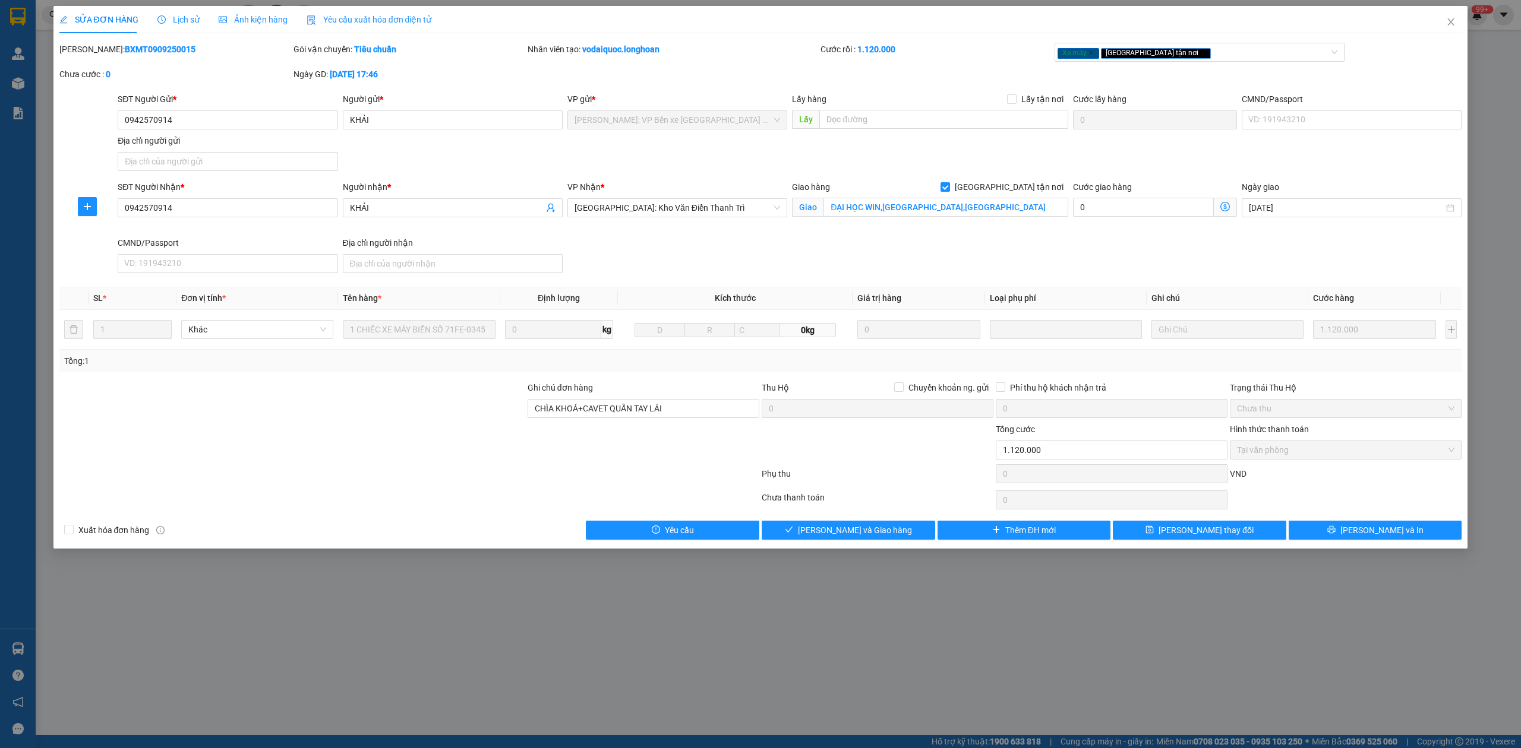
click at [185, 30] on div "Lịch sử" at bounding box center [178, 19] width 42 height 27
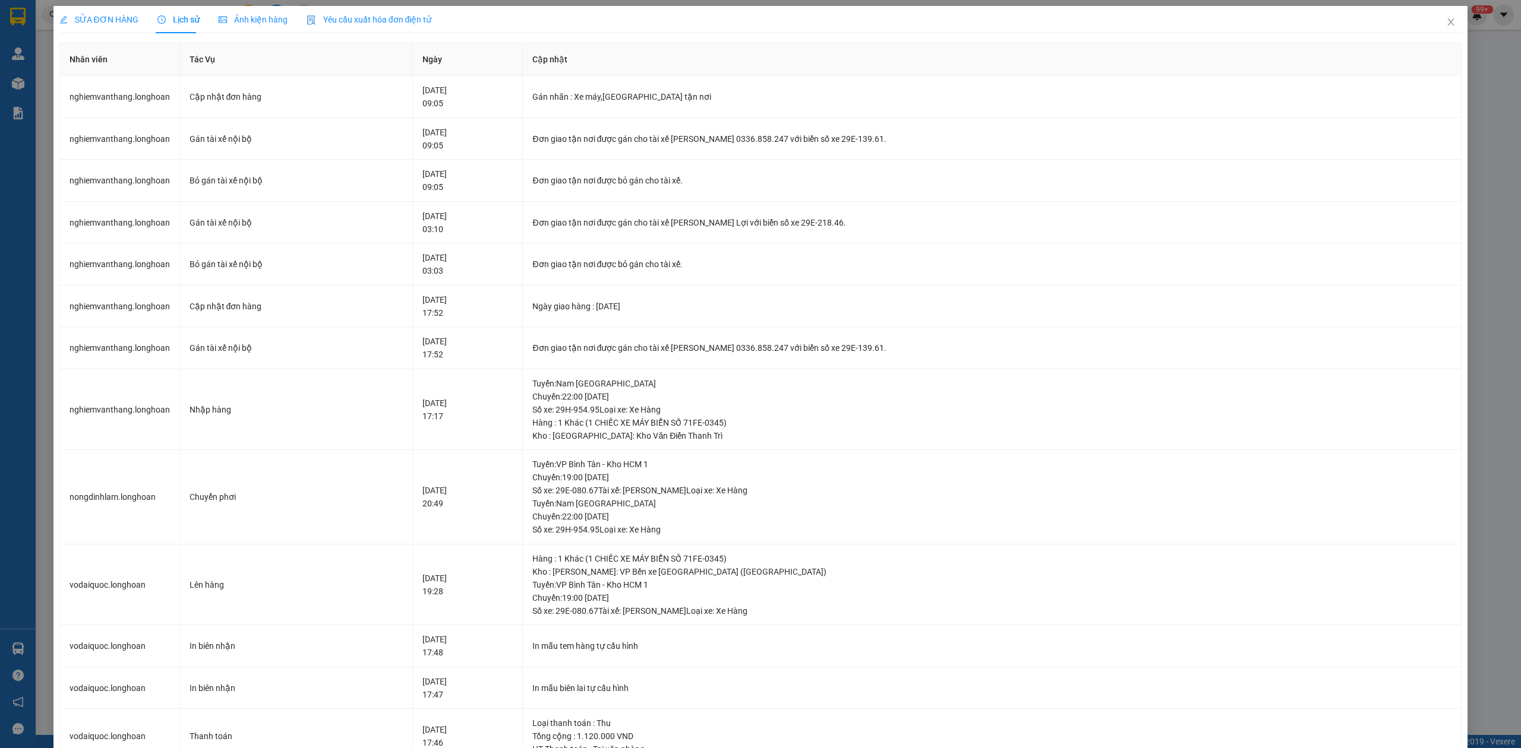
click at [100, 15] on span "SỬA ĐƠN HÀNG" at bounding box center [98, 20] width 79 height 10
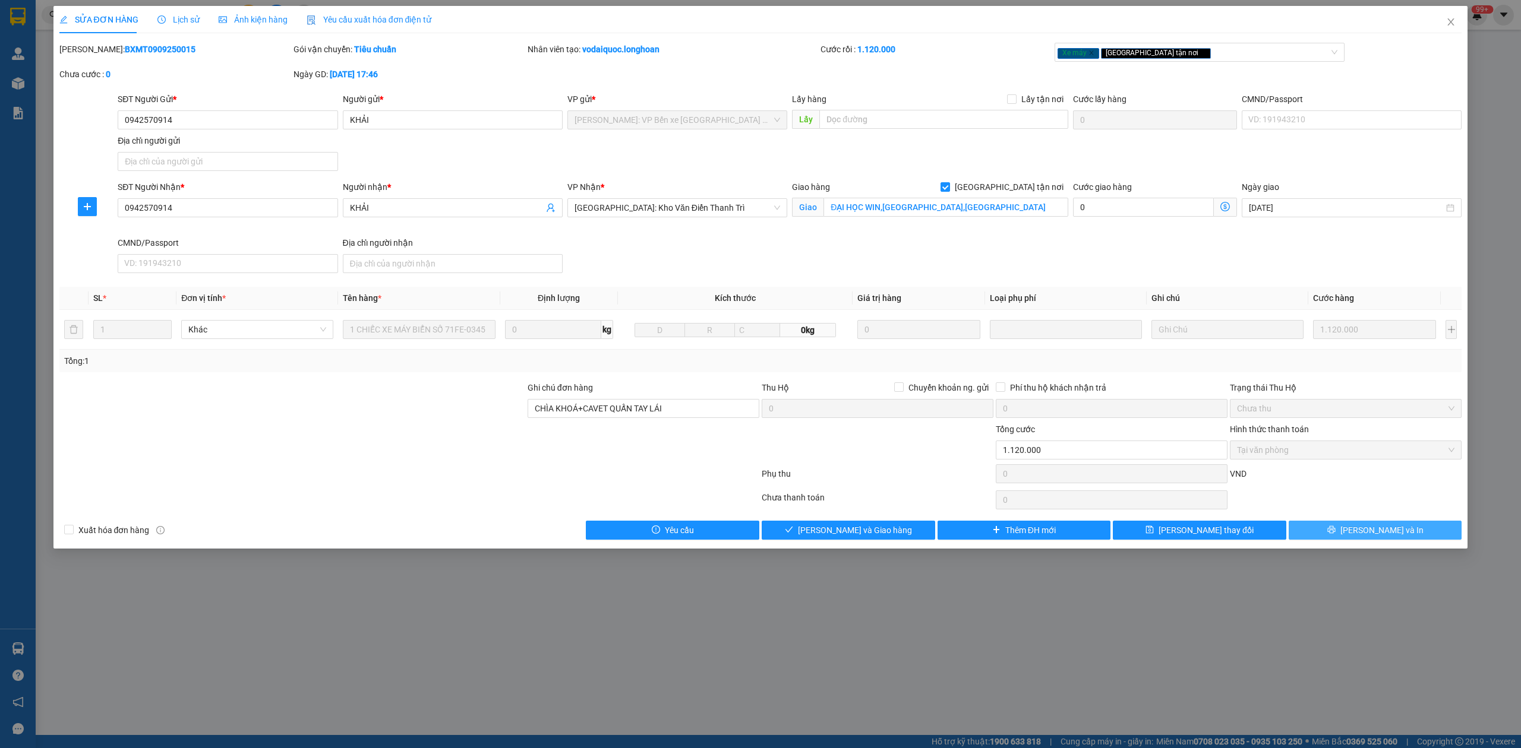
click at [1359, 527] on button "[PERSON_NAME] và In" at bounding box center [1374, 530] width 173 height 19
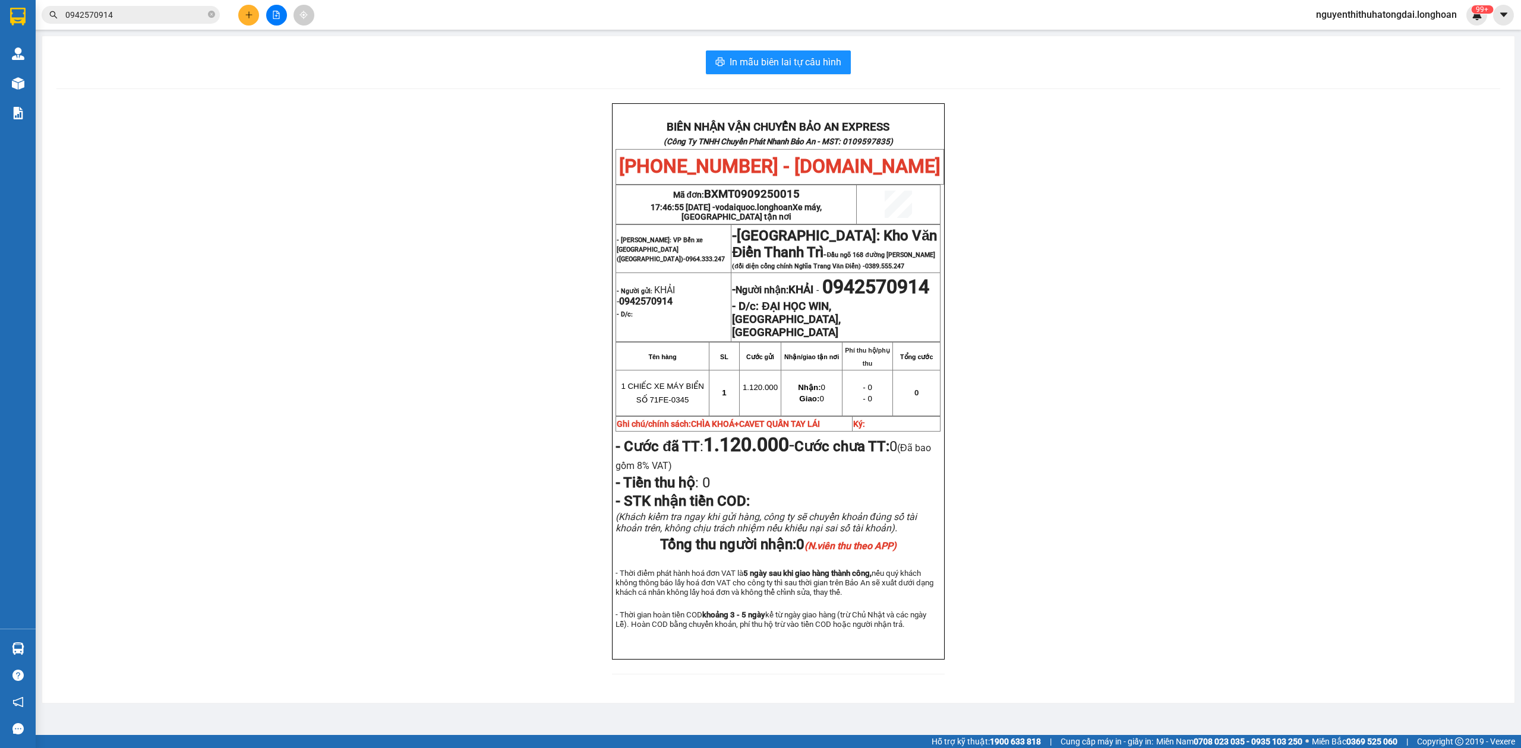
click at [148, 12] on input "0942570914" at bounding box center [135, 14] width 140 height 13
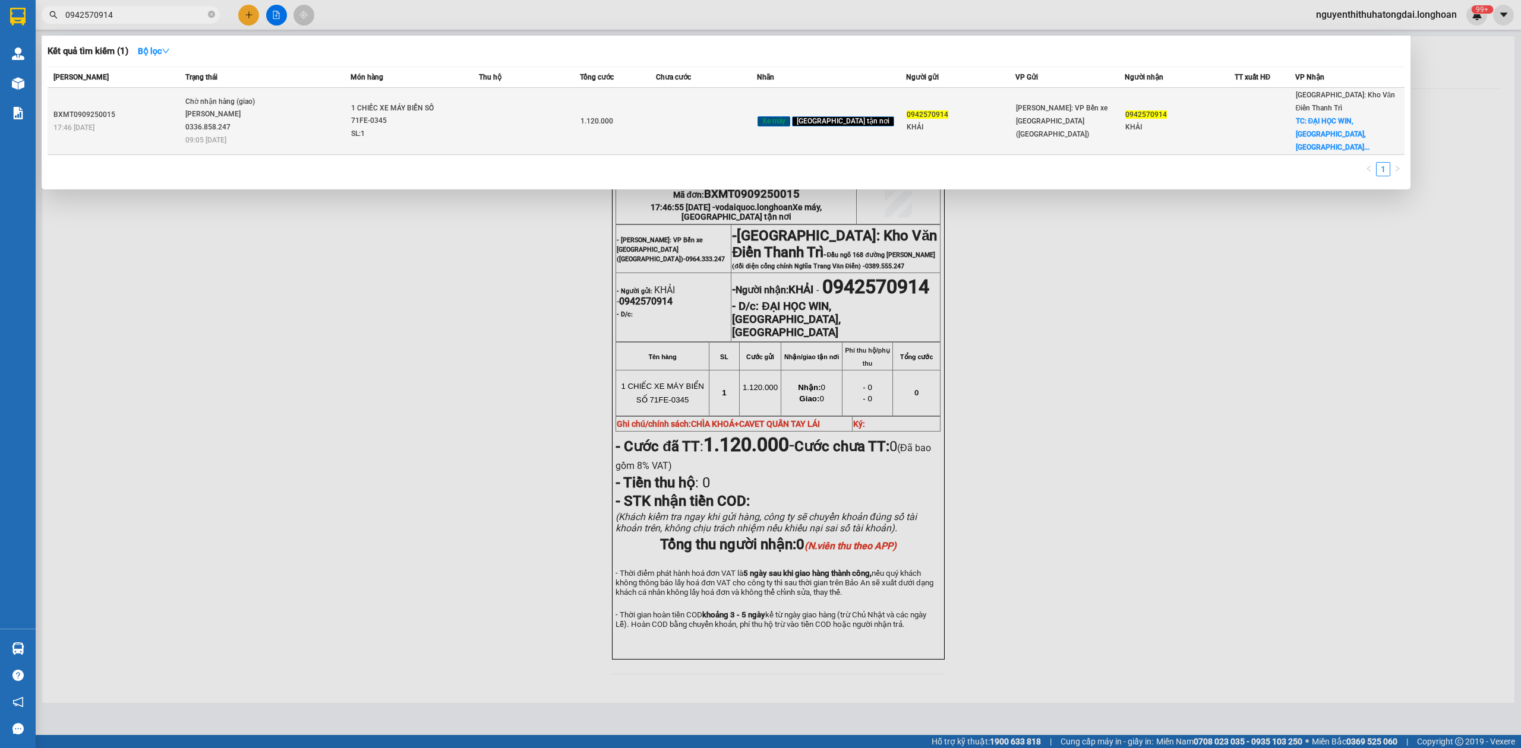
click at [431, 117] on div "1 CHIẾC XE MÁY BIỂN SỐ 71FE-0345" at bounding box center [395, 115] width 89 height 26
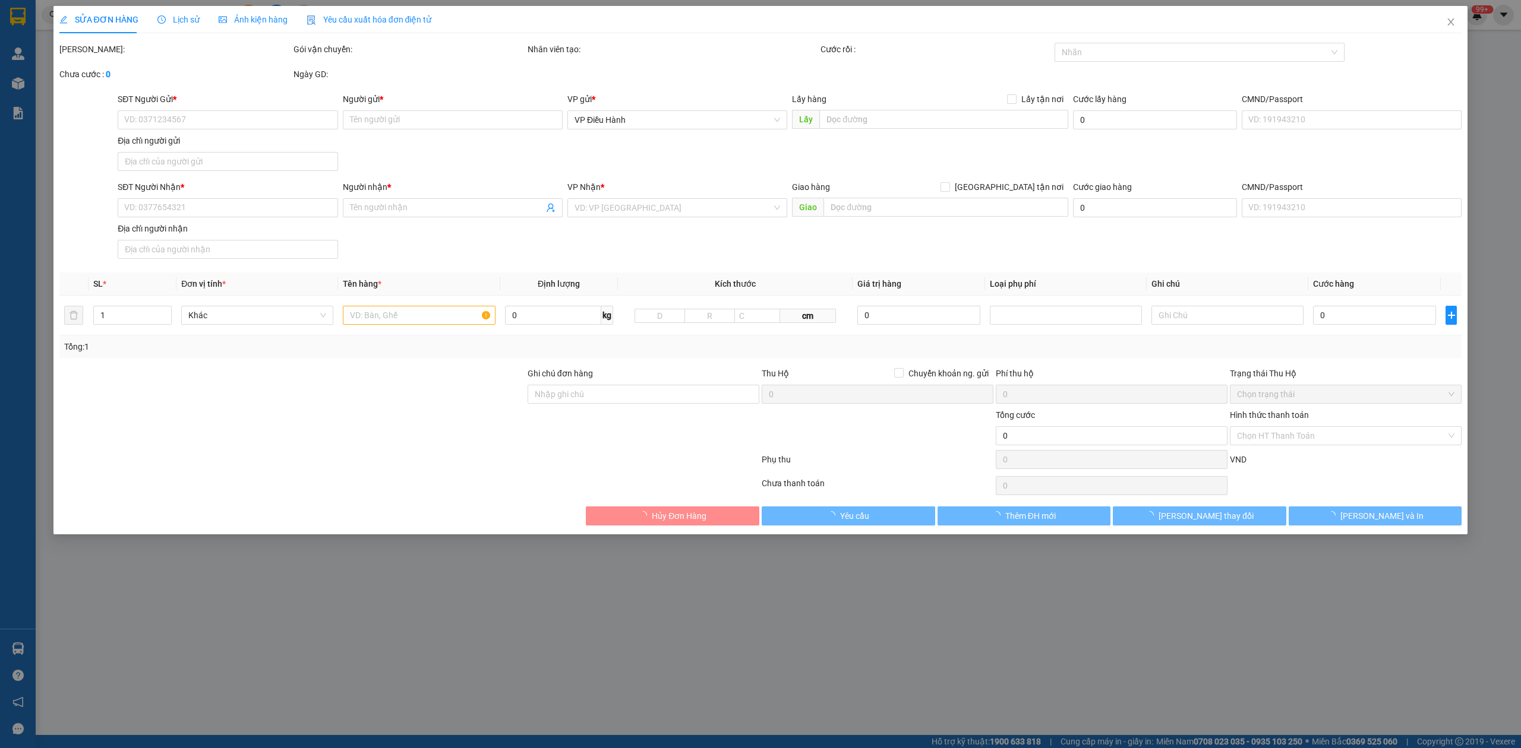
type input "0942570914"
type input "KHẢI"
type input "0942570914"
type input "KHẢI"
checkbox input "true"
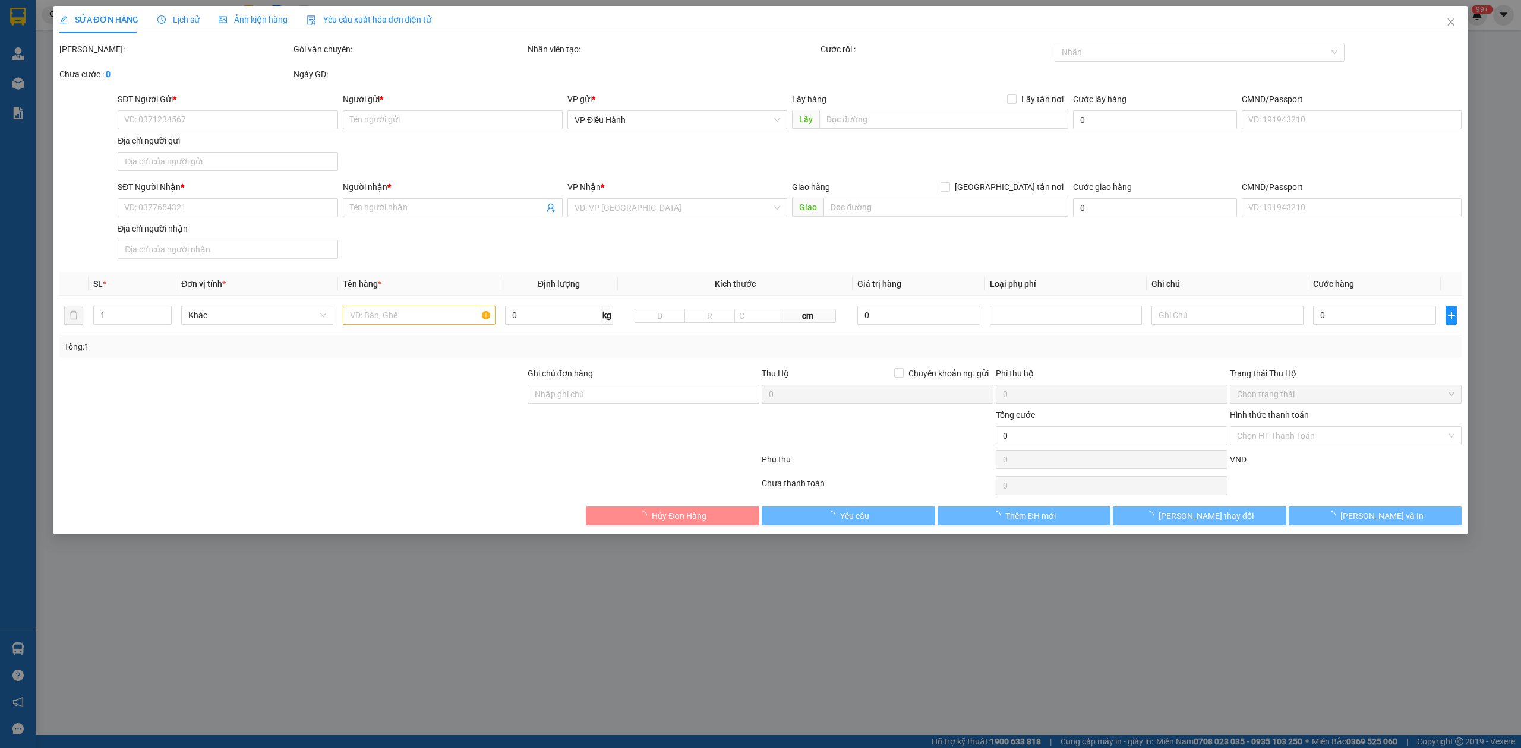
type input "ĐẠI HỌC WIN,[GEOGRAPHIC_DATA],[GEOGRAPHIC_DATA]"
type input "CHÌA KHOÁ+CAVET QUẤN TAY LÁI"
type input "1.120.000"
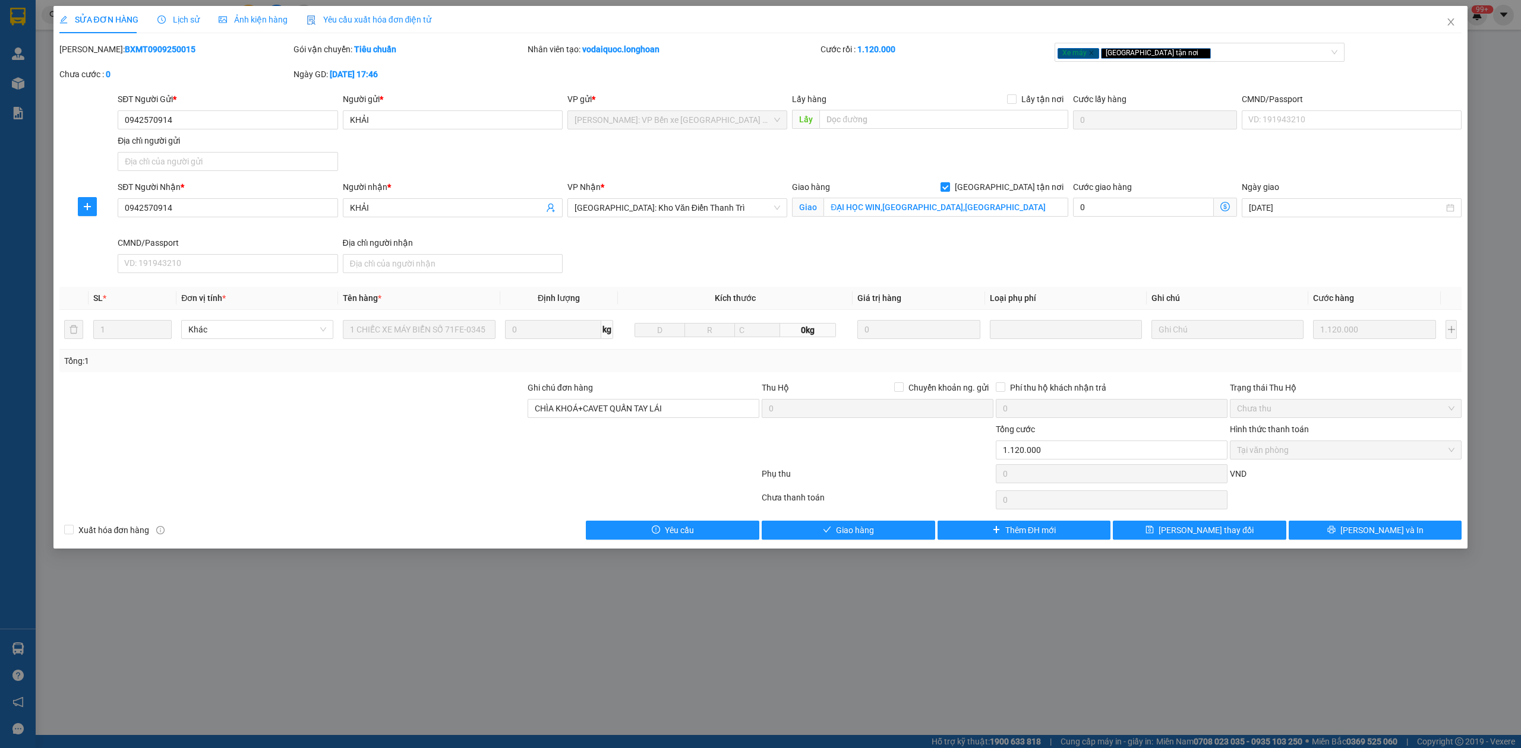
click at [169, 17] on span "Lịch sử" at bounding box center [178, 20] width 42 height 10
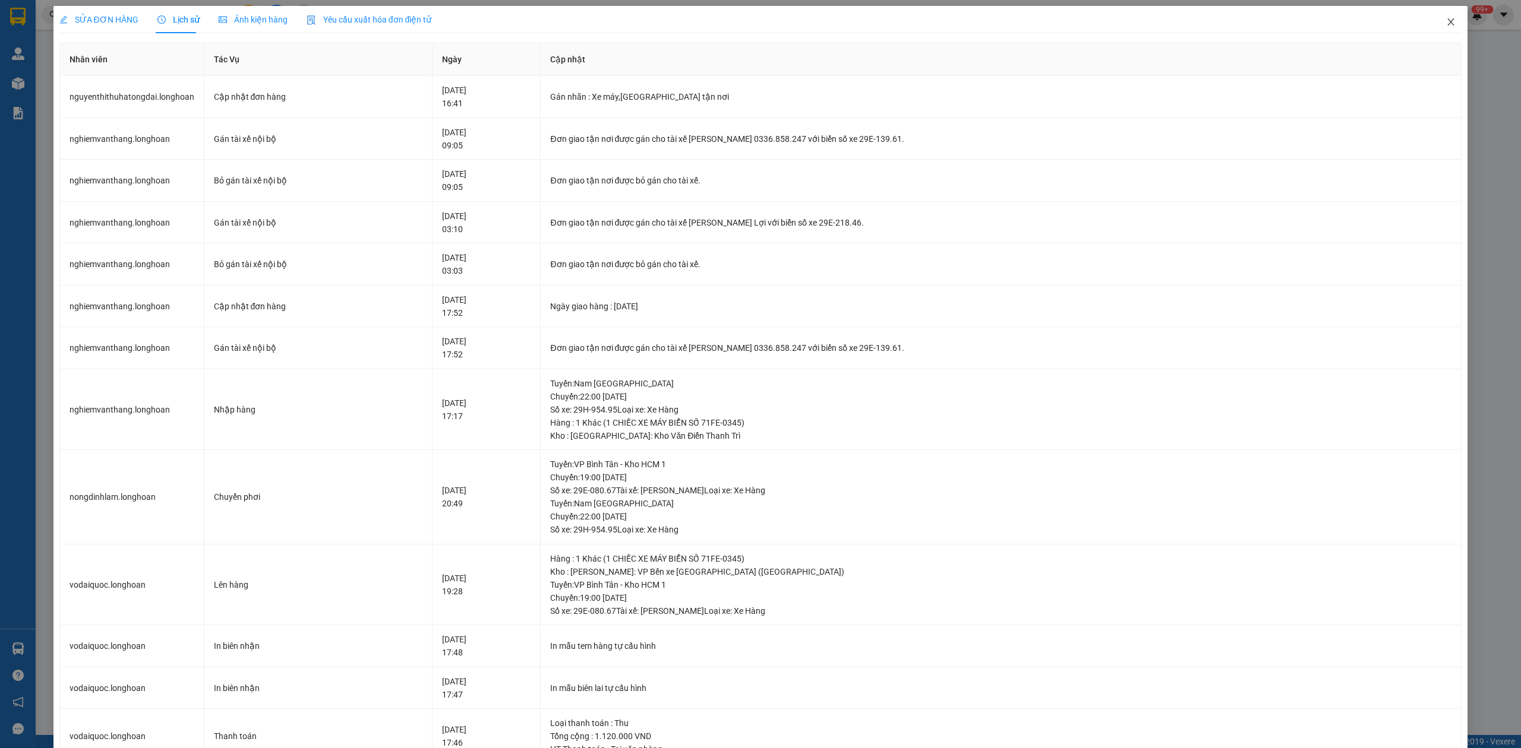
drag, startPoint x: 1441, startPoint y: 24, endPoint x: 1519, endPoint y: 24, distance: 78.4
click at [1448, 24] on span "Close" at bounding box center [1450, 22] width 33 height 33
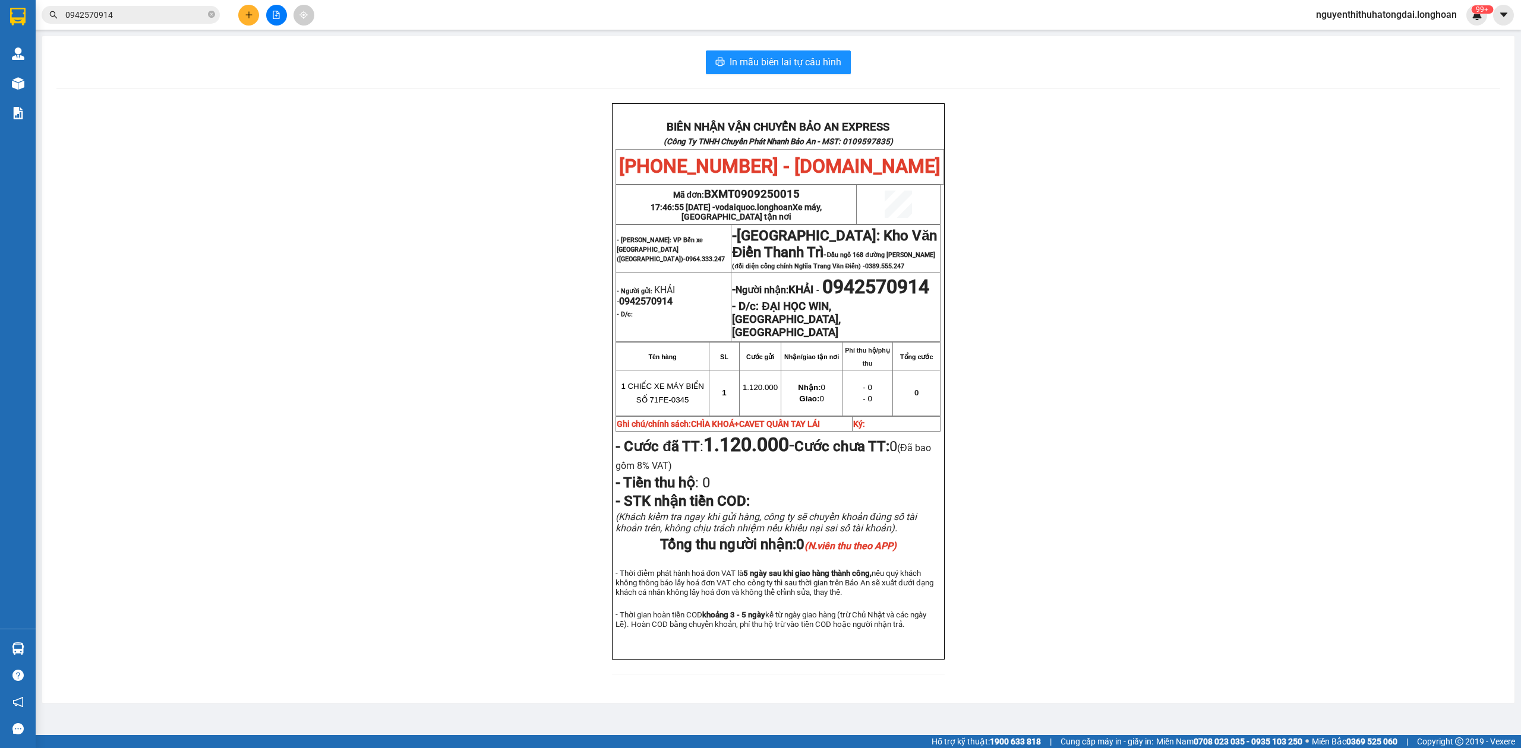
click at [112, 20] on input "0942570914" at bounding box center [135, 14] width 140 height 13
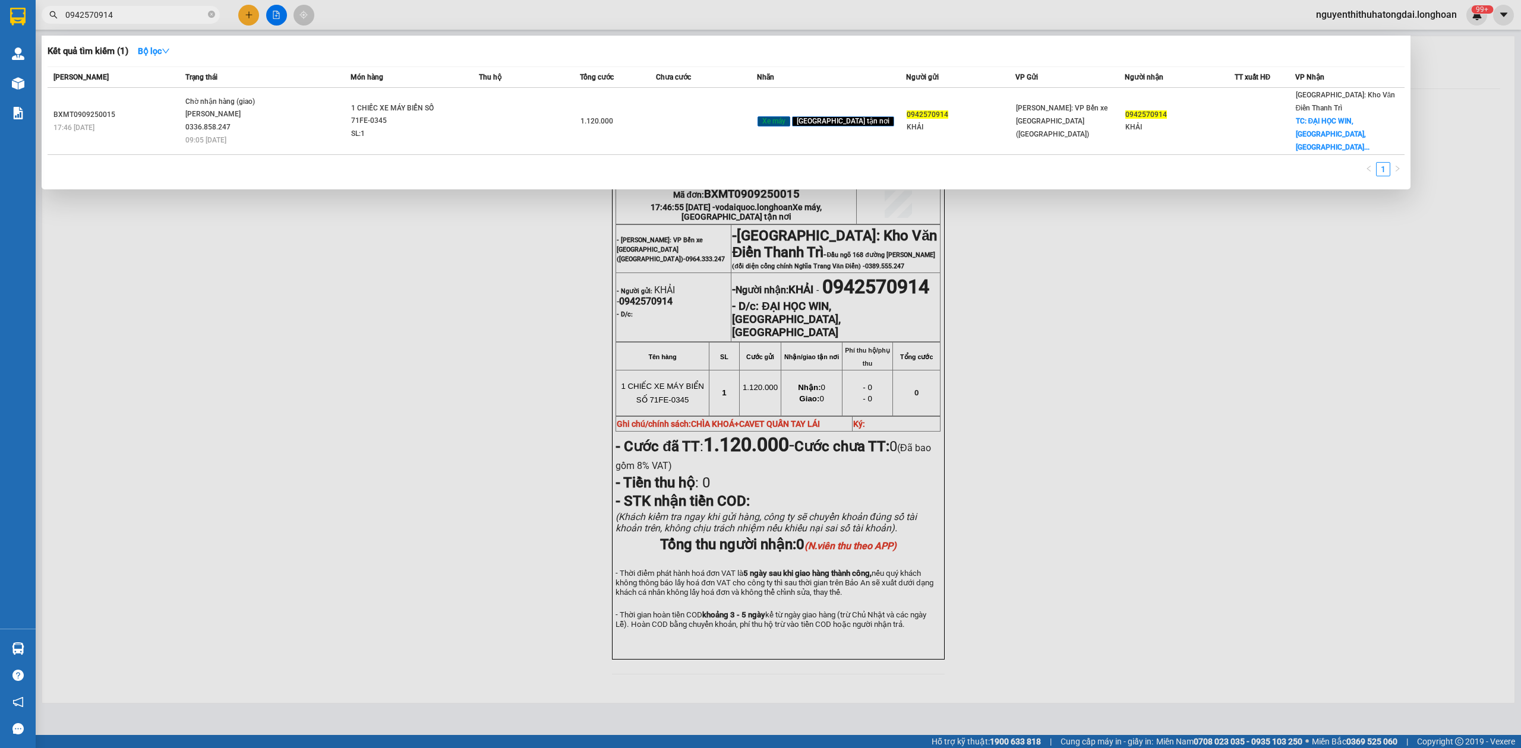
click at [112, 20] on input "0942570914" at bounding box center [135, 14] width 140 height 13
paste input "886628782"
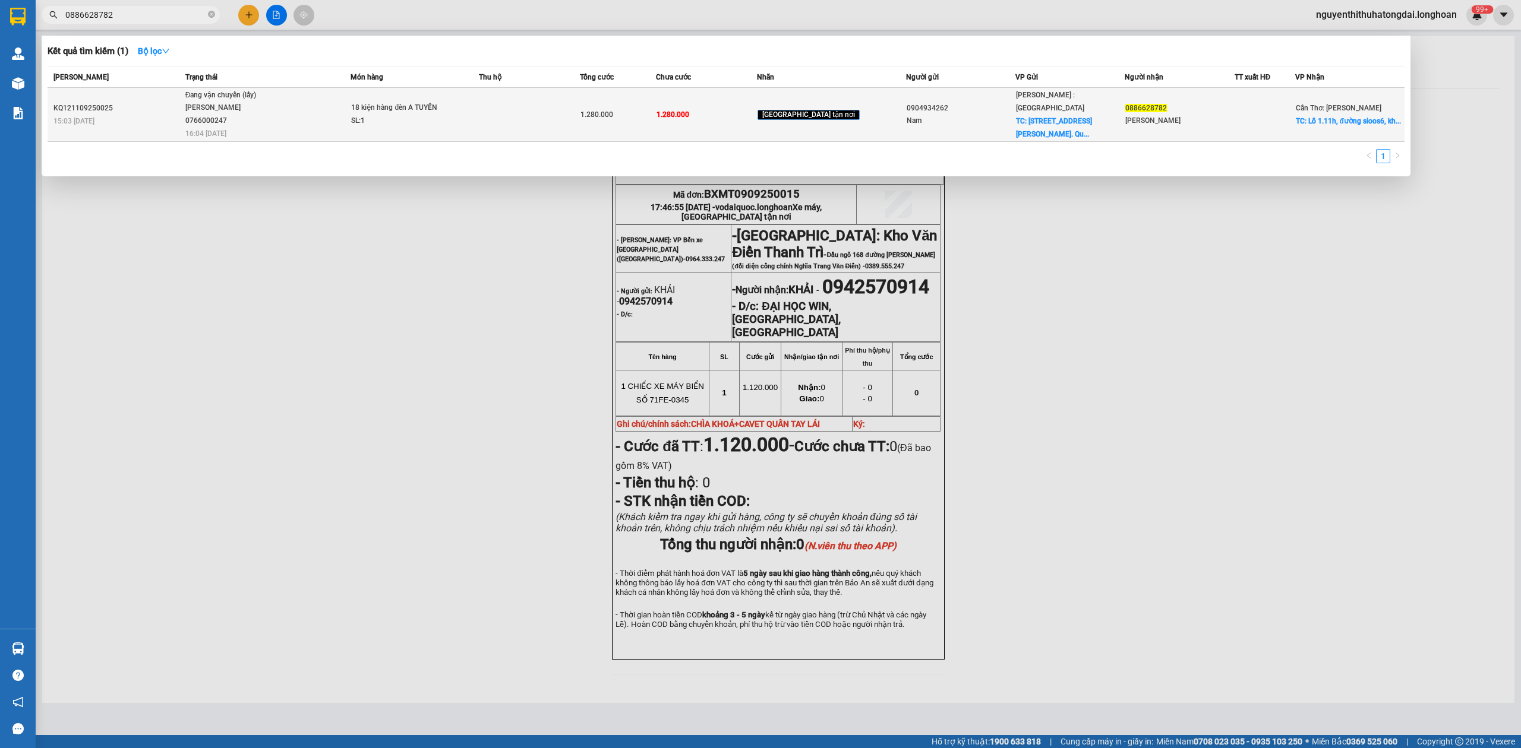
type input "0886628782"
click at [402, 122] on div "SL: 1" at bounding box center [395, 121] width 89 height 13
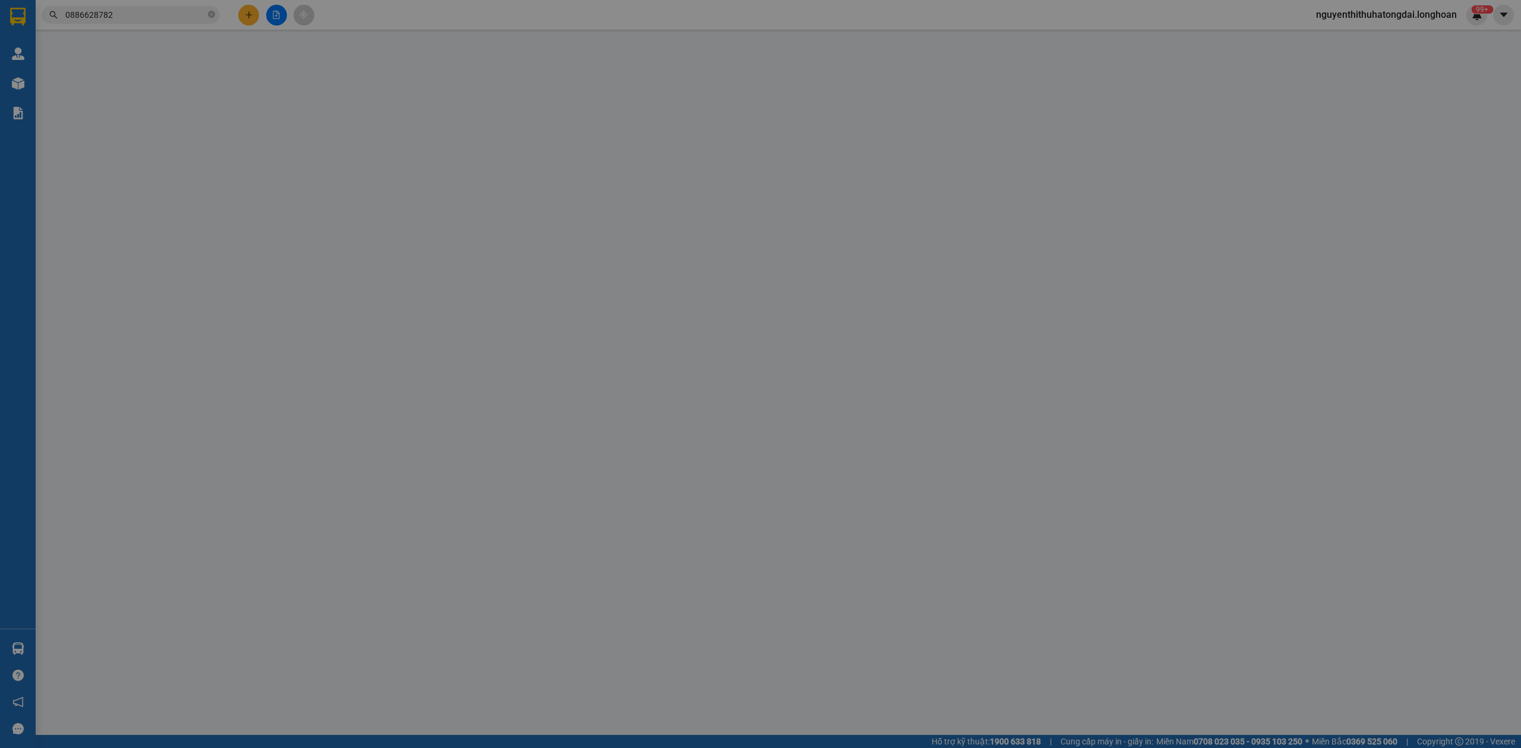
type input "0904934262"
type input "Nam"
checkbox input "true"
type input "[STREET_ADDRESS][PERSON_NAME]. [GEOGRAPHIC_DATA], HCM"
type input "0886628782"
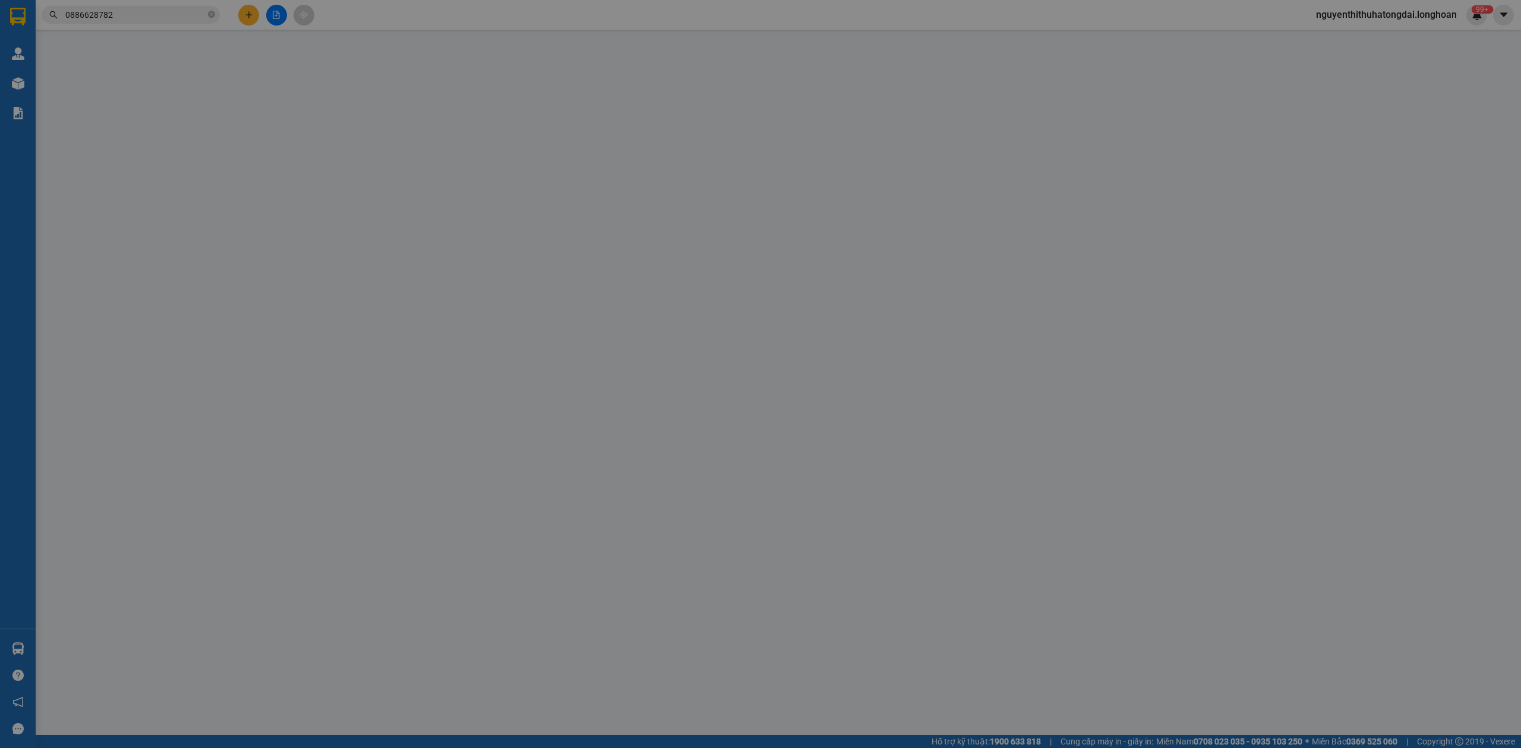
type input "[PERSON_NAME]"
checkbox input "true"
type input "Lô 1.11h, đường sioos6, khu công nghiệp [GEOGRAPHIC_DATA], [GEOGRAPHIC_DATA], t…"
type input "1.280.000"
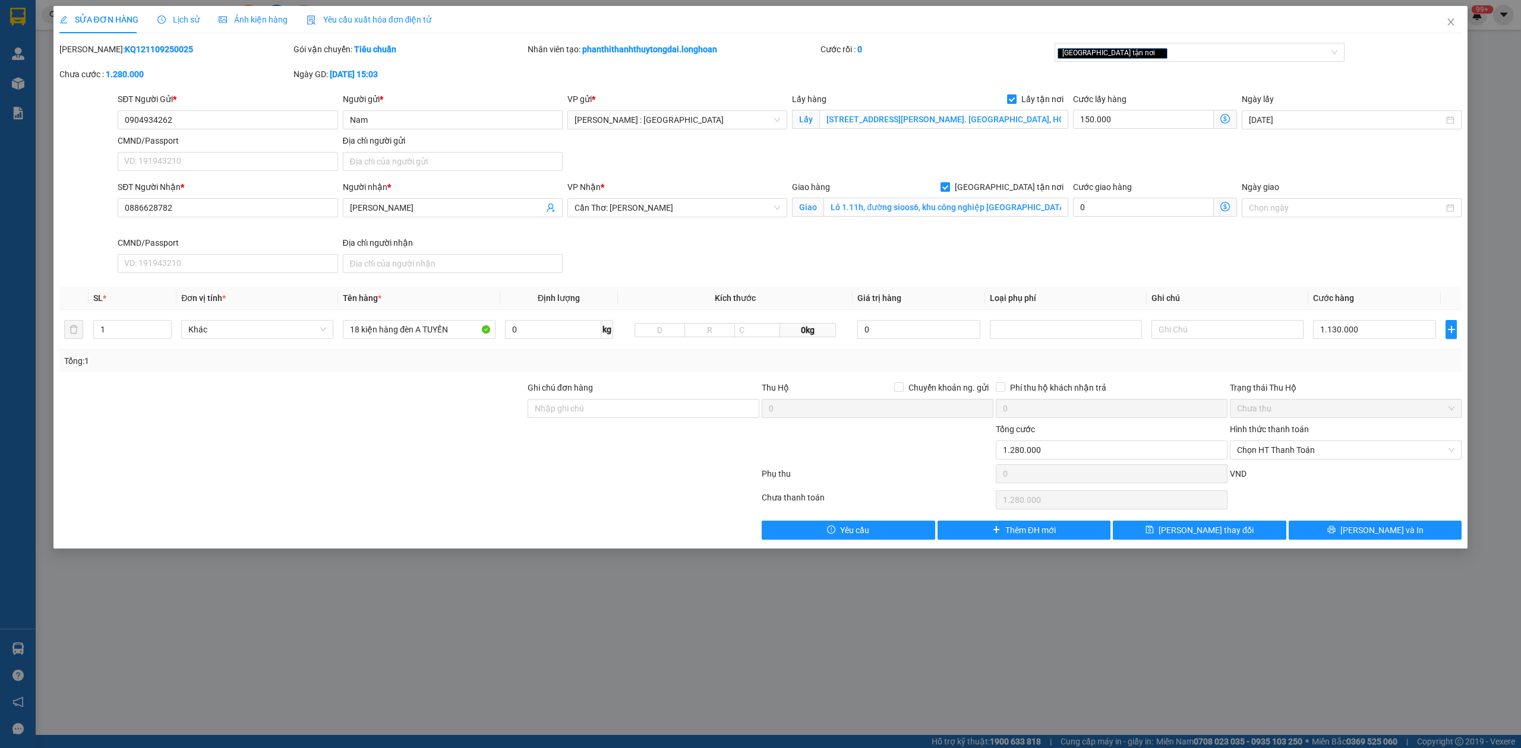
click at [173, 24] on span "Lịch sử" at bounding box center [178, 20] width 42 height 10
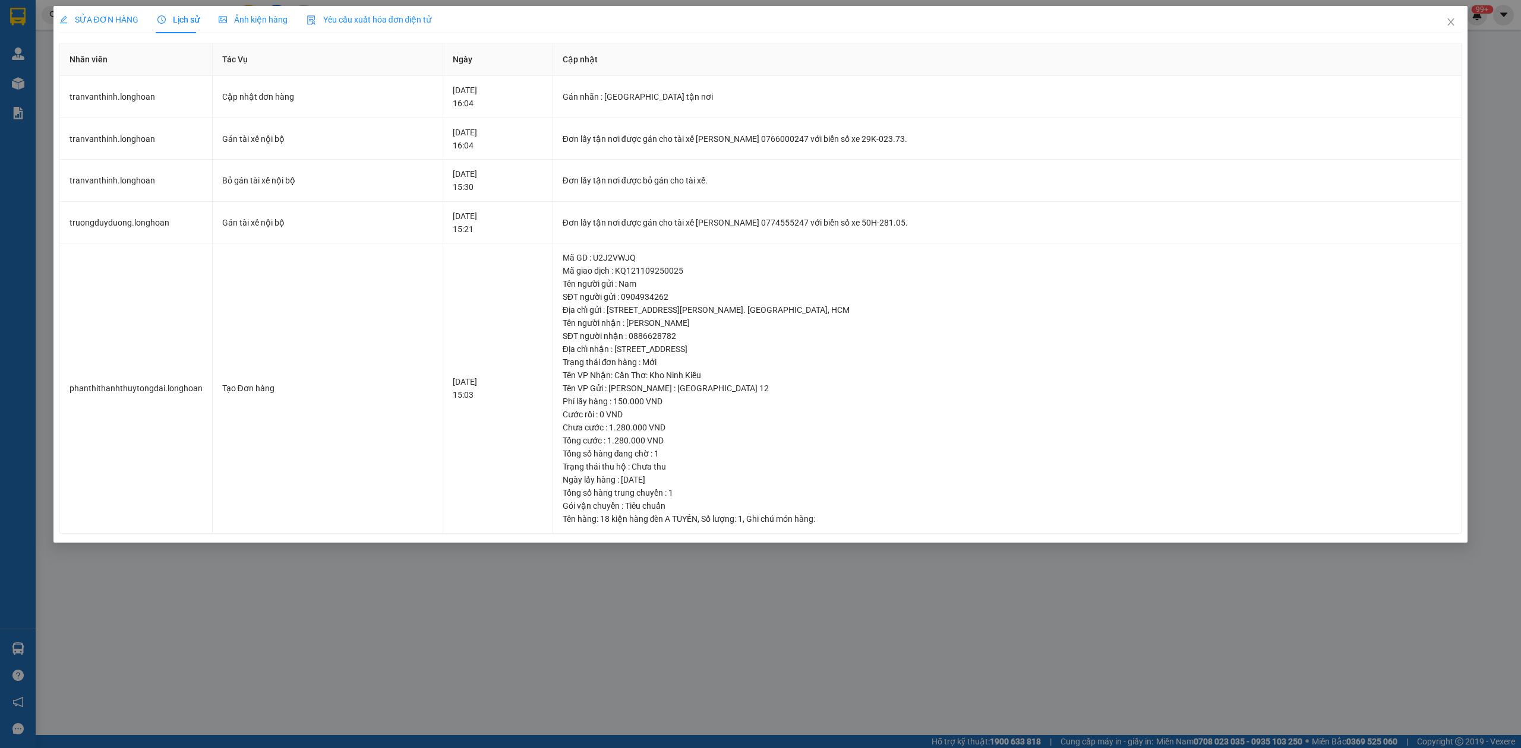
click at [108, 17] on span "SỬA ĐƠN HÀNG" at bounding box center [98, 20] width 79 height 10
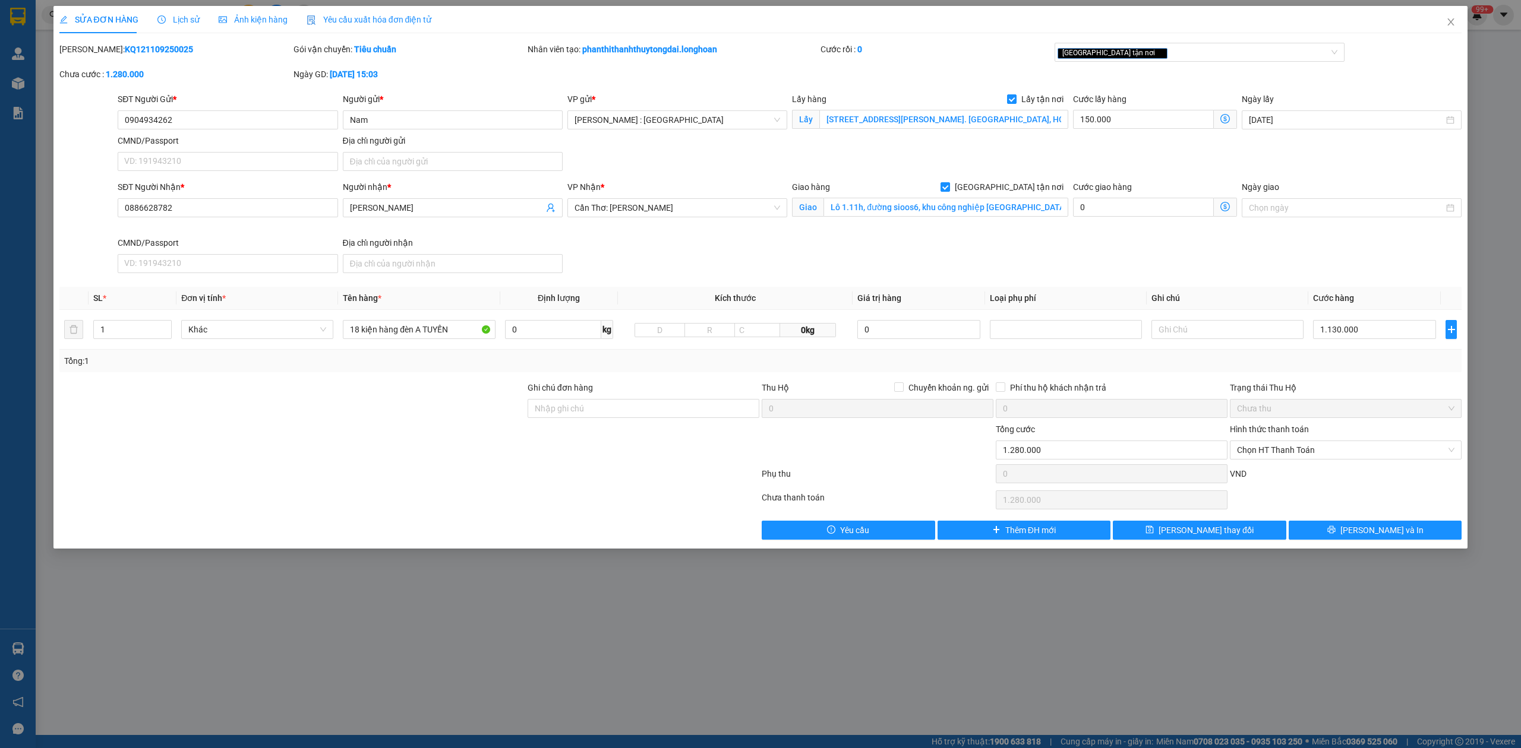
click at [1371, 543] on div "SỬA ĐƠN HÀNG Lịch sử Ảnh kiện hàng Yêu cầu xuất hóa đơn điện tử Total Paid Fee …" at bounding box center [760, 277] width 1414 height 543
click at [1369, 535] on span "[PERSON_NAME] và In" at bounding box center [1381, 530] width 83 height 13
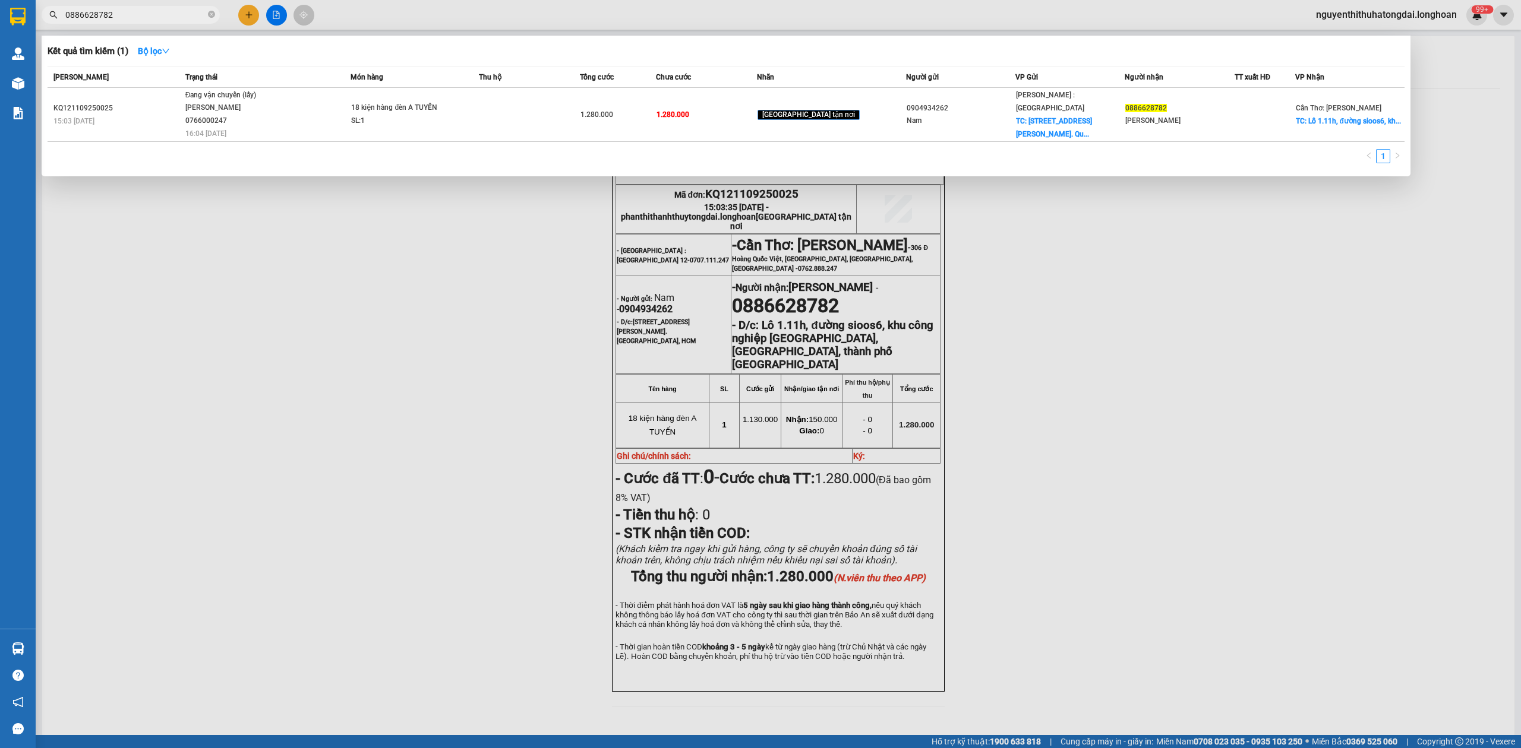
click at [134, 17] on input "0886628782" at bounding box center [135, 14] width 140 height 13
paste input "327054618"
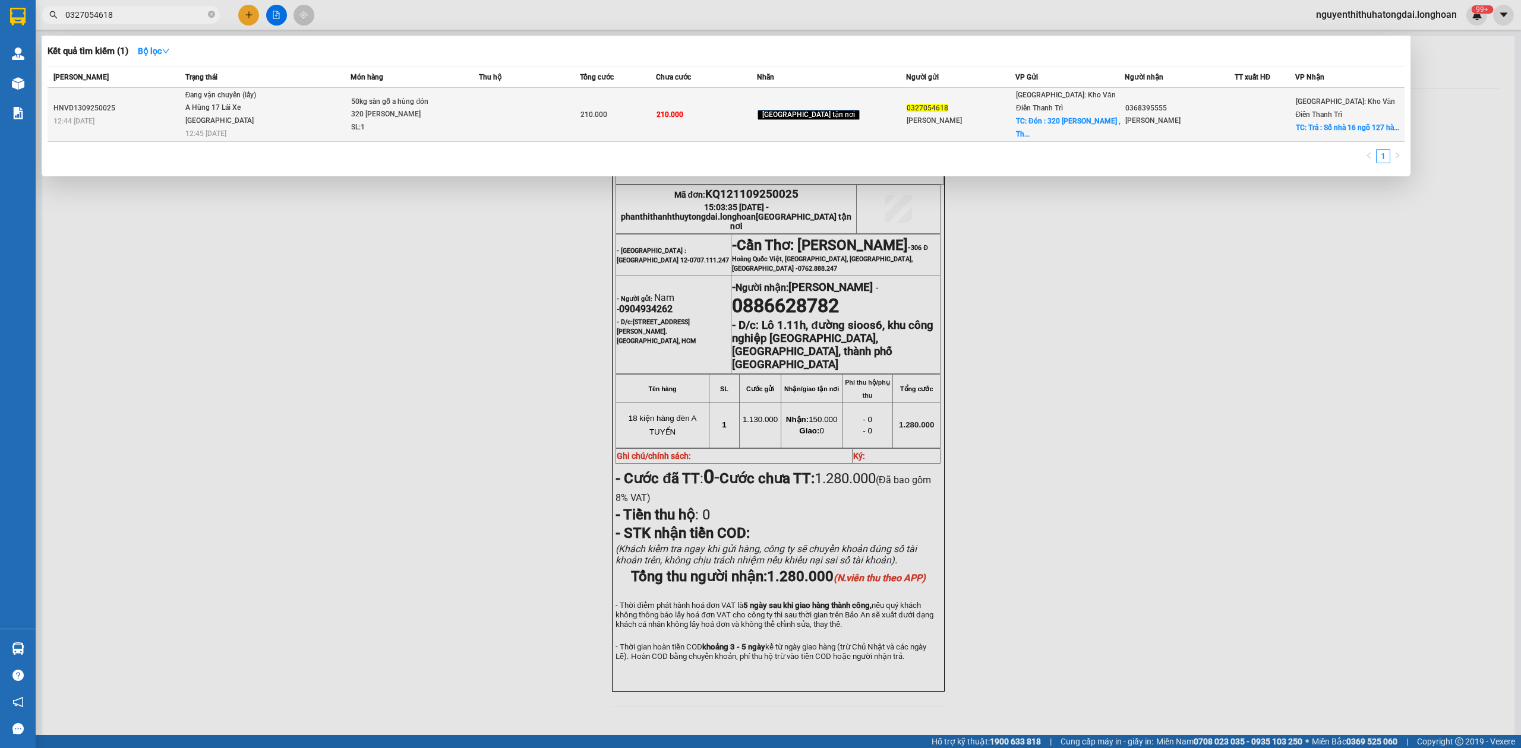
type input "0327054618"
click at [230, 117] on div "A Hùng 17 Lái Xe [GEOGRAPHIC_DATA] 0325666247" at bounding box center [229, 115] width 89 height 26
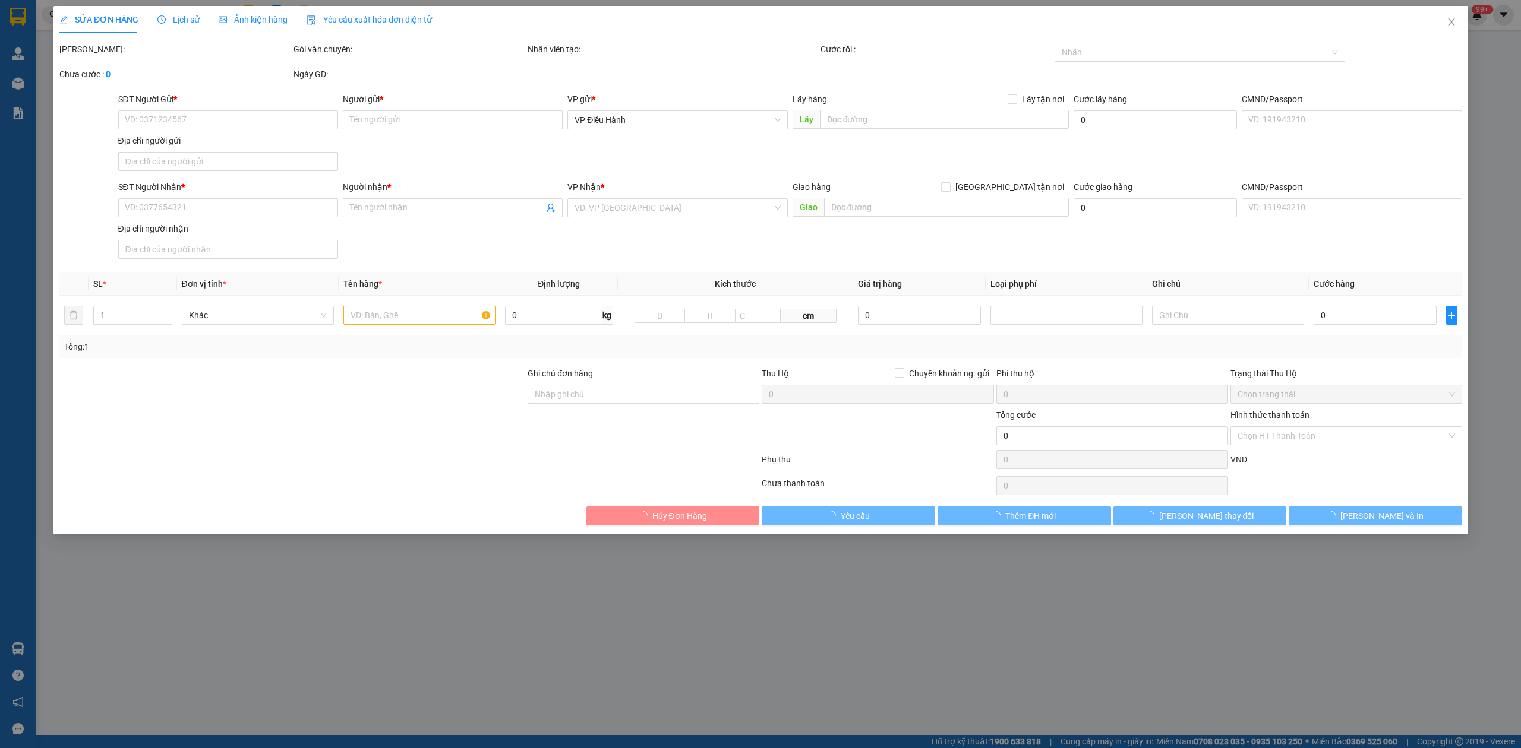
type input "0327054618"
type input "[PERSON_NAME]"
checkbox input "true"
type input "Đón : [STREET_ADDRESS][PERSON_NAME]"
type input "0368395555"
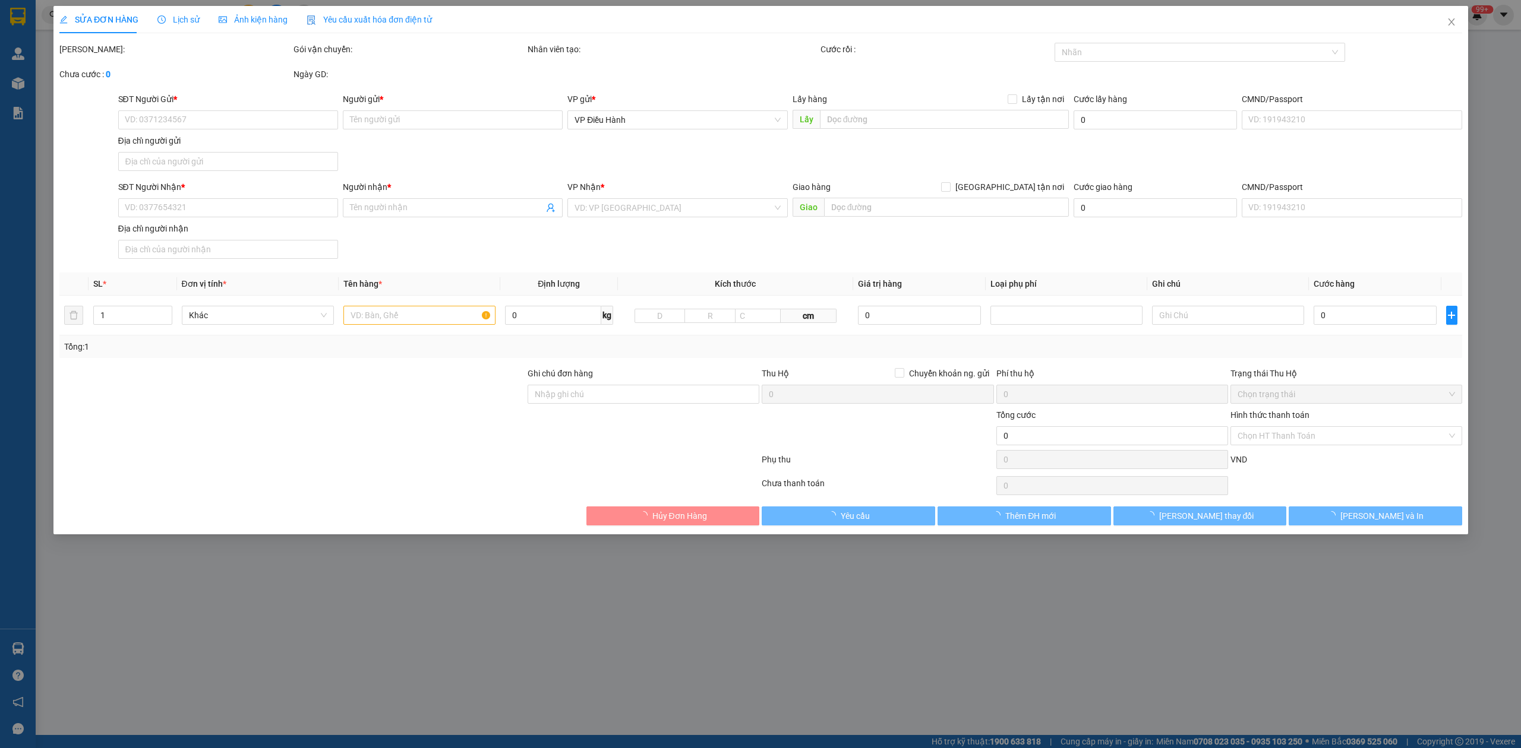
type input "[PERSON_NAME]"
checkbox input "true"
type input "Trả : Số nhà 16 ngõ 127 hàm nghi giam cẩm việt trì phú thọ"
type input "KO VAT"
type input "210.000"
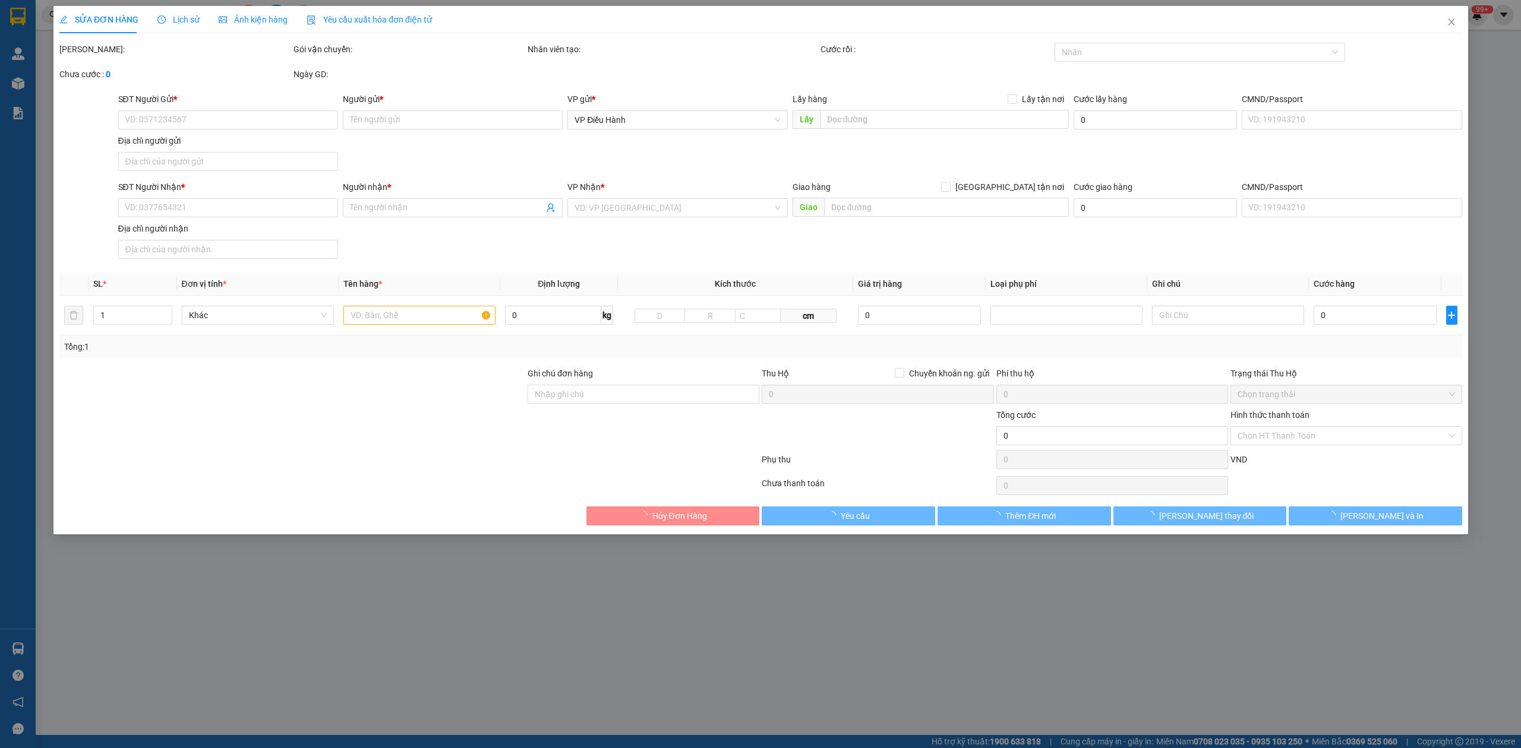
type input "210.000"
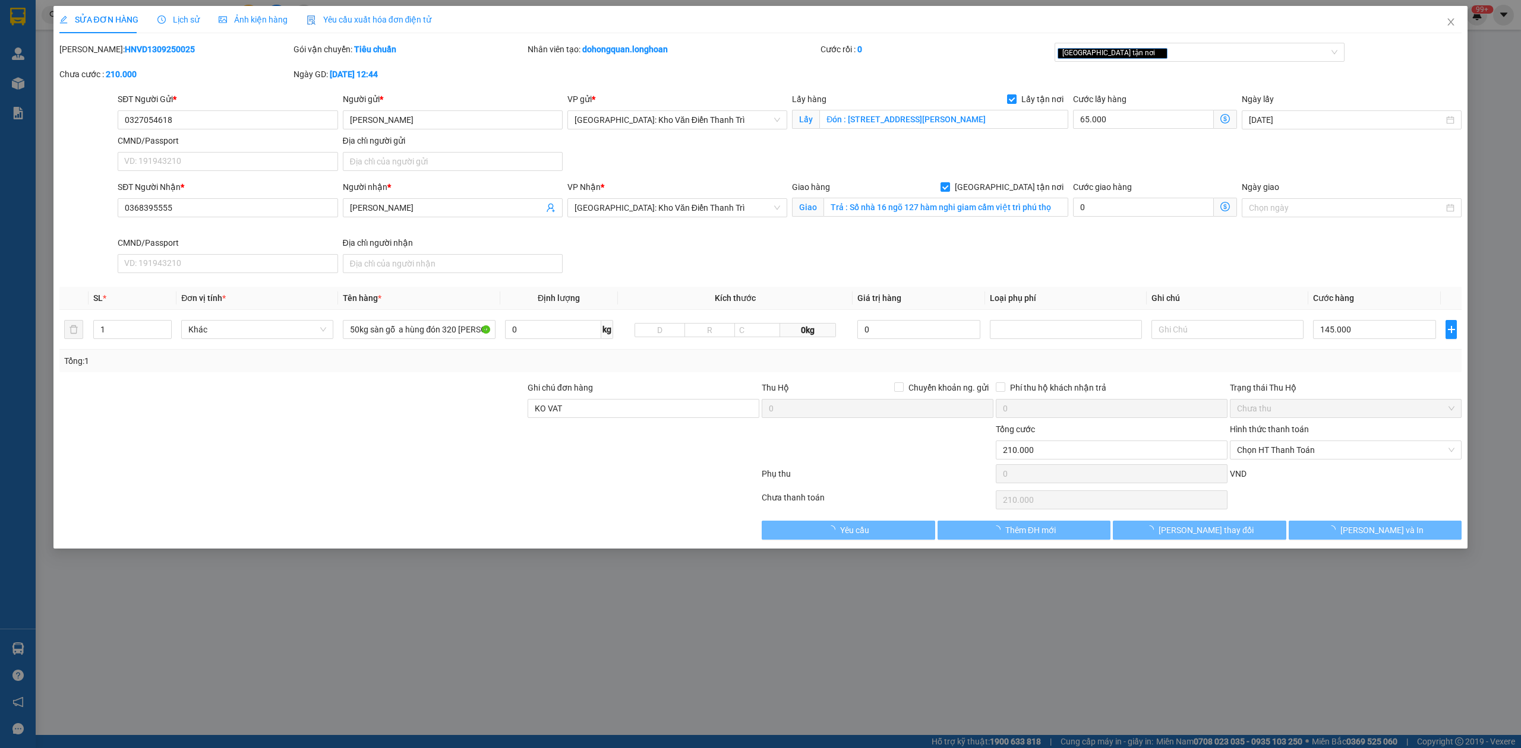
click at [169, 13] on div "Lịch sử" at bounding box center [178, 19] width 42 height 13
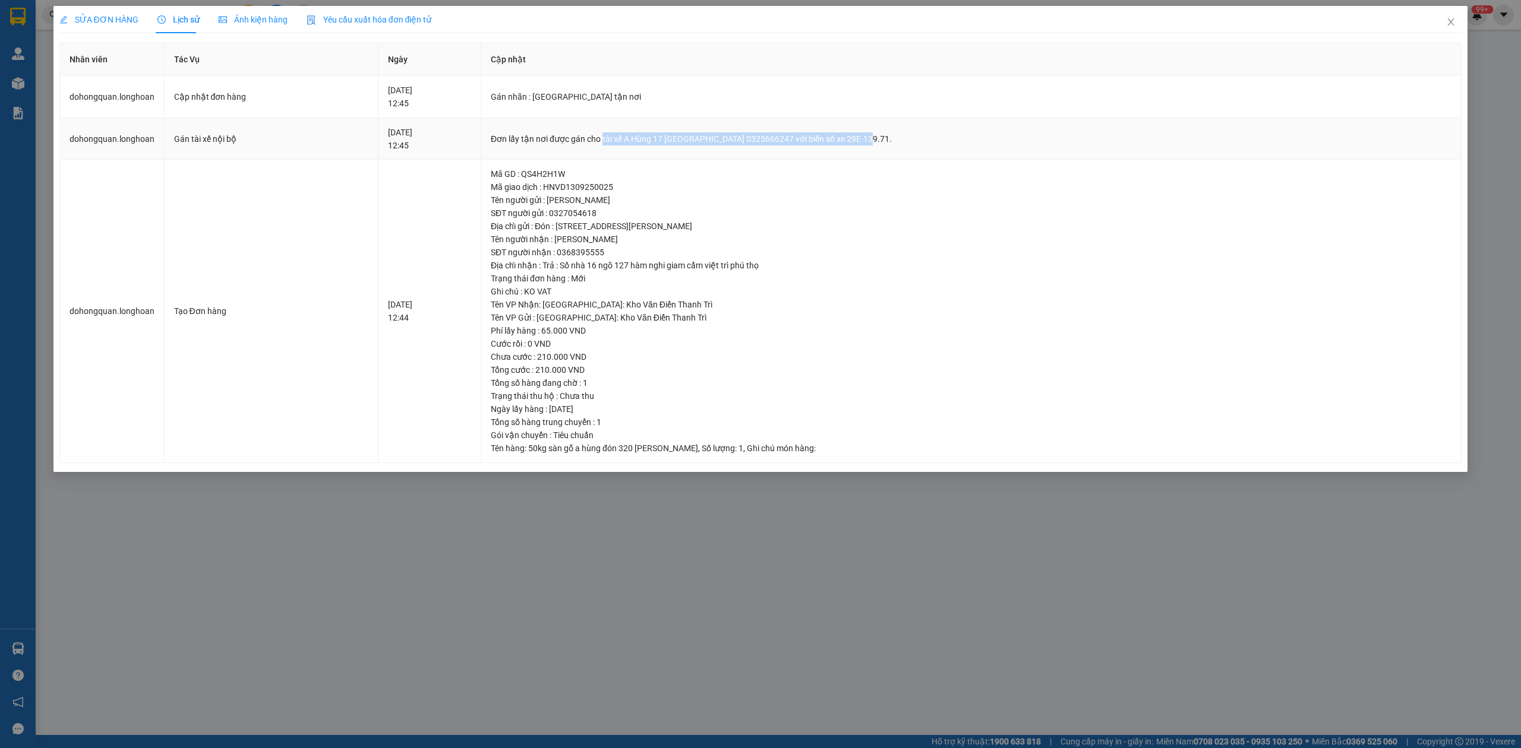
drag, startPoint x: 651, startPoint y: 138, endPoint x: 906, endPoint y: 141, distance: 254.8
click at [906, 141] on div "Đơn lấy tận nơi được gán cho tài xế A Hùng 17 [GEOGRAPHIC_DATA] 0325666247 với …" at bounding box center [971, 138] width 960 height 13
copy div "tài xế A Hùng 17 Lái Xe [GEOGRAPHIC_DATA] 0325666247 với biển số xe 29E-139.71"
drag, startPoint x: 1452, startPoint y: 29, endPoint x: 914, endPoint y: 26, distance: 538.2
click at [1452, 29] on span "Close" at bounding box center [1450, 22] width 33 height 33
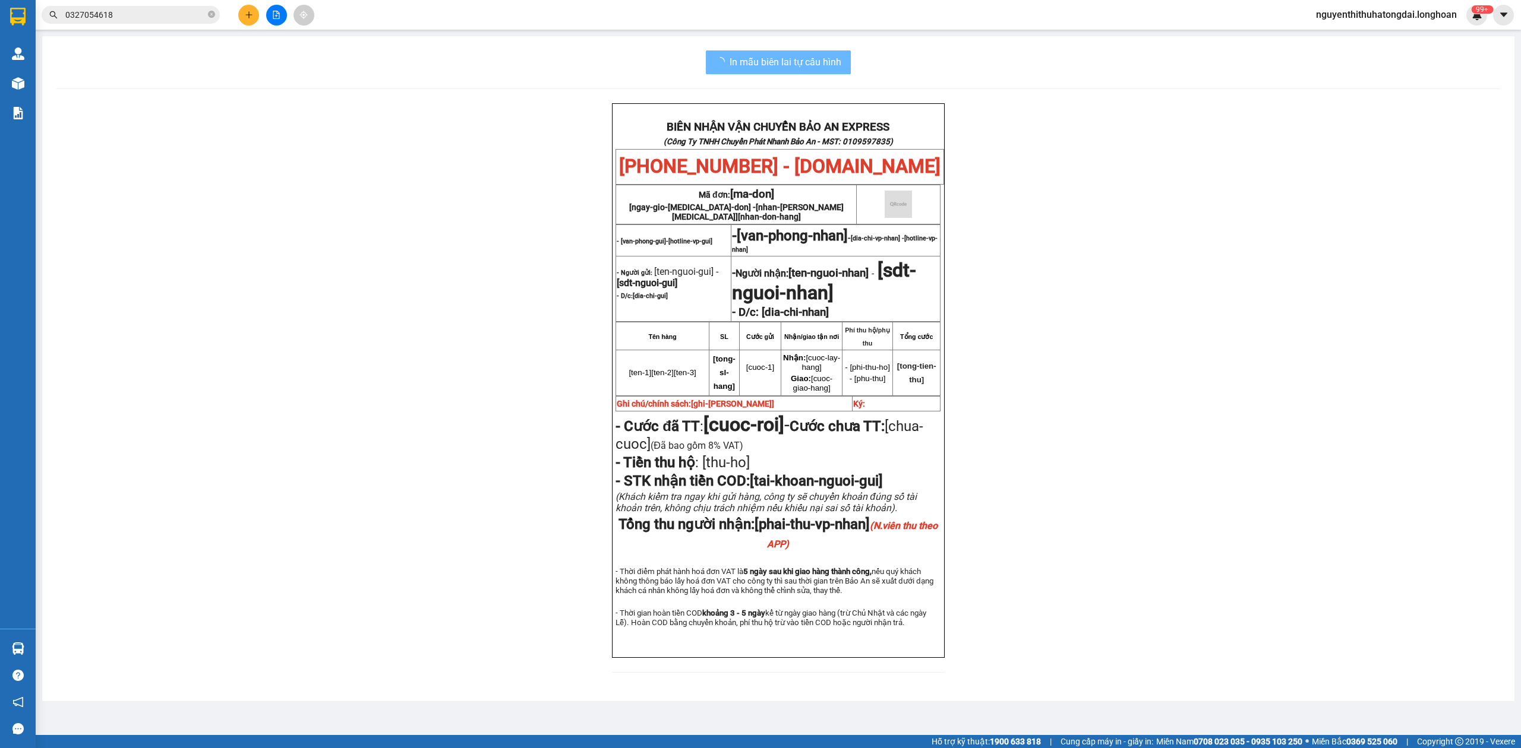
click at [182, 15] on input "0327054618" at bounding box center [135, 14] width 140 height 13
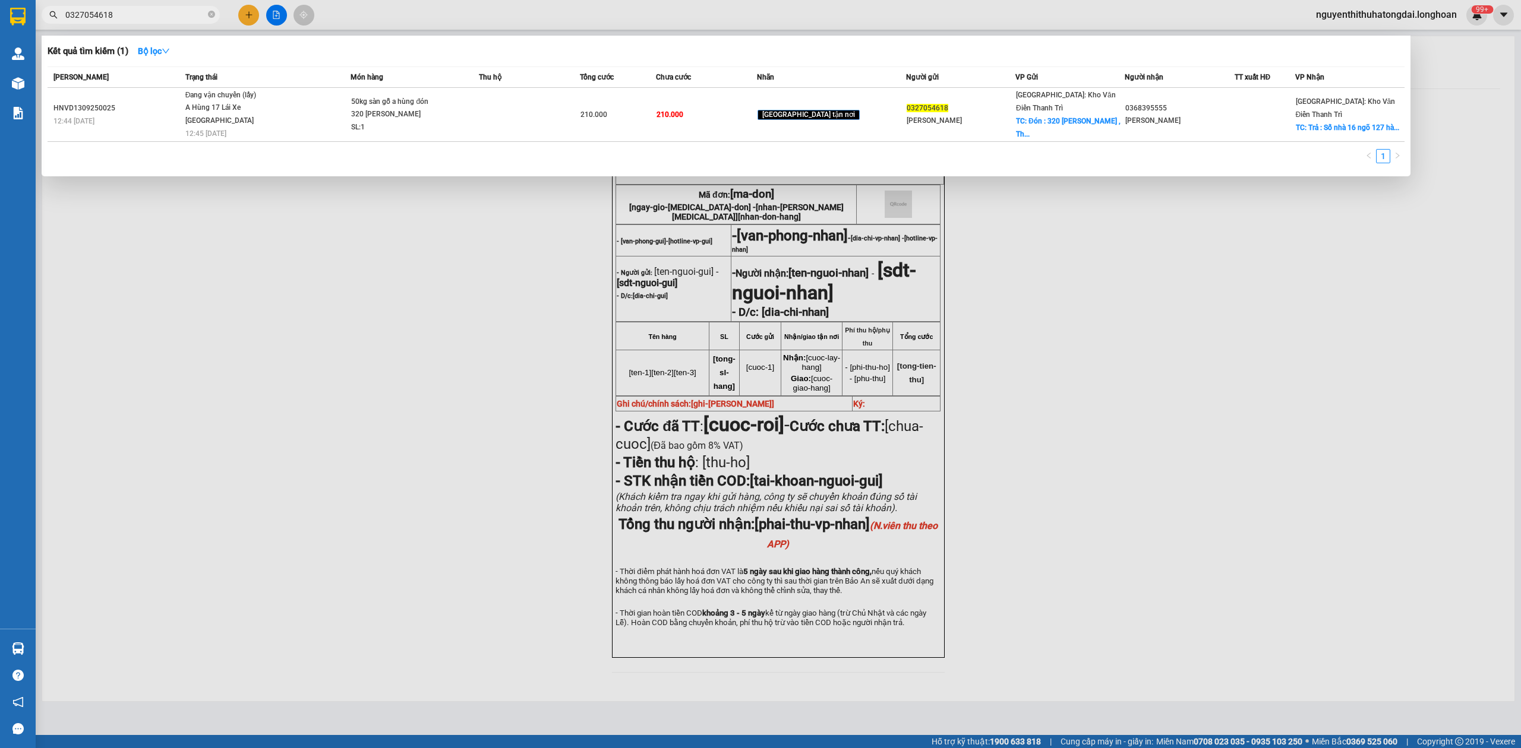
click at [181, 15] on input "0327054618" at bounding box center [135, 14] width 140 height 13
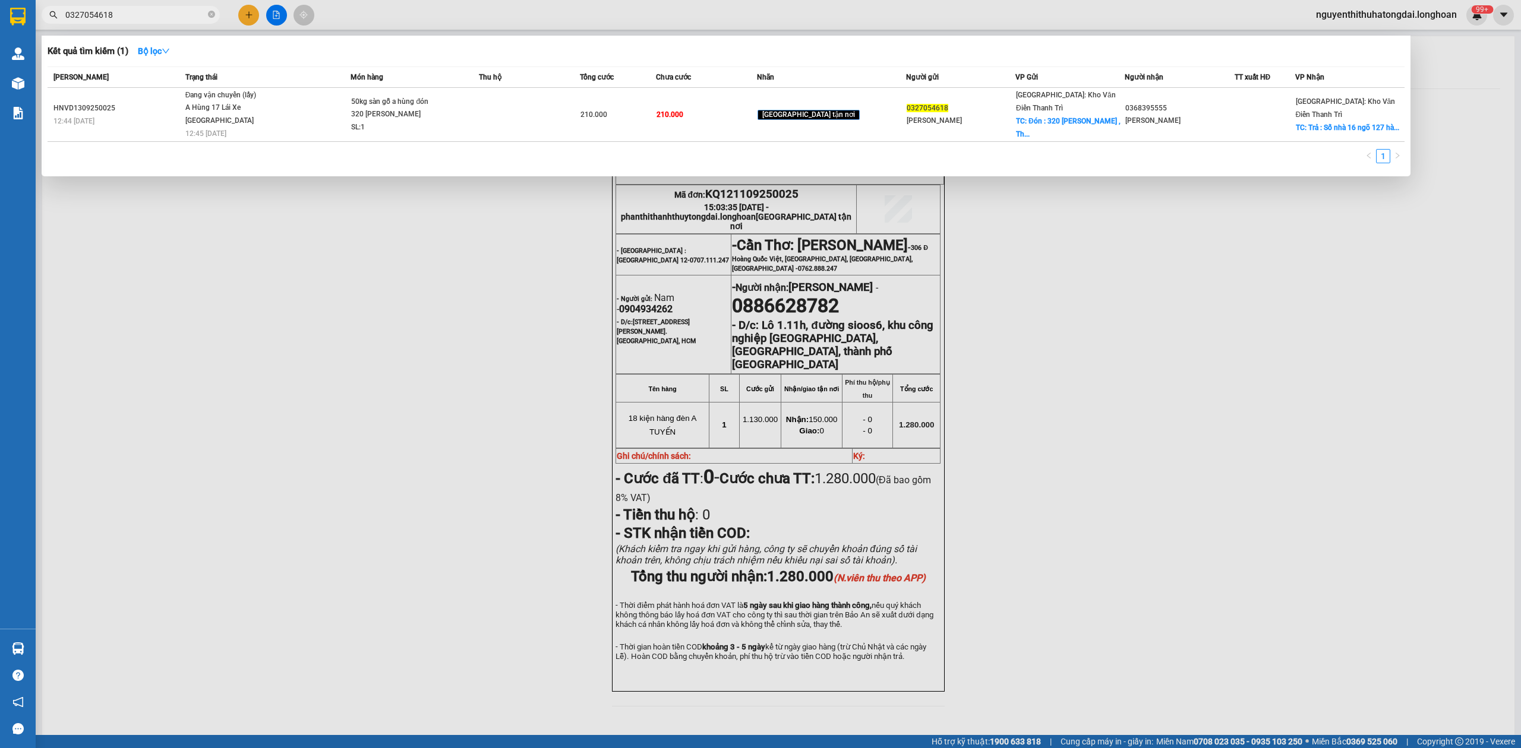
paste input "949027637"
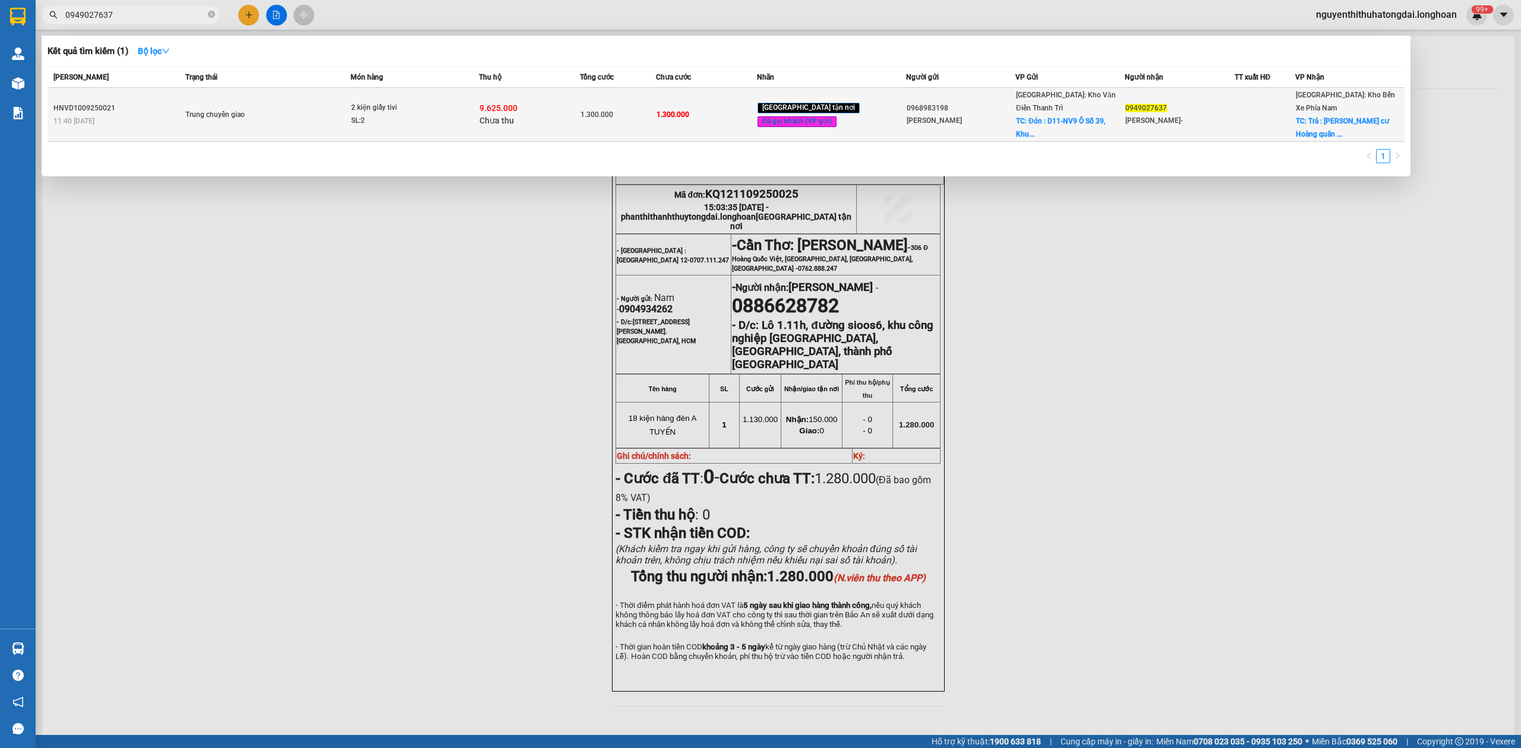
type input "0949027637"
click at [400, 115] on div "SL: 2" at bounding box center [395, 121] width 89 height 13
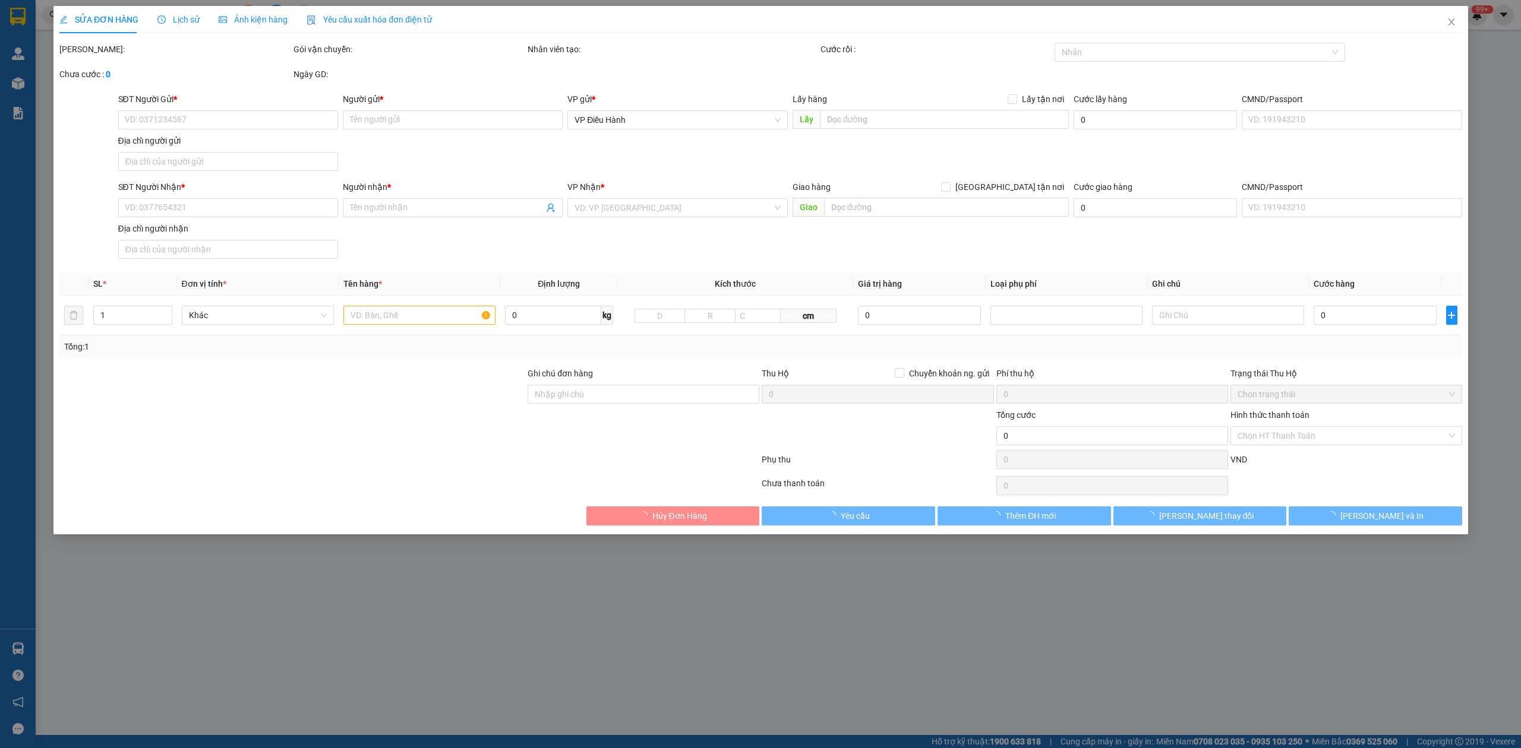
type input "0968983198"
type input "[PERSON_NAME]"
checkbox input "true"
type input "Đón : D11-NV9 Ô Số 39, Khu Đô Thị Mới 2 Bên Đường [PERSON_NAME], [GEOGRAPHIC_DA…"
type input "150.000"
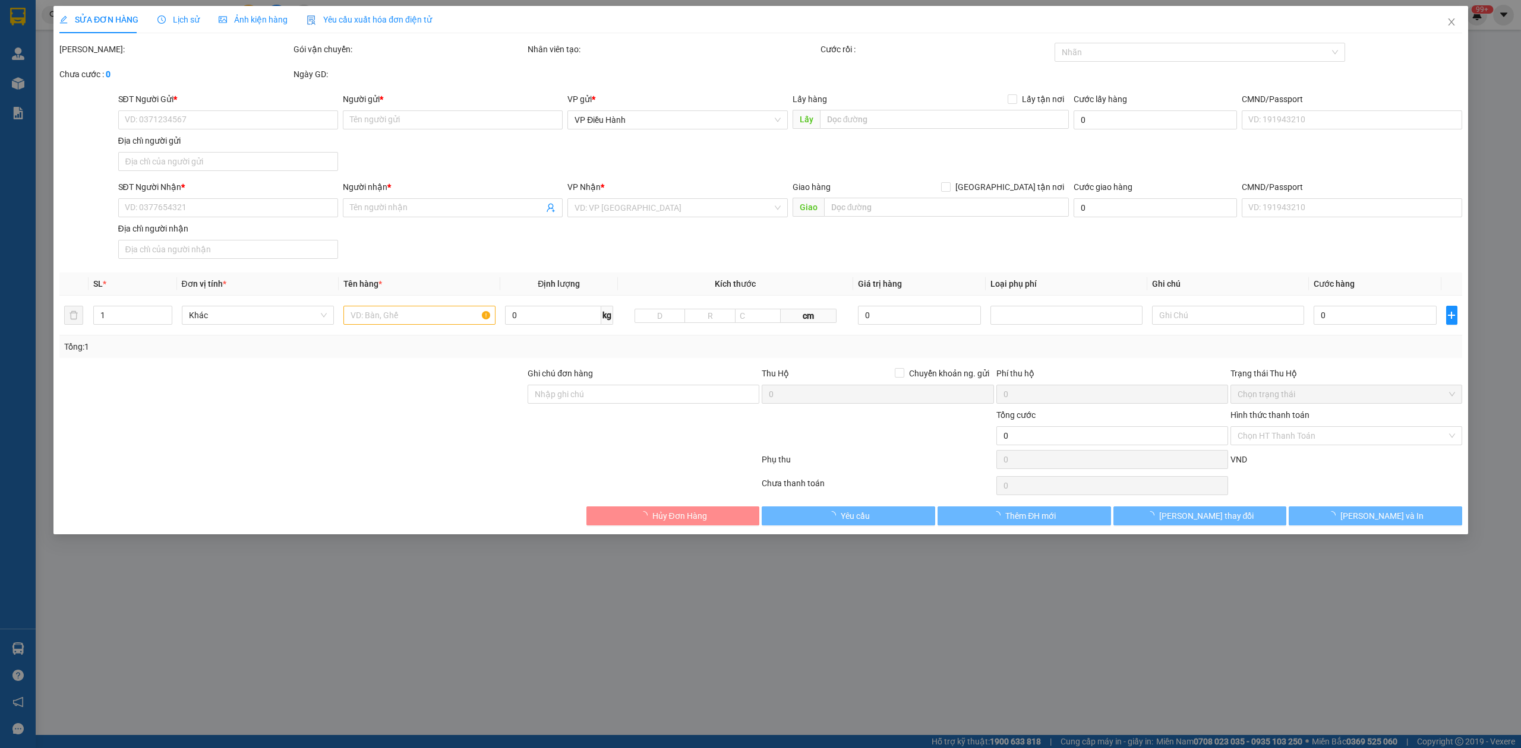
type input "0949027637"
type input "[PERSON_NAME]-"
checkbox input "true"
type input "Trả : [PERSON_NAME] cư Hoàng quân p. [GEOGRAPHIC_DATA] - [GEOGRAPHIC_DATA]"
type input "hàng giao nguyên kiện, hư vỡ ko đền"
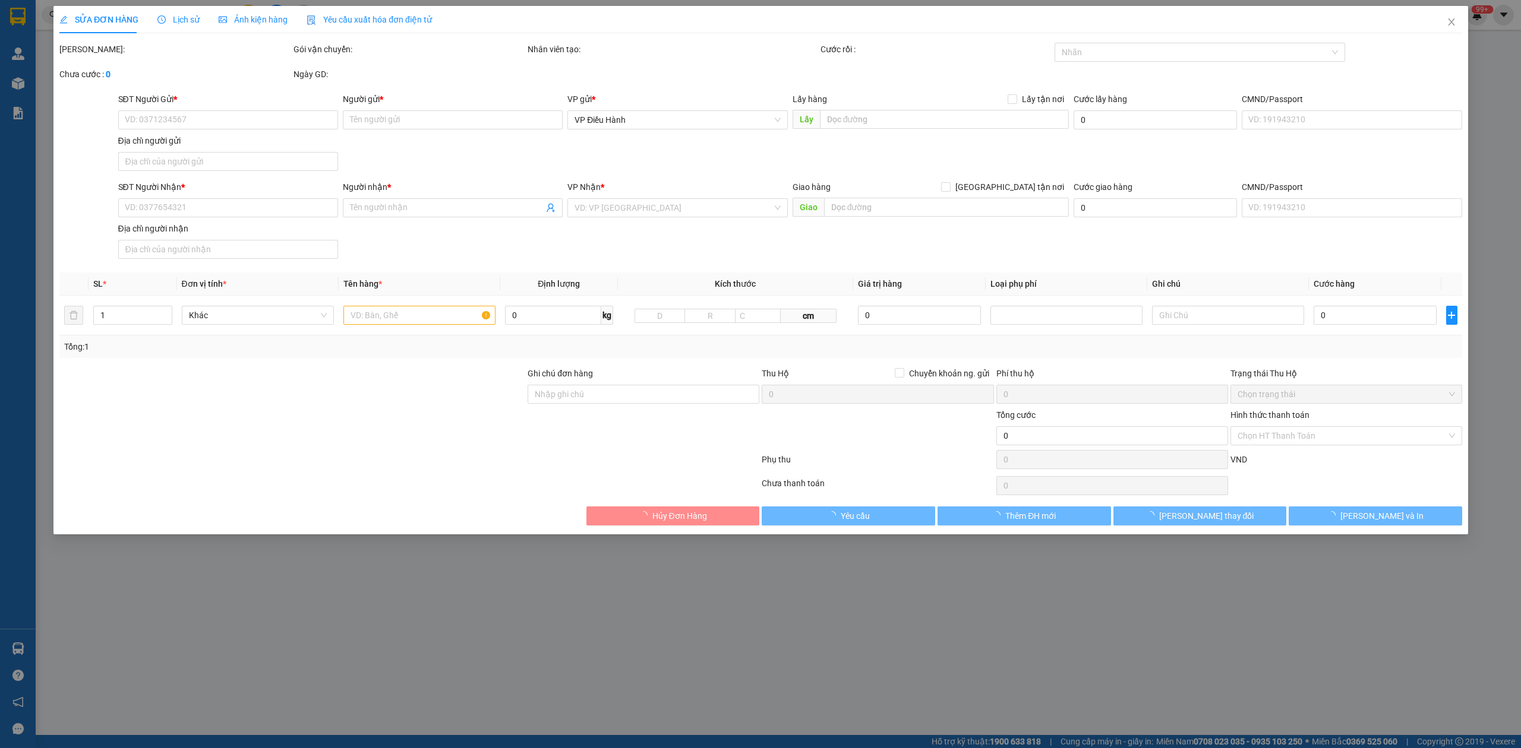
checkbox input "true"
type input "9.625.000"
type input "30.000"
type input "1.300.000"
type input "150.000"
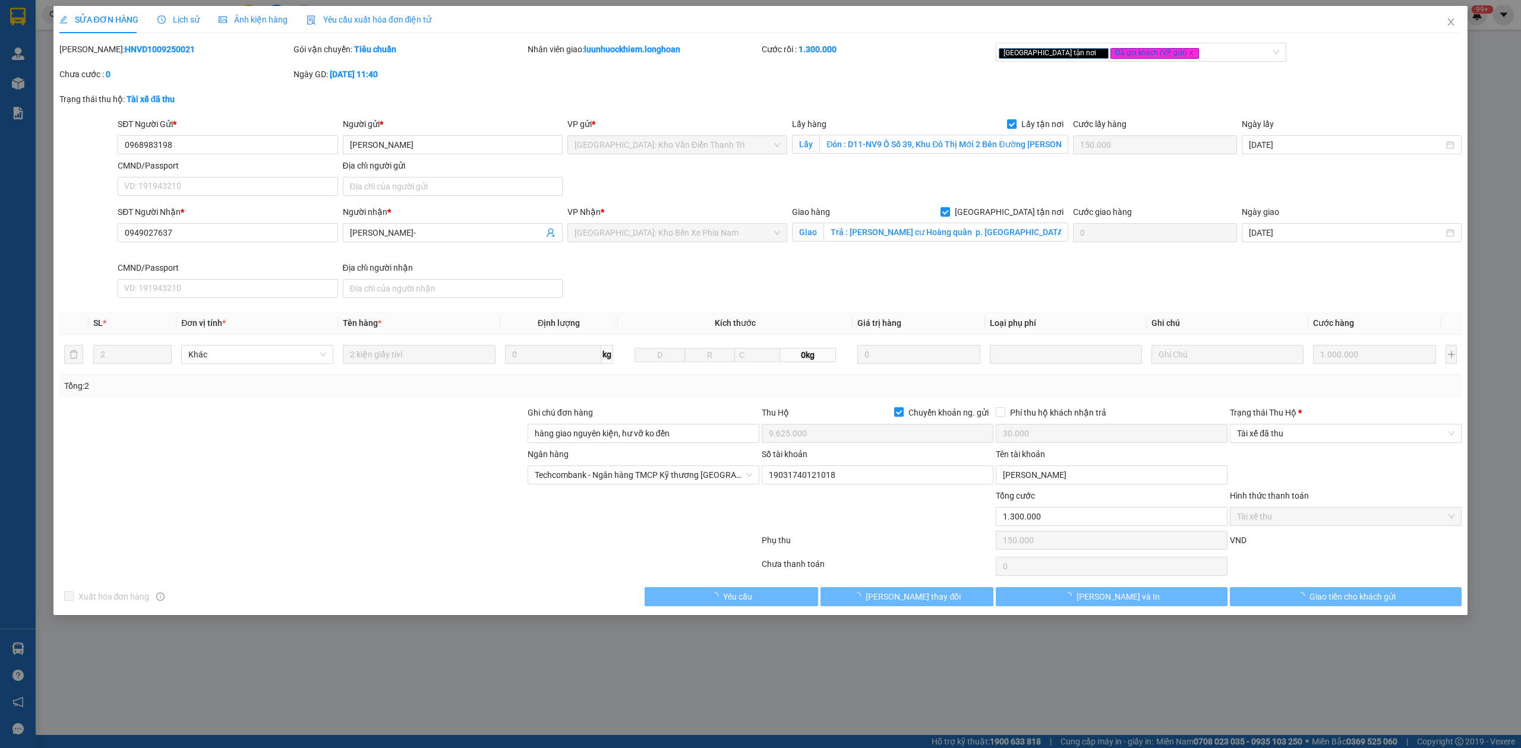
click at [179, 24] on span "Lịch sử" at bounding box center [178, 20] width 42 height 10
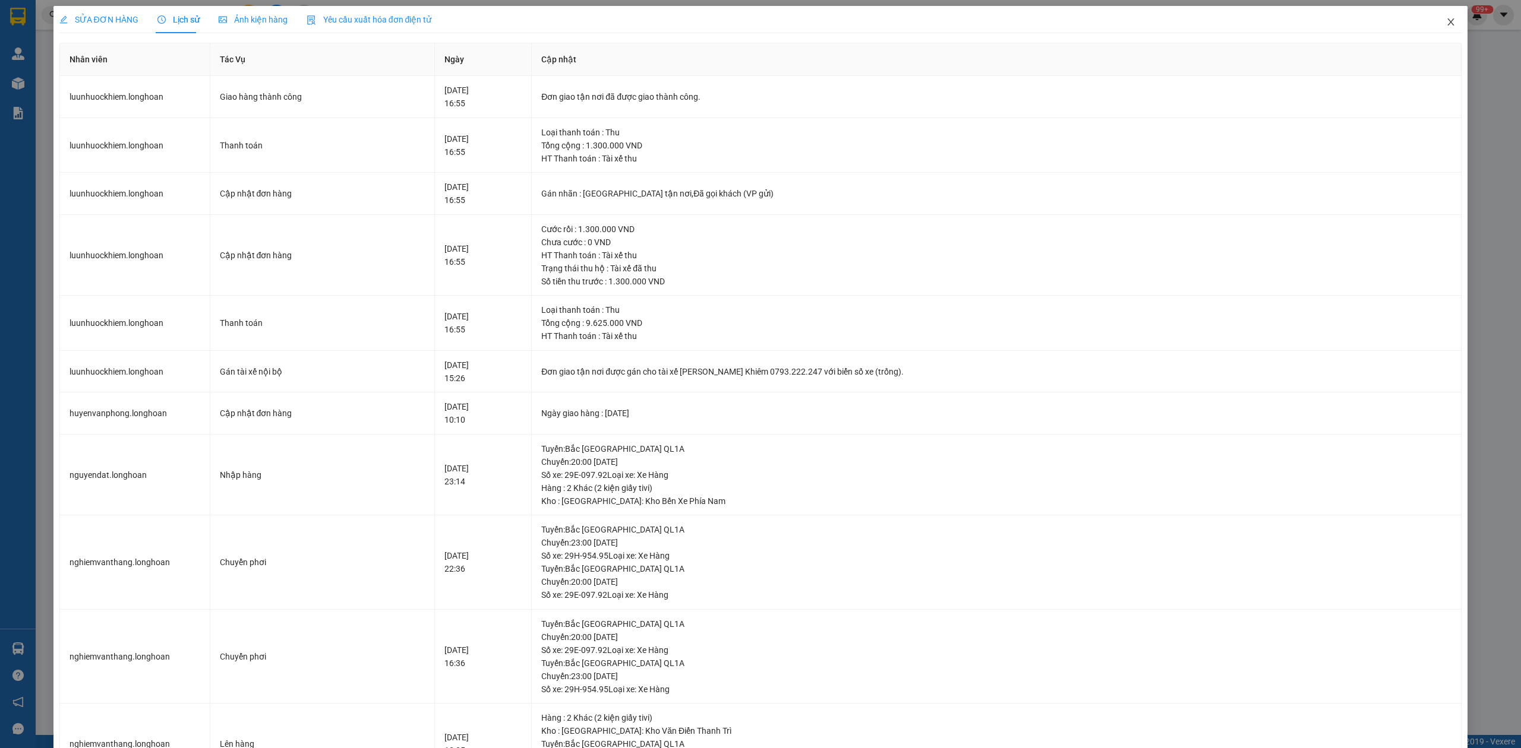
click at [1446, 21] on icon "close" at bounding box center [1451, 22] width 10 height 10
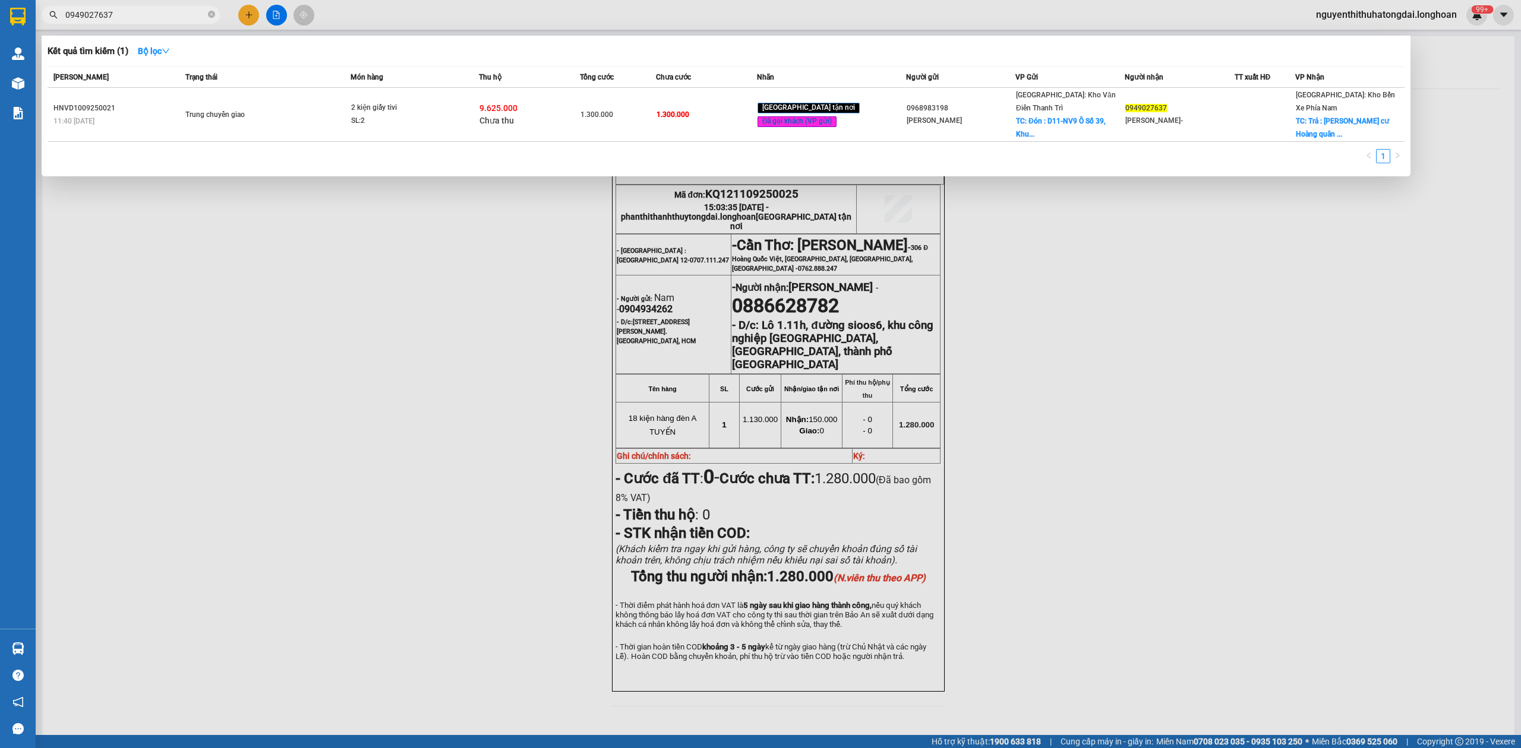
click at [127, 23] on span "0949027637" at bounding box center [131, 15] width 178 height 18
click at [100, 20] on input "0949027637" at bounding box center [135, 14] width 140 height 13
paste input "73667779"
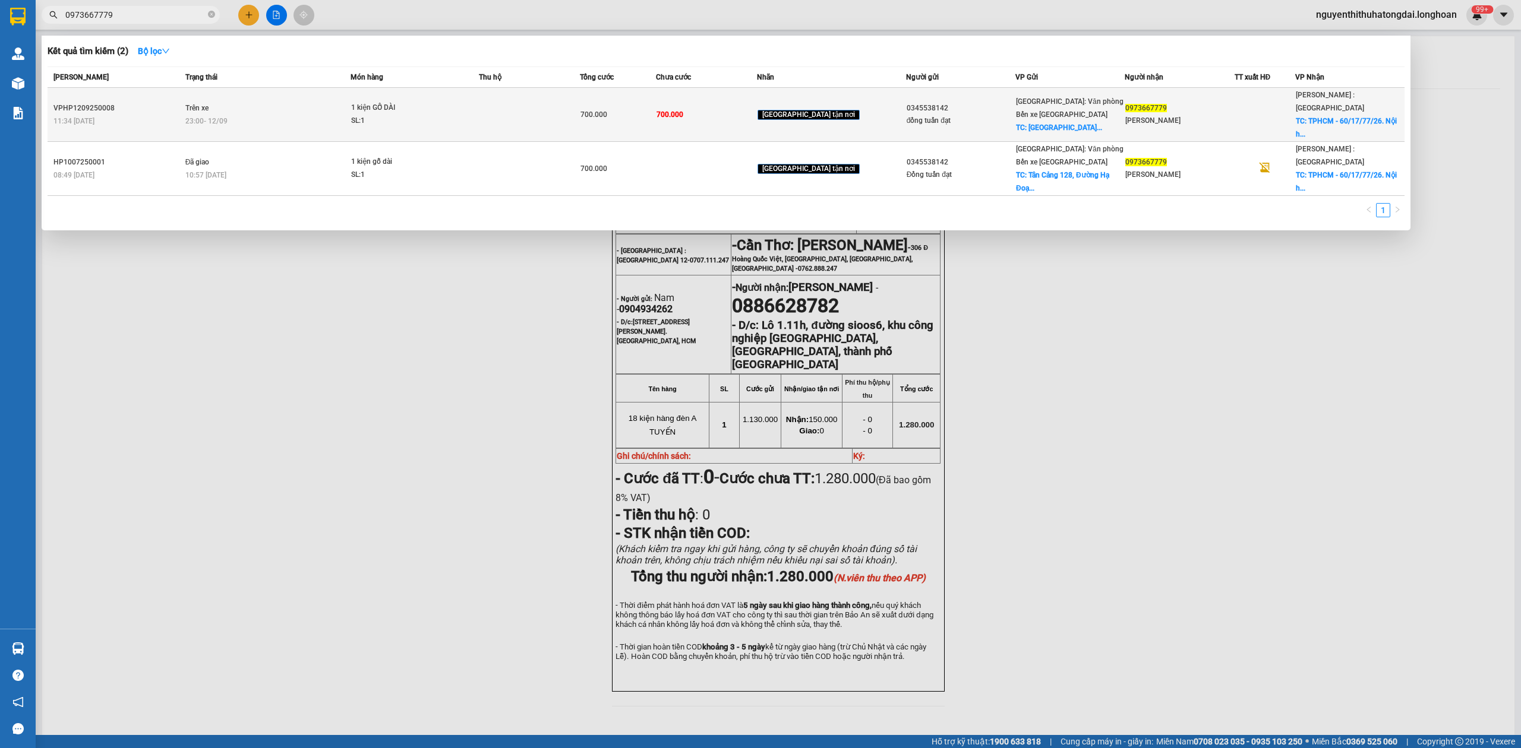
type input "0973667779"
click at [311, 124] on td "Trên xe 23:00 [DATE]" at bounding box center [266, 115] width 169 height 54
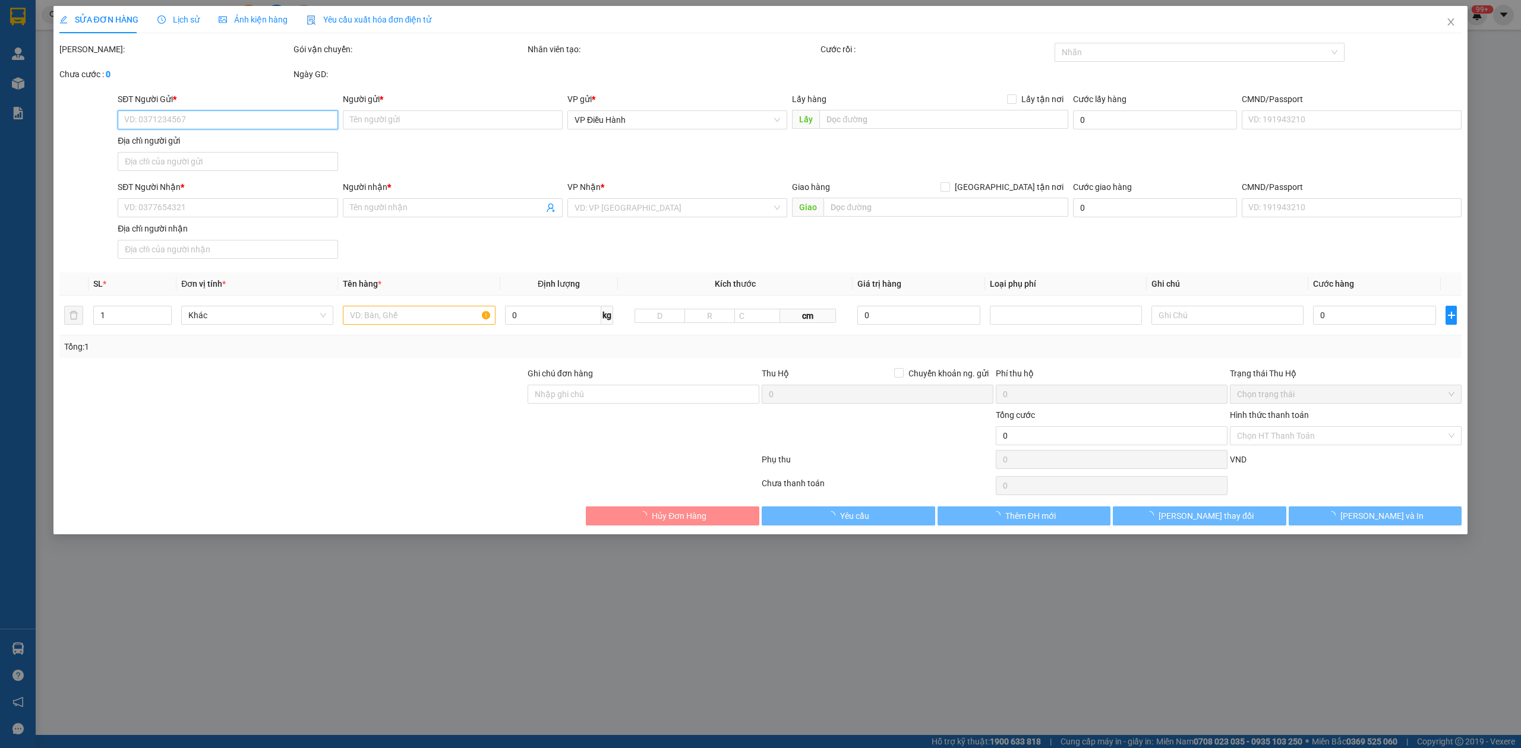
type input "0345538142"
type input "đồng tuấn đạt"
checkbox input "true"
type input "Cảng Tân Cảng 128, [STREET_ADDRESS]"
type input "0973667779"
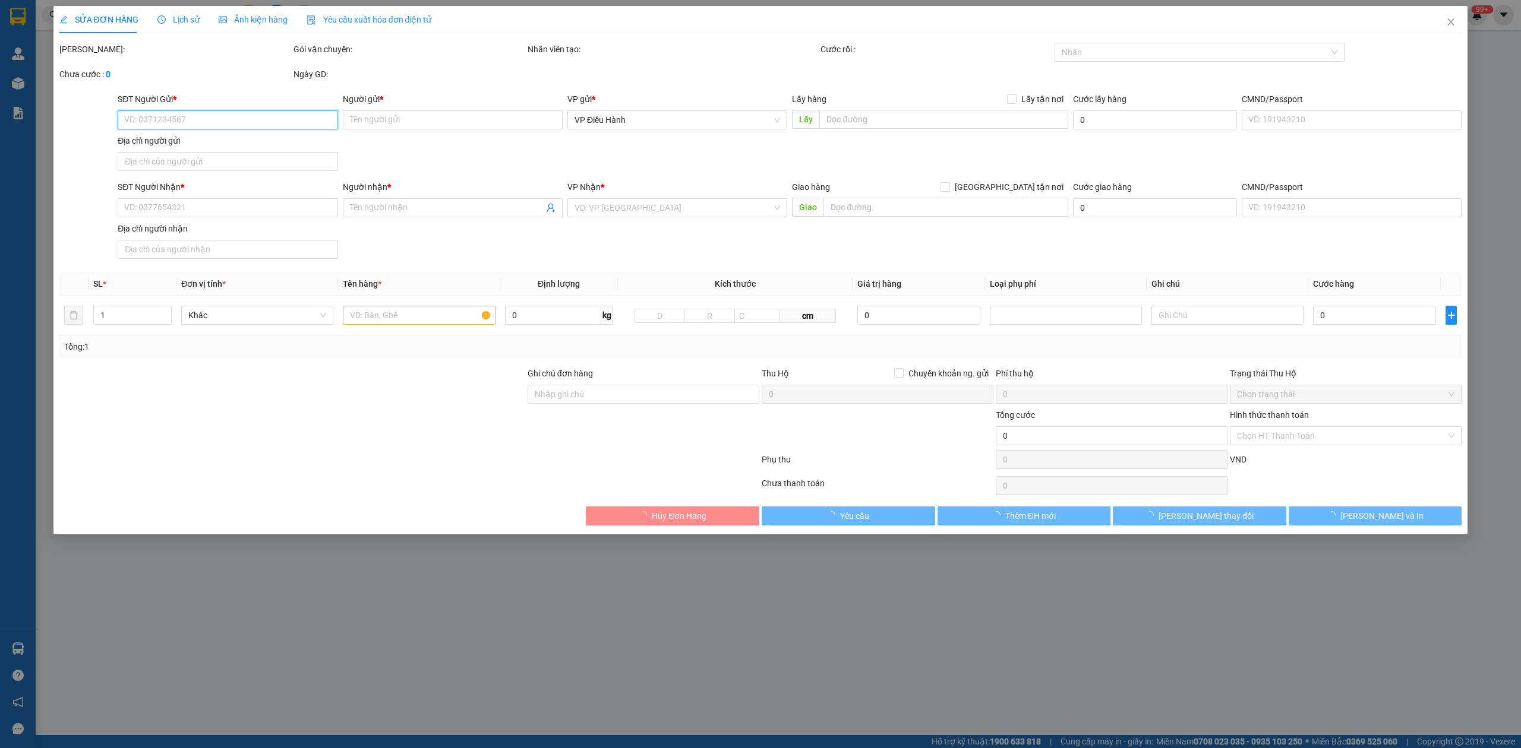
type input "[PERSON_NAME]"
checkbox input "true"
type input "TPHCM - 60/17/77/26. Nội hóa 1, [GEOGRAPHIC_DATA], [GEOGRAPHIC_DATA], [GEOGRAPH…"
type input "700.000"
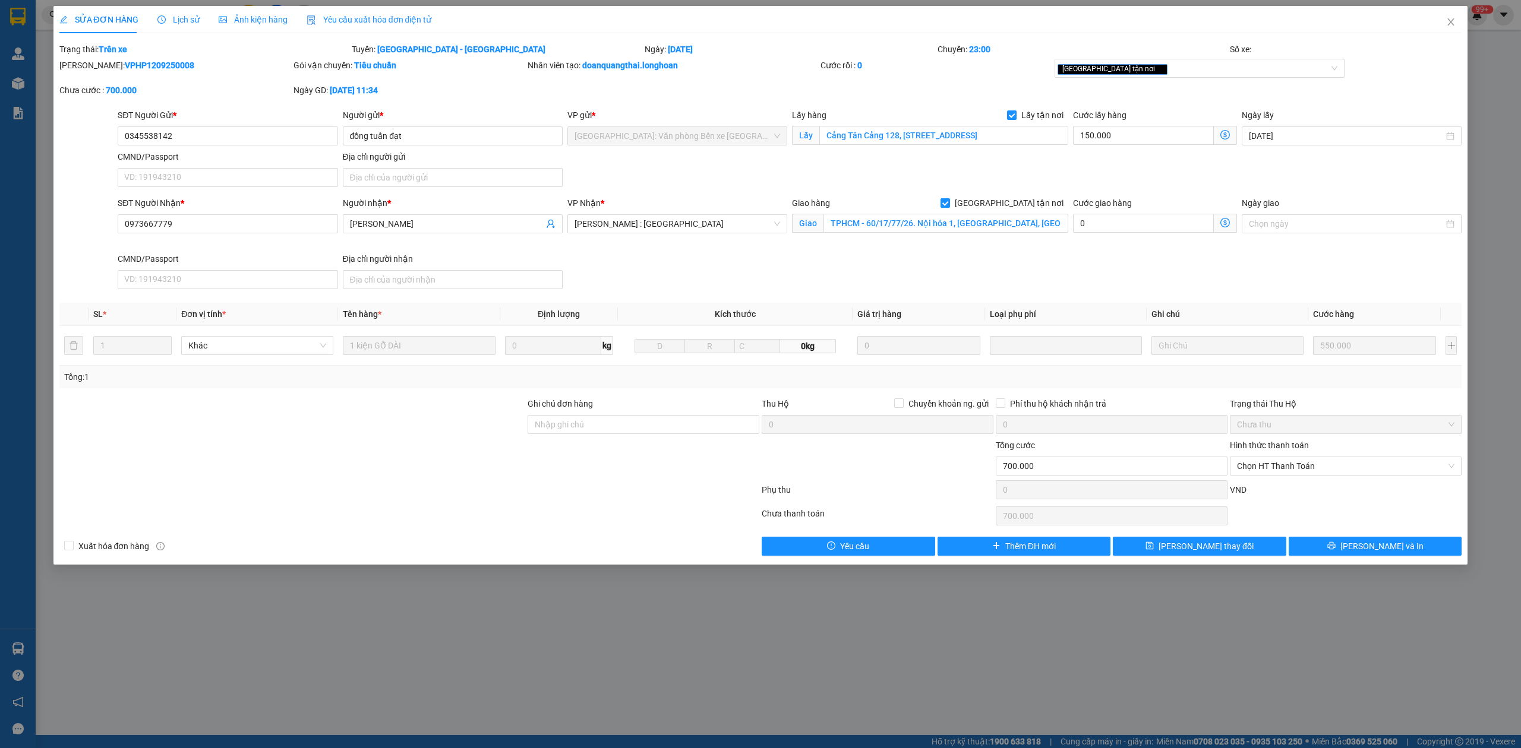
click at [129, 61] on b "VPHP1209250008" at bounding box center [159, 66] width 69 height 10
copy b "VPHP1209250008"
click at [1373, 553] on span "[PERSON_NAME] và In" at bounding box center [1381, 546] width 83 height 13
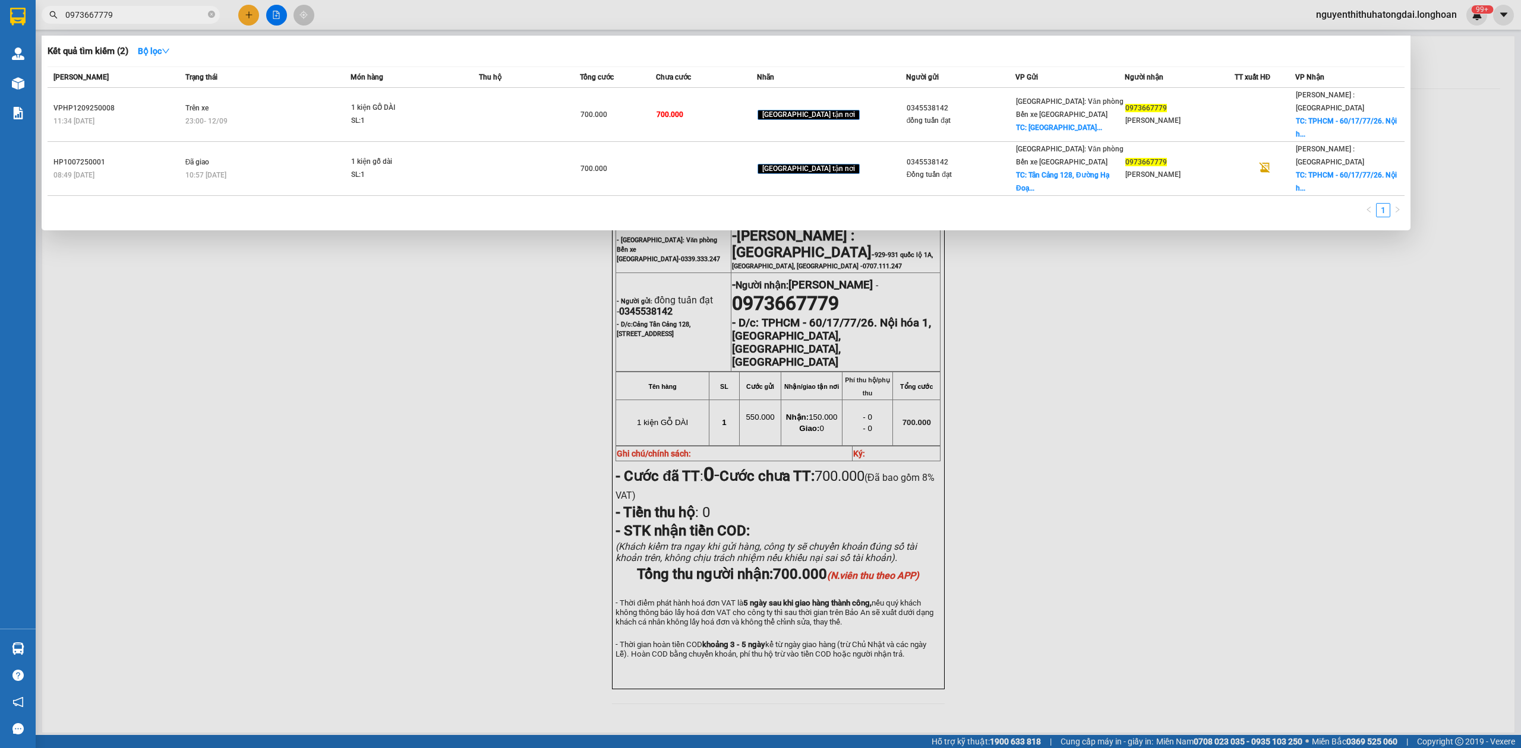
click at [138, 12] on input "0973667779" at bounding box center [135, 14] width 140 height 13
paste input "DNTK0809250013"
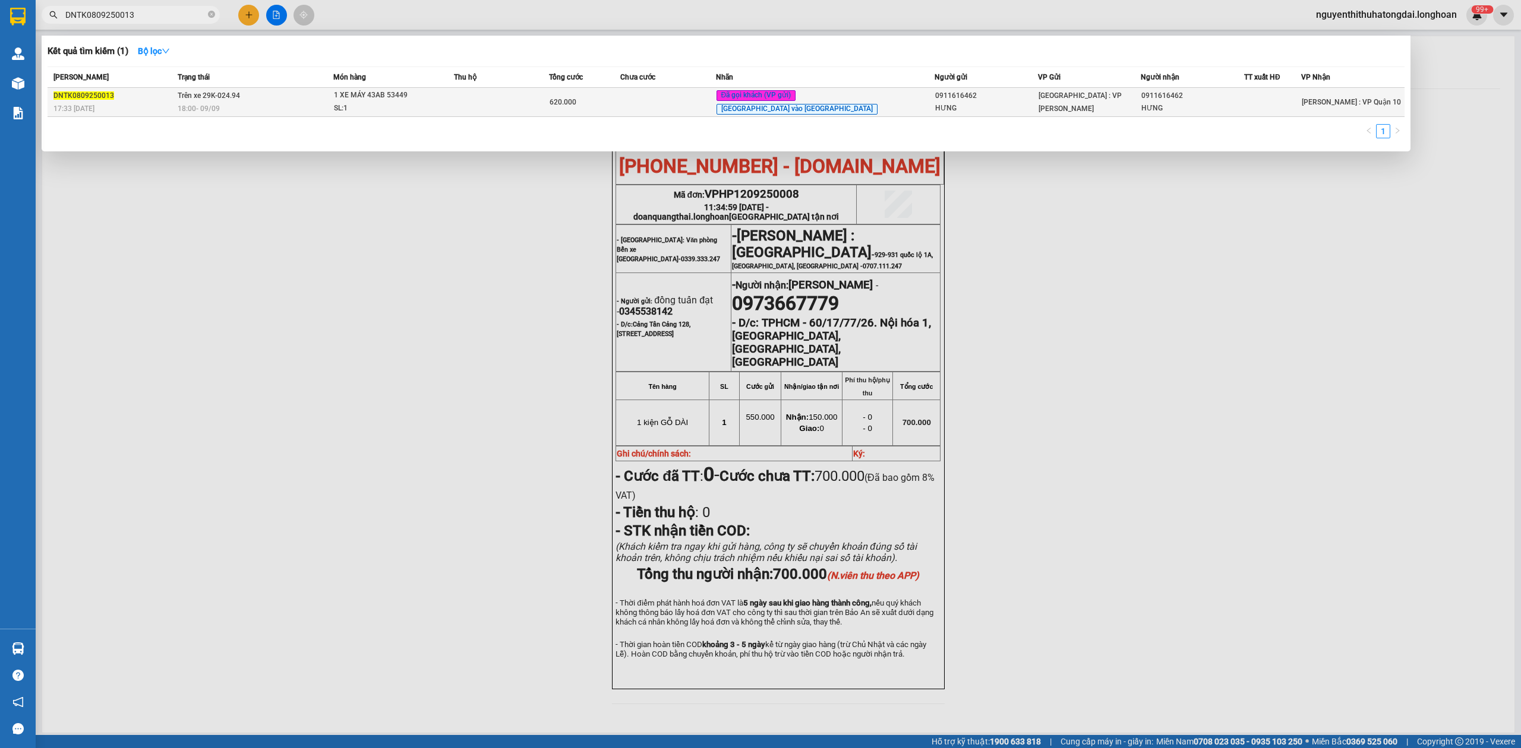
type input "DNTK0809250013"
click at [315, 96] on td "Trên xe 29K-024.94 18:00 [DATE]" at bounding box center [254, 102] width 159 height 29
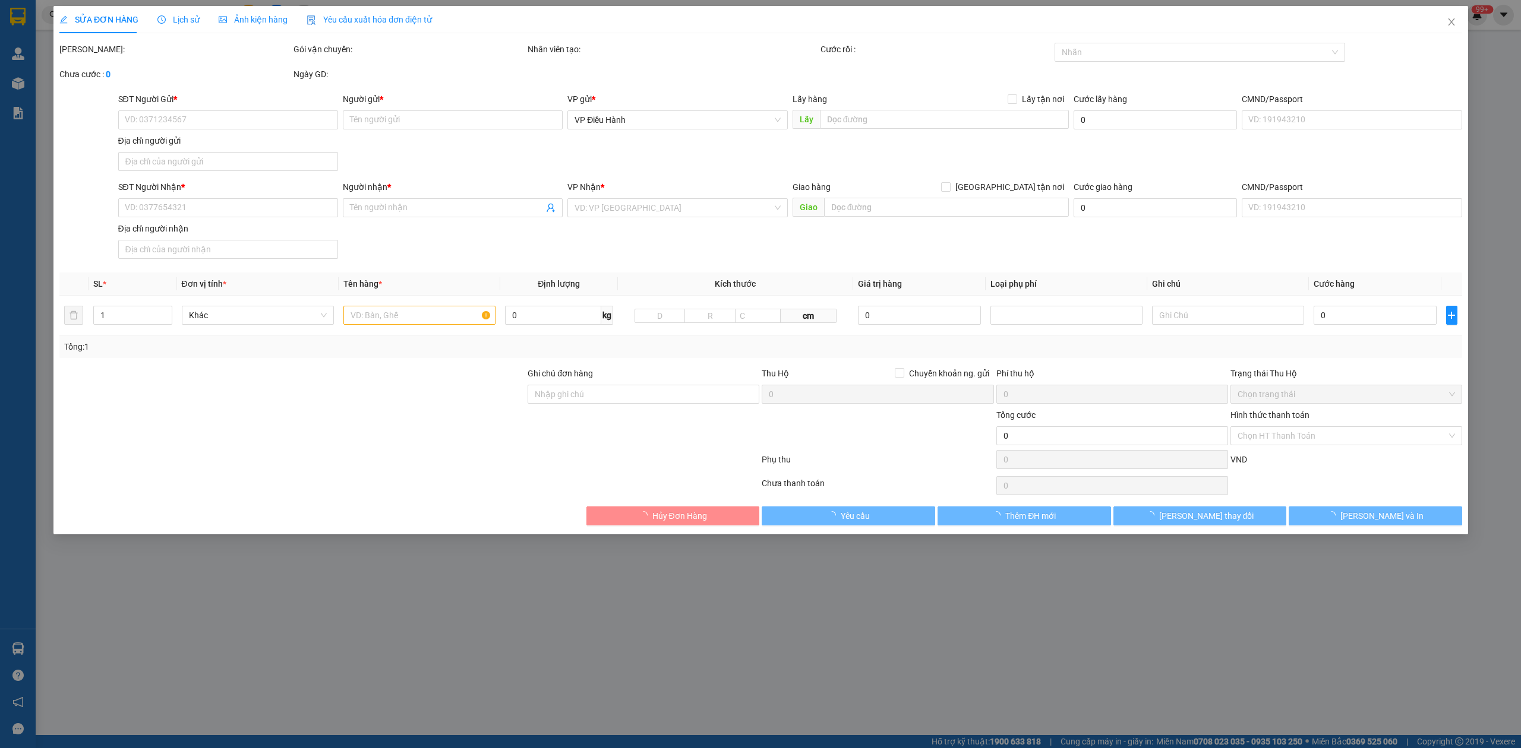
type input "0911616462"
type input "HƯNG"
type input "0911616462"
type input "HƯNG"
type input "1 CHÌA KHÓA,2 GƯƠNG"
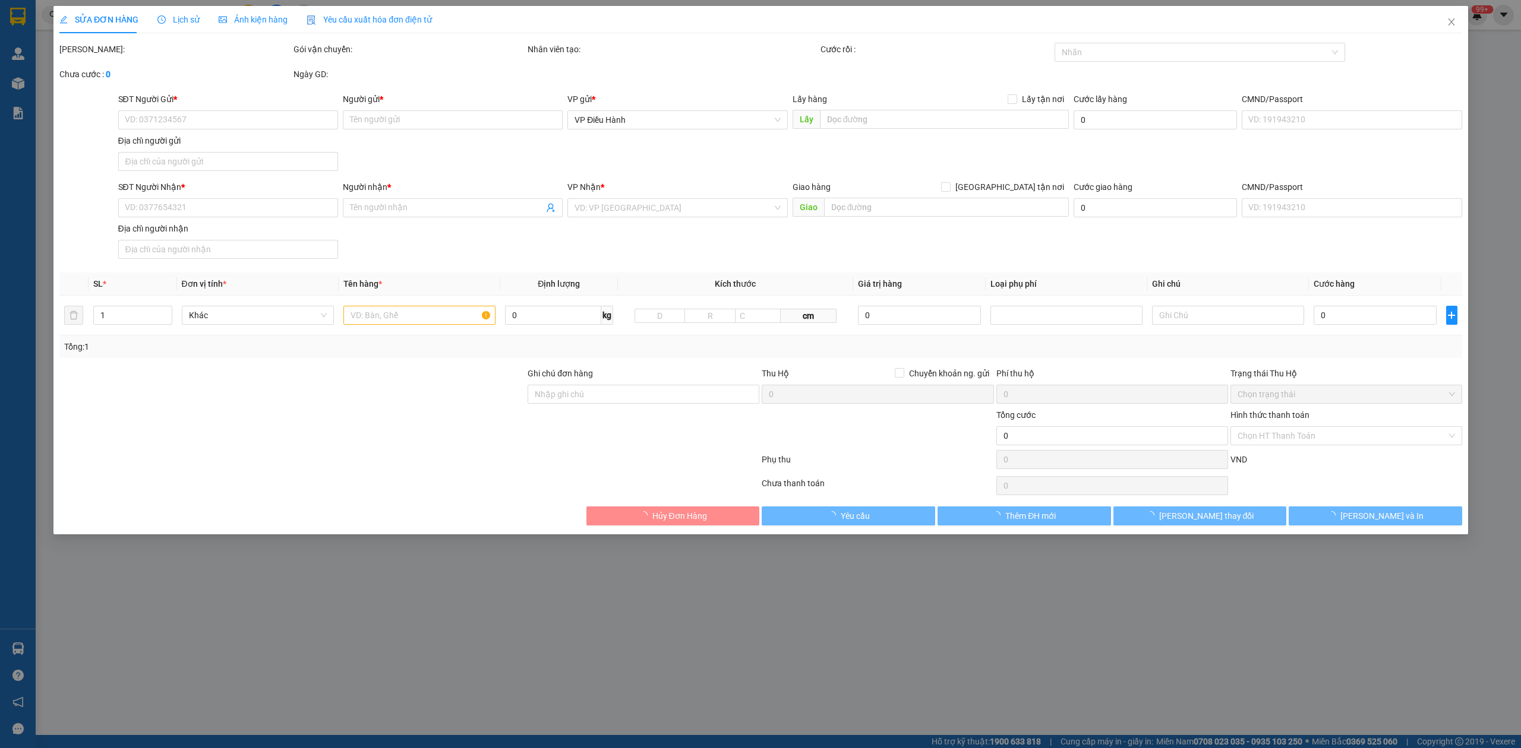
type input "620.000"
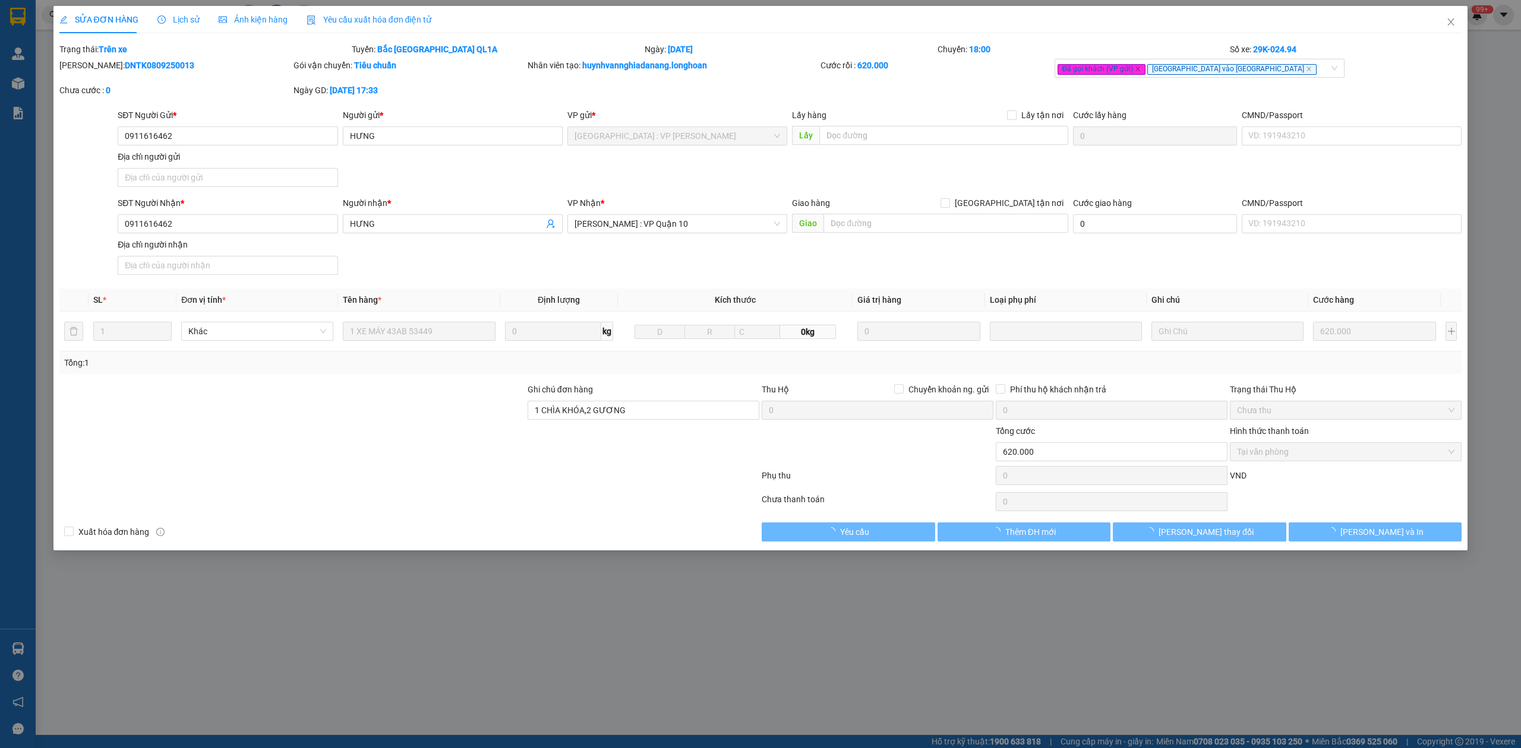
click at [169, 29] on div "Lịch sử" at bounding box center [178, 19] width 42 height 27
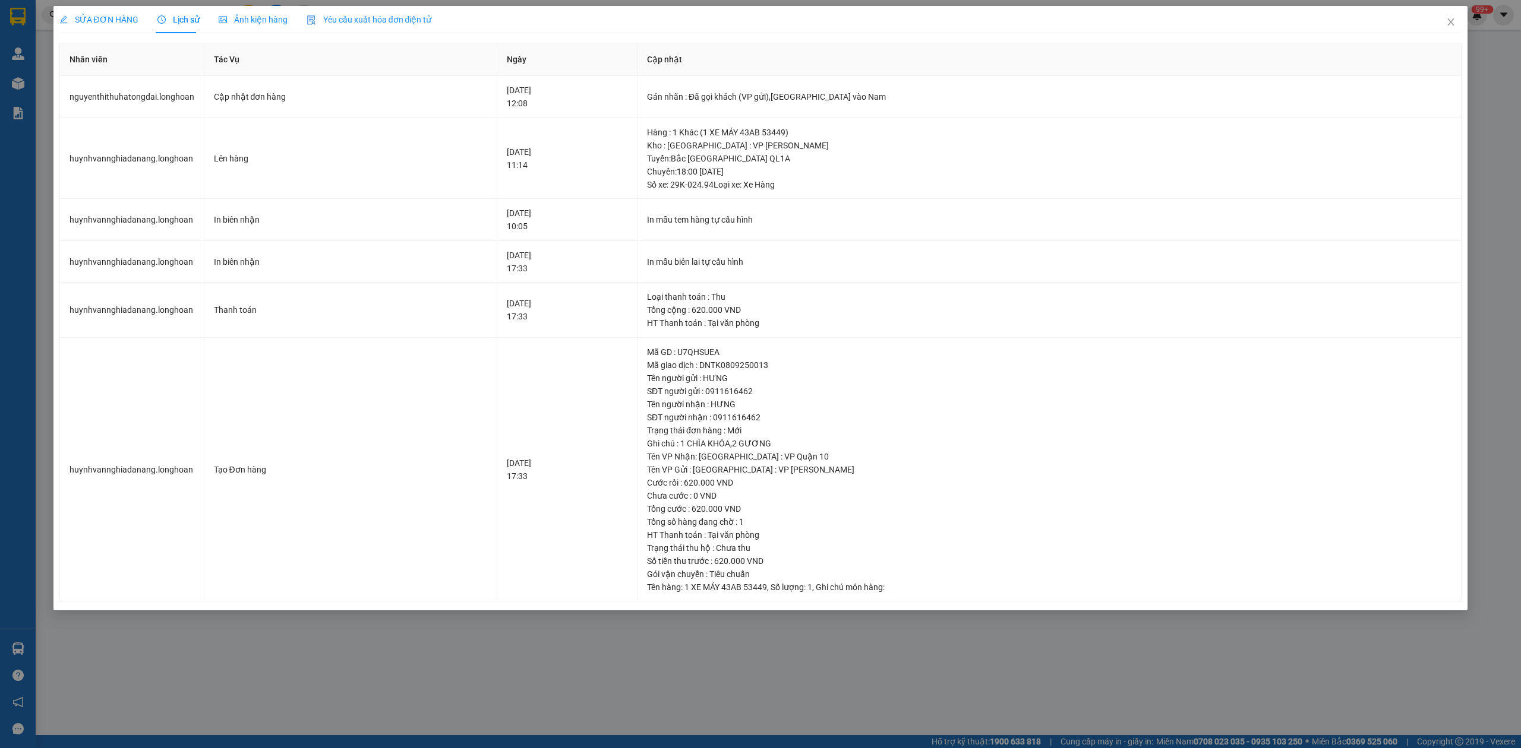
click at [91, 15] on span "SỬA ĐƠN HÀNG" at bounding box center [98, 20] width 79 height 10
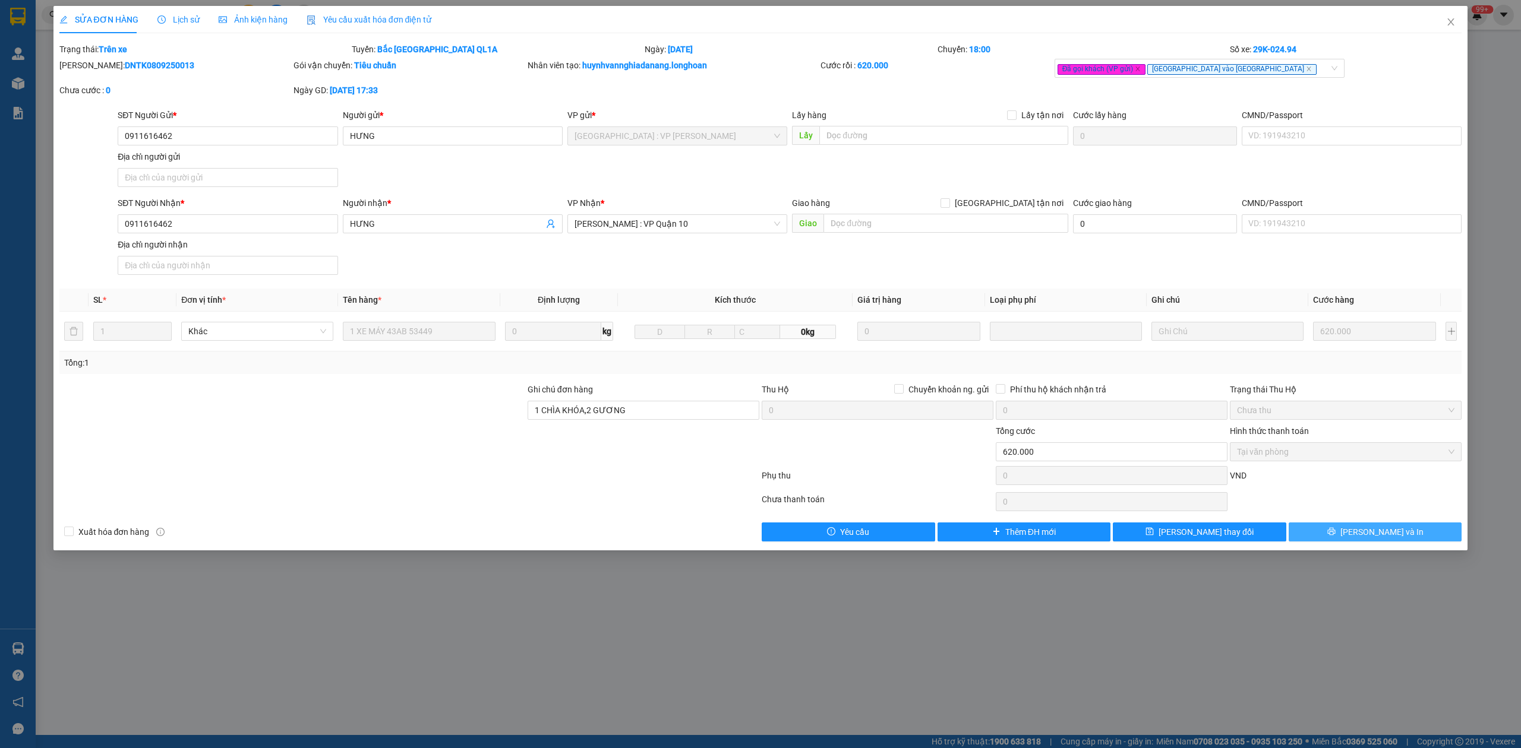
click at [1335, 536] on icon "printer" at bounding box center [1331, 531] width 8 height 8
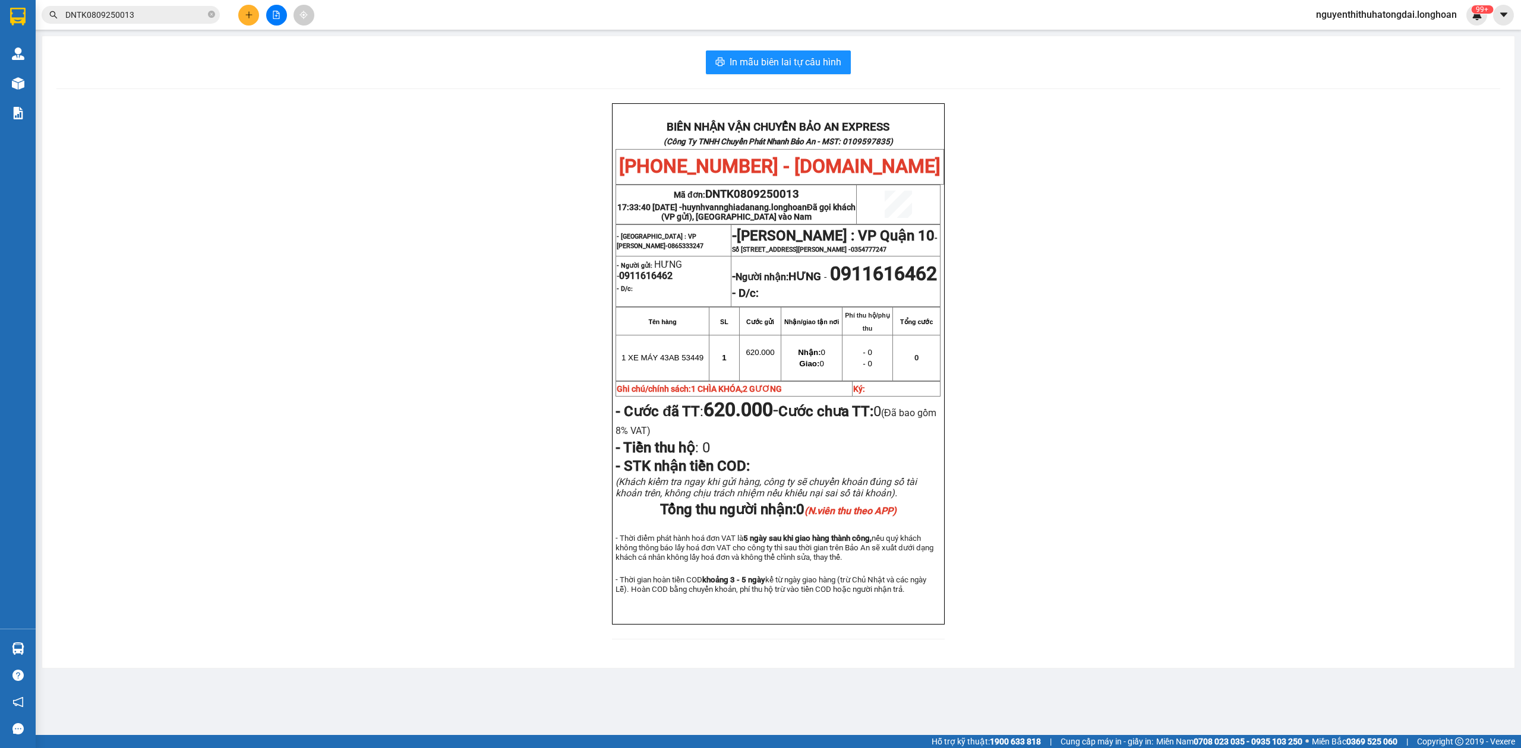
click at [126, 17] on input "DNTK0809250013" at bounding box center [135, 14] width 140 height 13
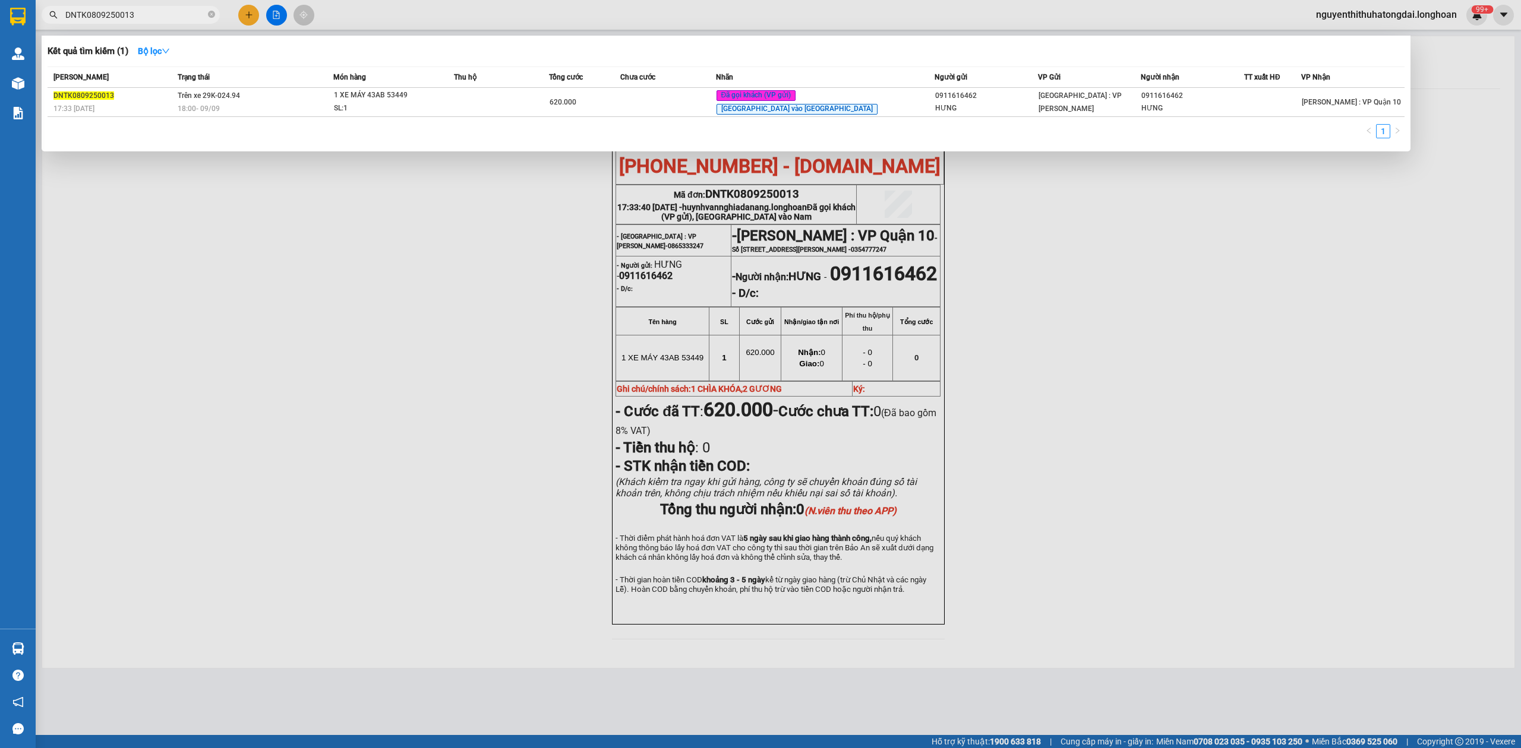
click at [126, 17] on input "DNTK0809250013" at bounding box center [135, 14] width 140 height 13
paste input "0922484260"
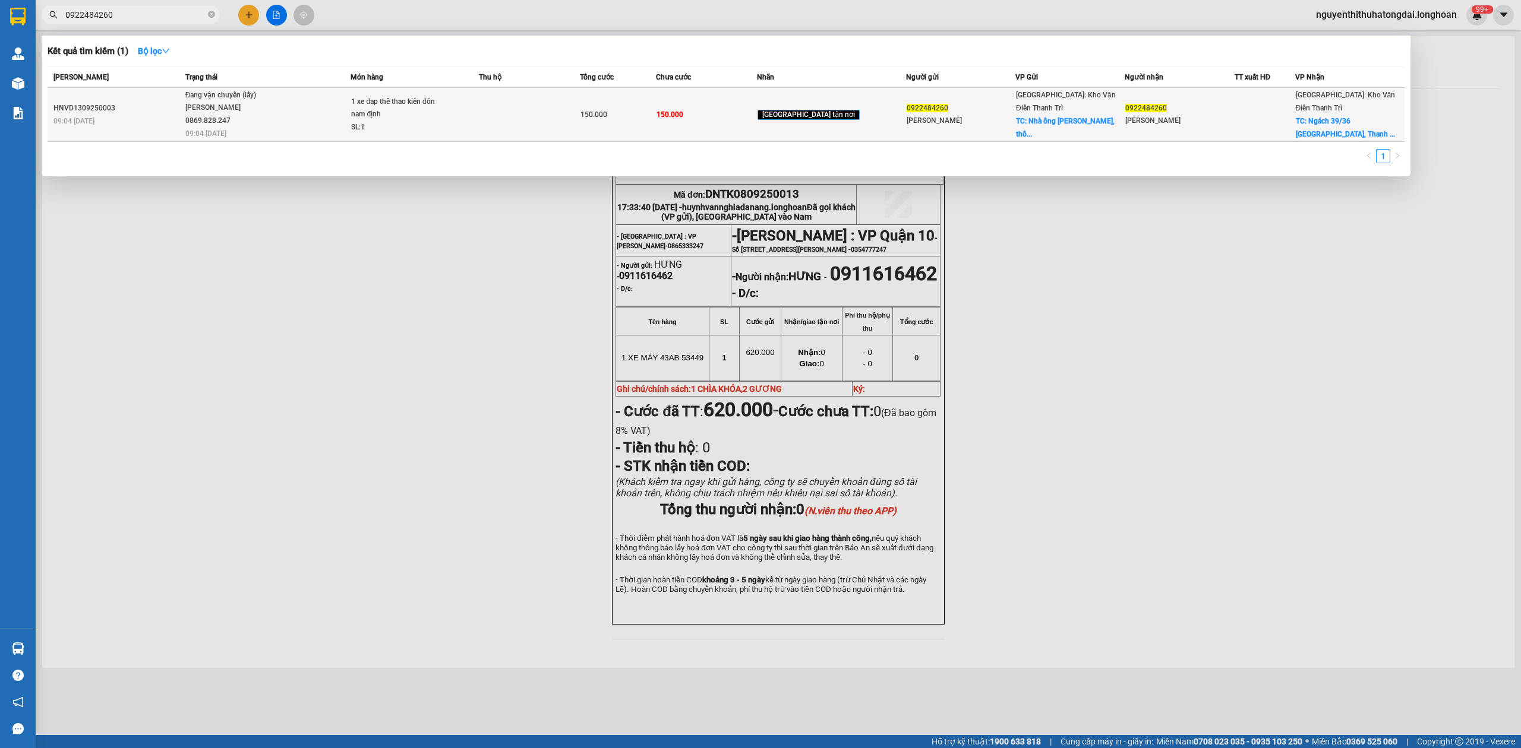
type input "0922484260"
click at [328, 115] on td "Đang vận chuyển (lấy) [PERSON_NAME] 0869.828.247 09:04 [DATE]" at bounding box center [266, 115] width 169 height 54
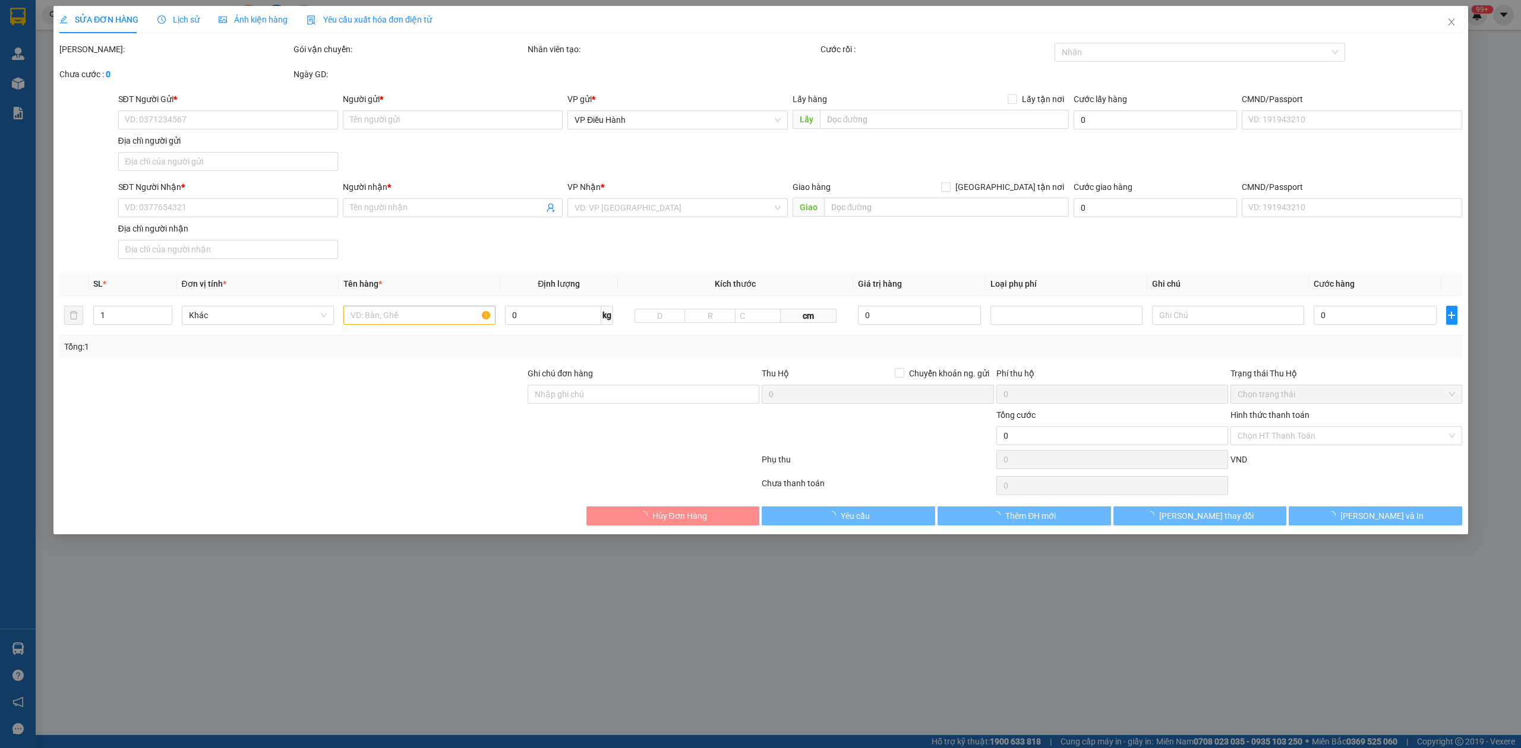
type input "0922484260"
type input "[PERSON_NAME]"
checkbox input "true"
type input "[GEOGRAPHIC_DATA], [GEOGRAPHIC_DATA], [GEOGRAPHIC_DATA], [GEOGRAPHIC_DATA]"
type input "0922484260"
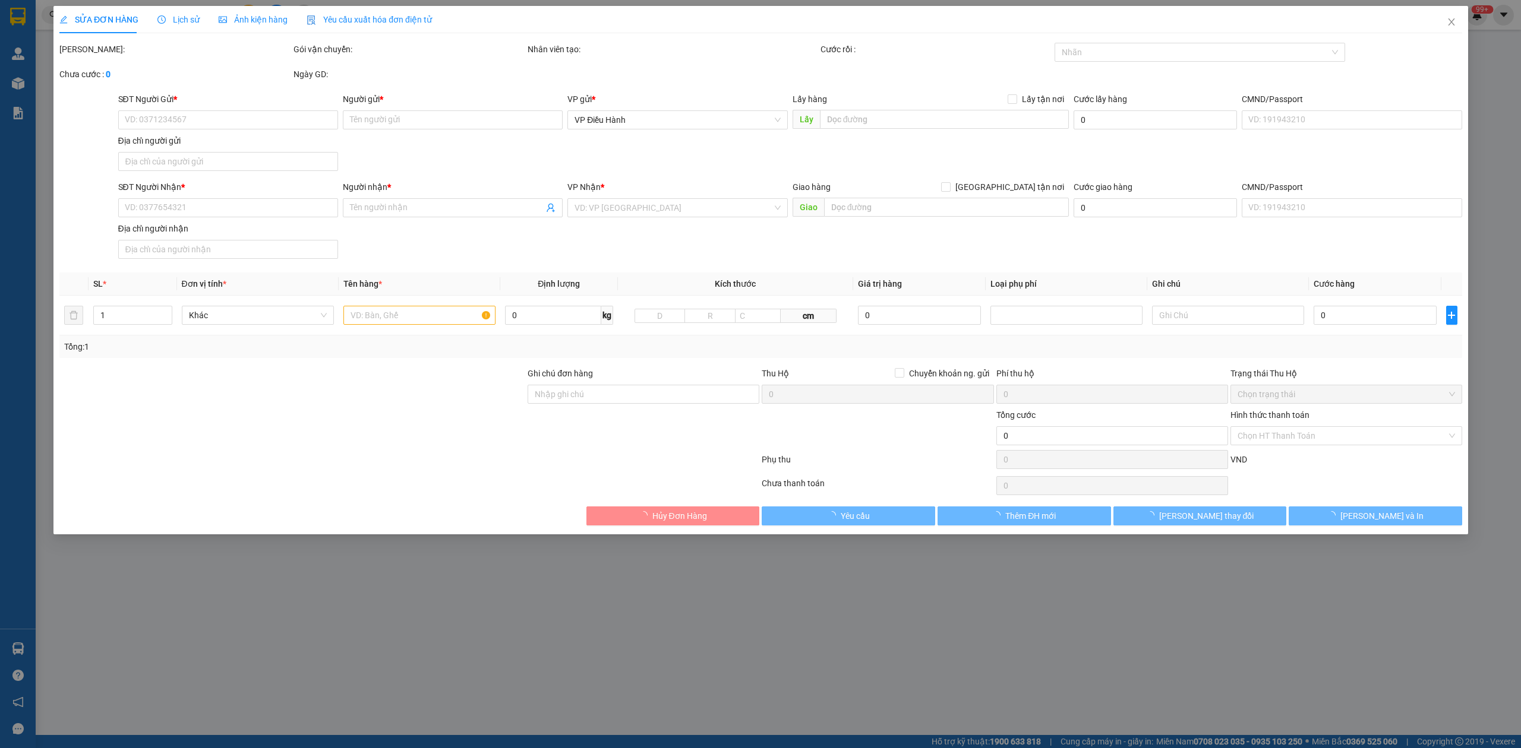
type input "[PERSON_NAME]"
checkbox input "true"
type input "Ngách 39/36 [GEOGRAPHIC_DATA], [GEOGRAPHIC_DATA], [GEOGRAPHIC_DATA]"
type input "150.000"
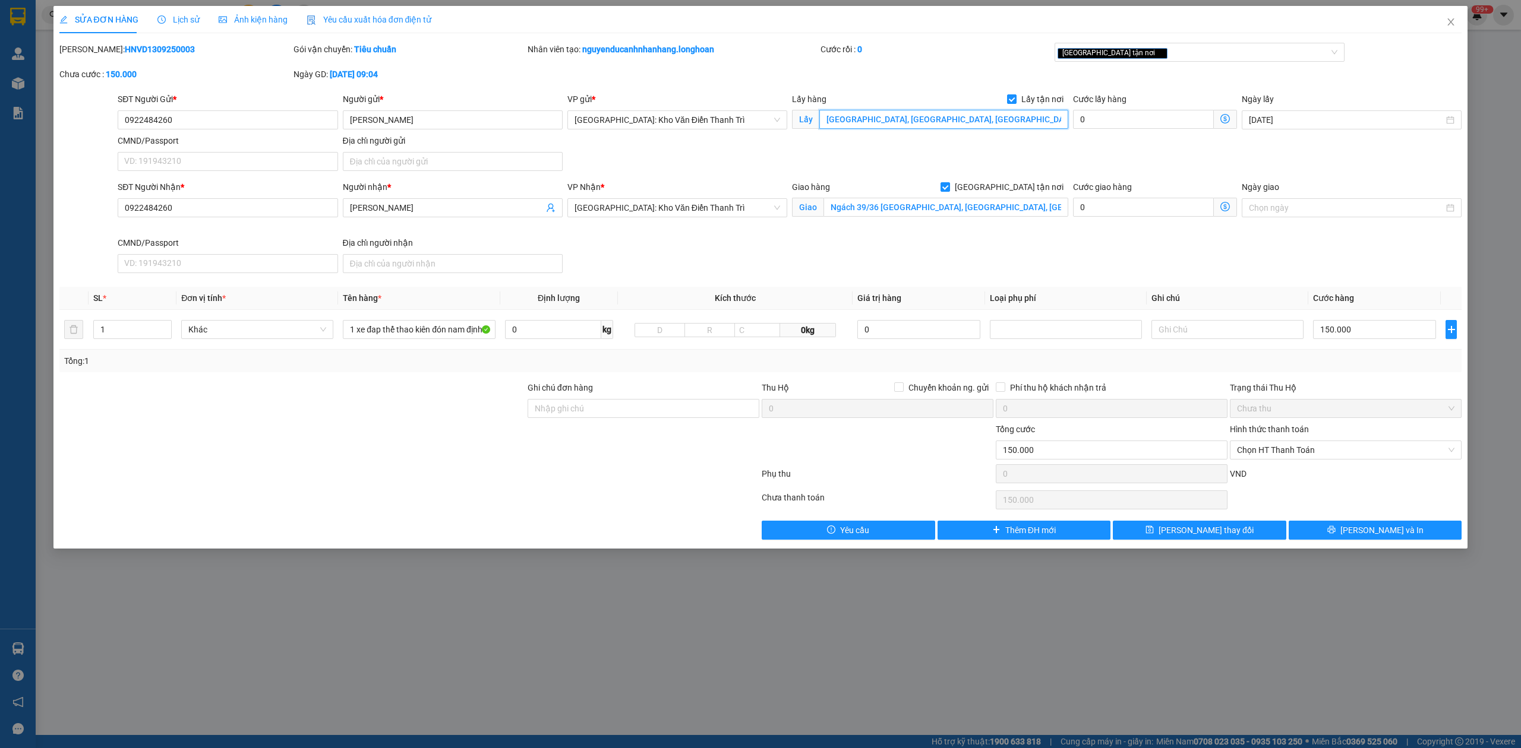
click at [993, 125] on input "[GEOGRAPHIC_DATA], [GEOGRAPHIC_DATA], [GEOGRAPHIC_DATA], [GEOGRAPHIC_DATA]" at bounding box center [943, 119] width 249 height 19
click at [909, 122] on input "[GEOGRAPHIC_DATA], [GEOGRAPHIC_DATA], [GEOGRAPHIC_DATA], [GEOGRAPHIC_DATA]" at bounding box center [943, 119] width 249 height 19
click at [579, 405] on input "Ghi chú đơn hàng" at bounding box center [643, 408] width 232 height 19
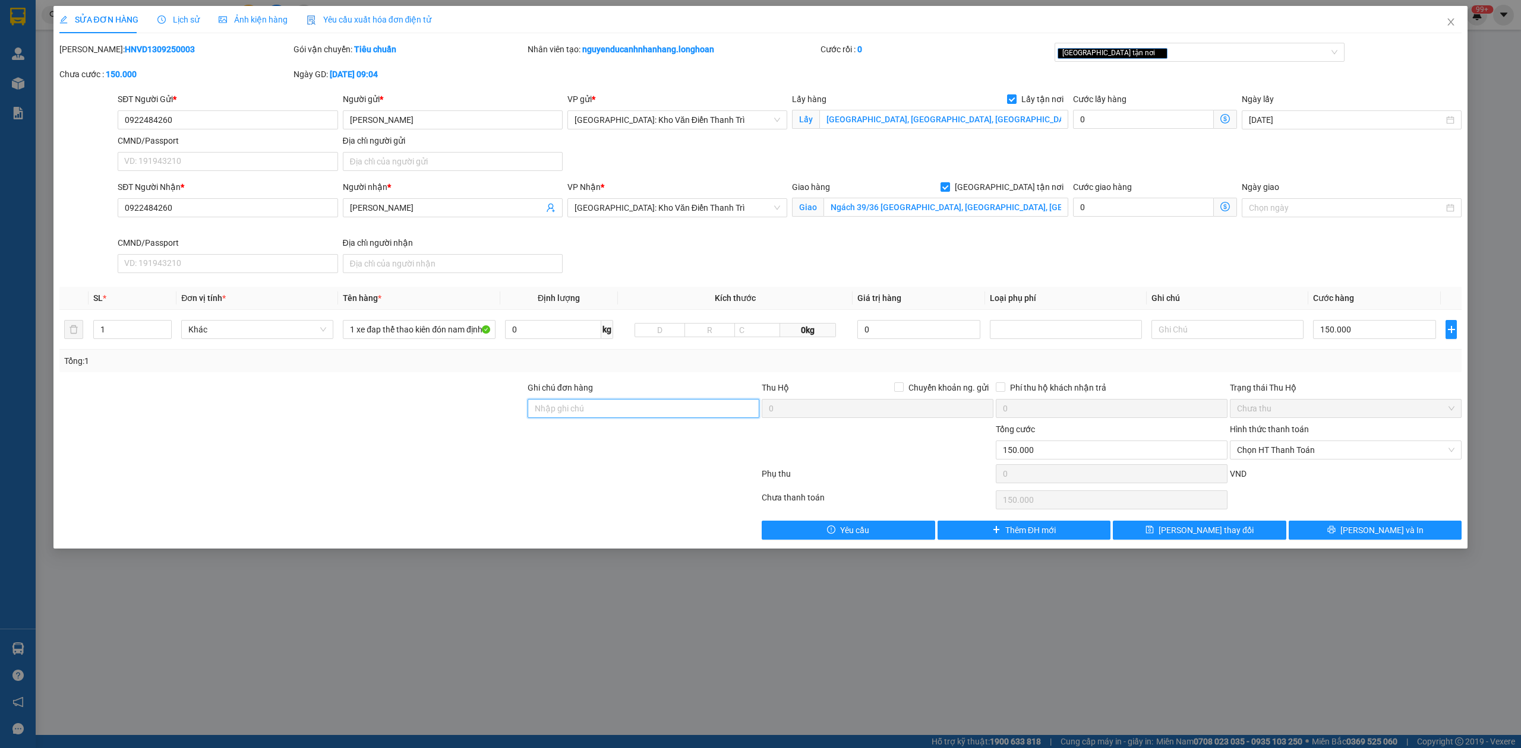
paste input "0796404917"
drag, startPoint x: 577, startPoint y: 409, endPoint x: 507, endPoint y: 410, distance: 70.7
click at [507, 410] on div "Ghi chú đơn hàng 0796404917- số bốc hàng nếu không liên hệ được số kia Thu Hộ C…" at bounding box center [760, 402] width 1405 height 42
paste input "869862918"
type input "0869862918- số bốc hàng nếu không liên hệ được số kia"
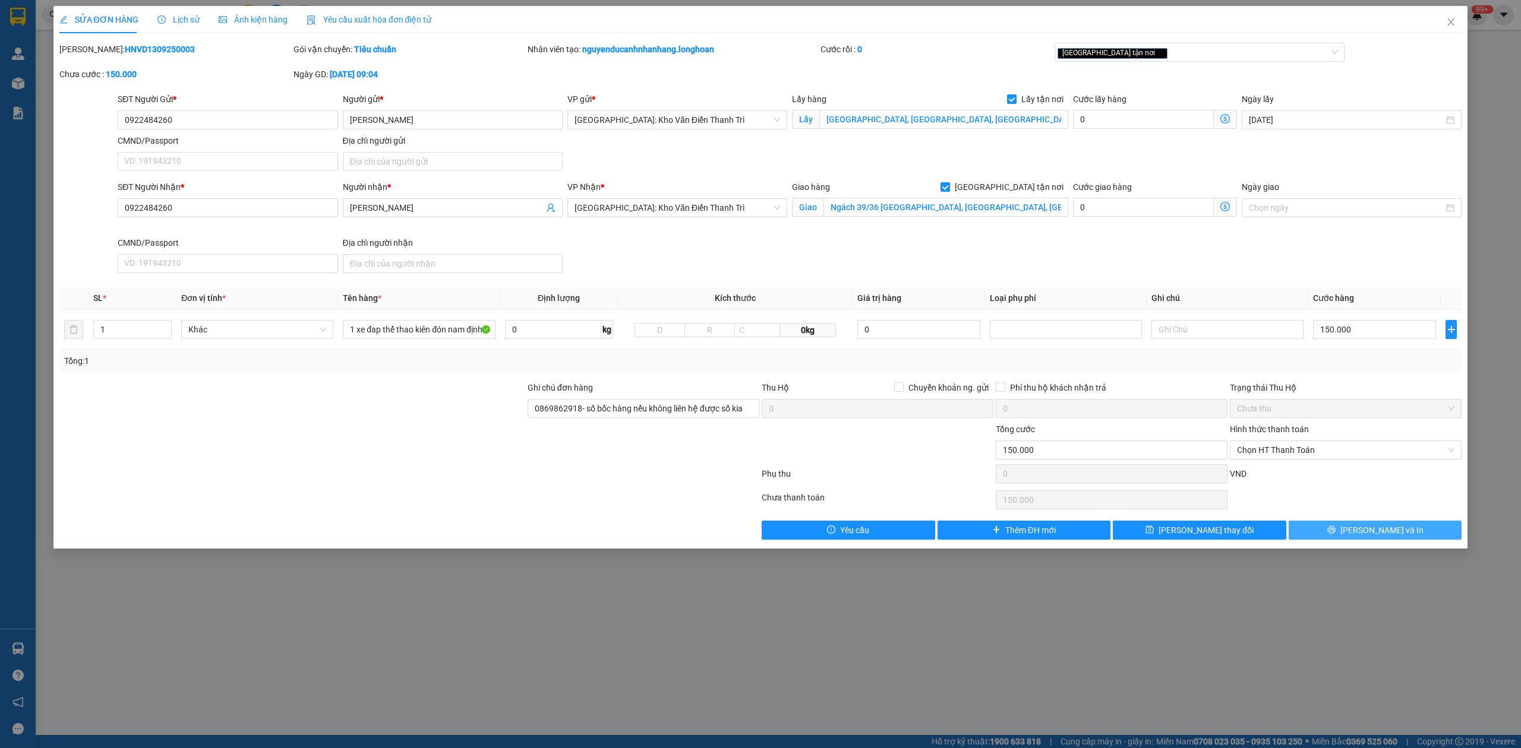
click at [1329, 535] on button "[PERSON_NAME] và In" at bounding box center [1374, 530] width 173 height 19
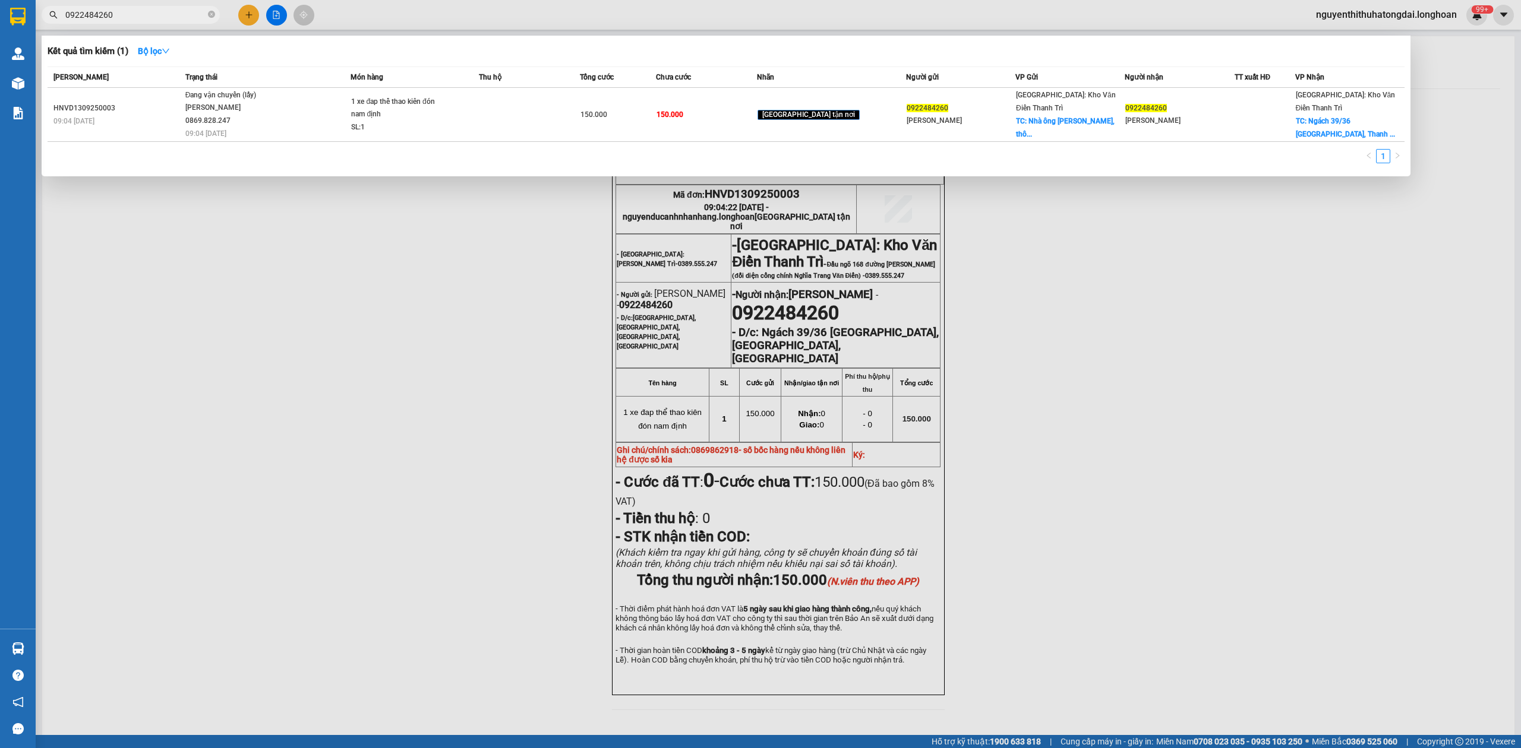
click at [124, 6] on span "0922484260" at bounding box center [131, 15] width 178 height 18
click at [129, 12] on input "0922484260" at bounding box center [135, 14] width 140 height 13
paste input "DNTK0809250013"
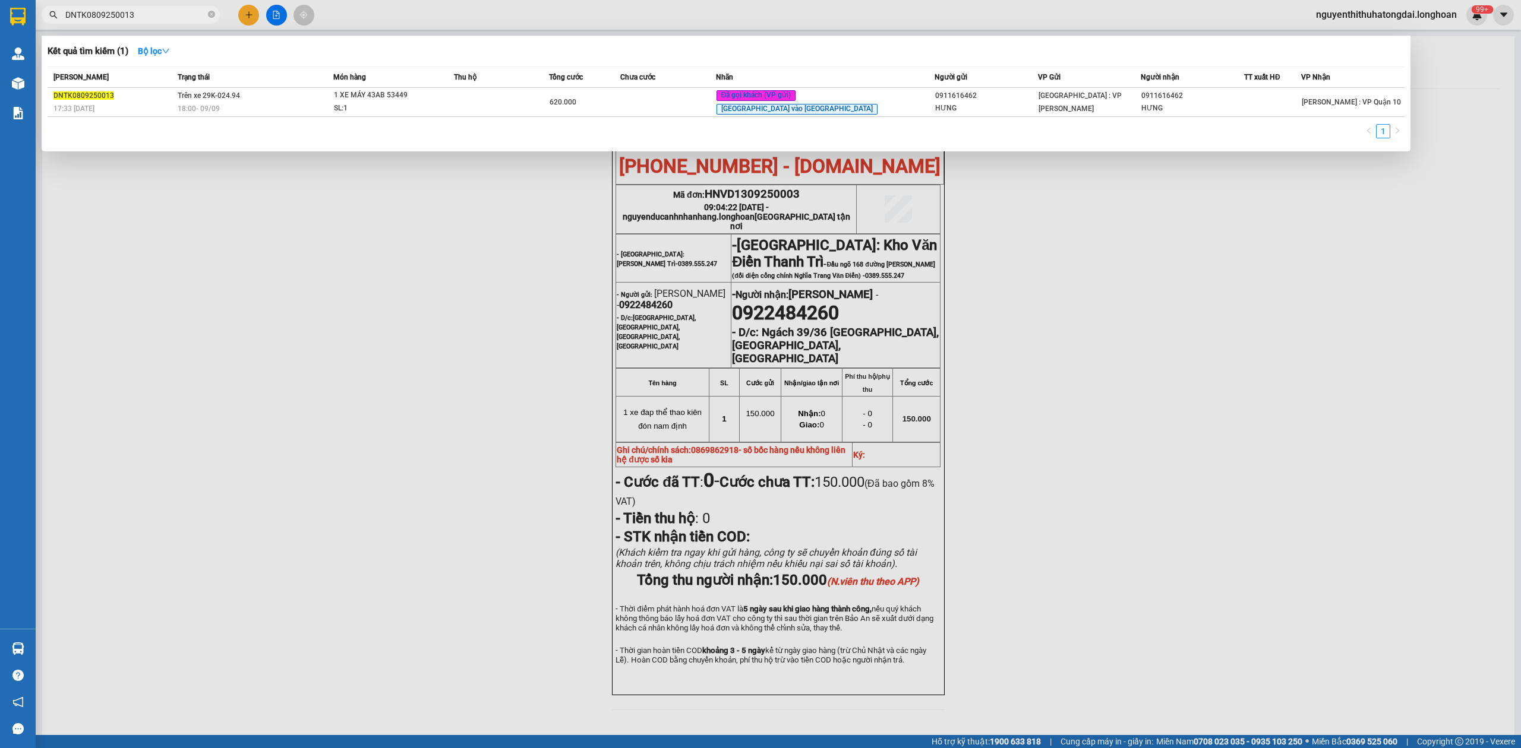
type input "DNTK0809250013"
